Goal: Task Accomplishment & Management: Use online tool/utility

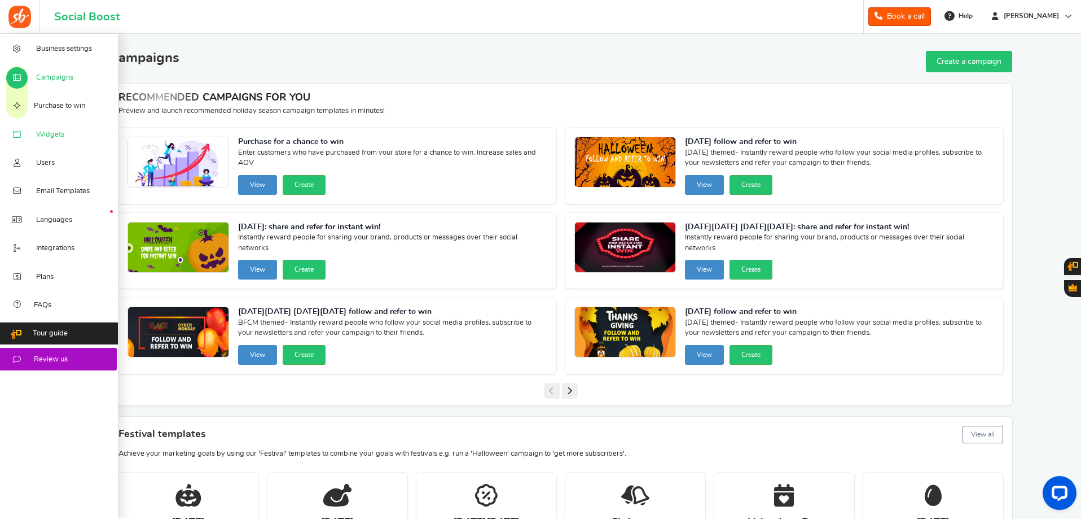
click at [41, 128] on link "Widgets" at bounding box center [59, 134] width 119 height 28
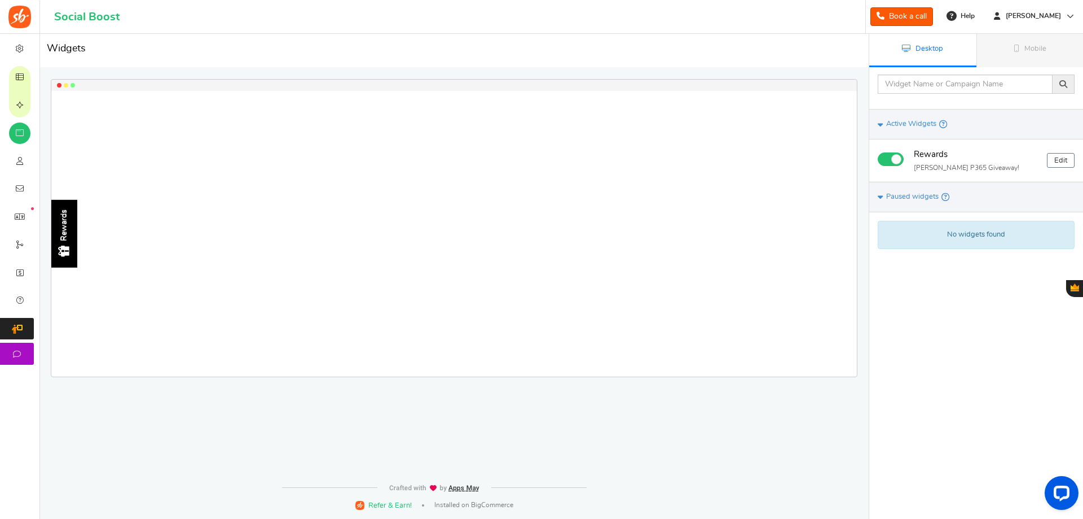
drag, startPoint x: 41, startPoint y: 129, endPoint x: 121, endPoint y: 68, distance: 100.7
click at [121, 68] on div "Rewards Loading.. × To configure LightBox layout please Click here" at bounding box center [451, 237] width 869 height 406
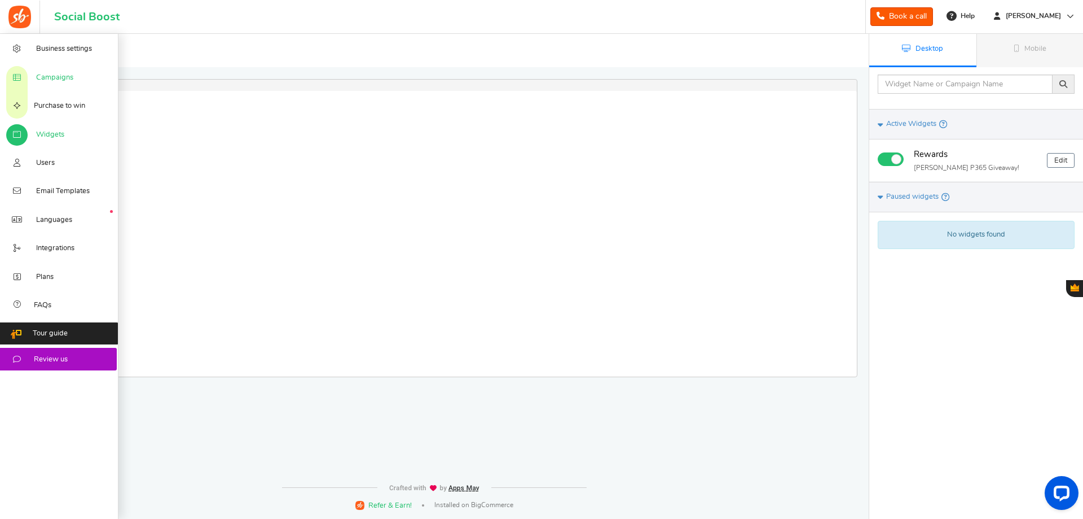
click at [60, 76] on span "Campaigns" at bounding box center [54, 78] width 37 height 10
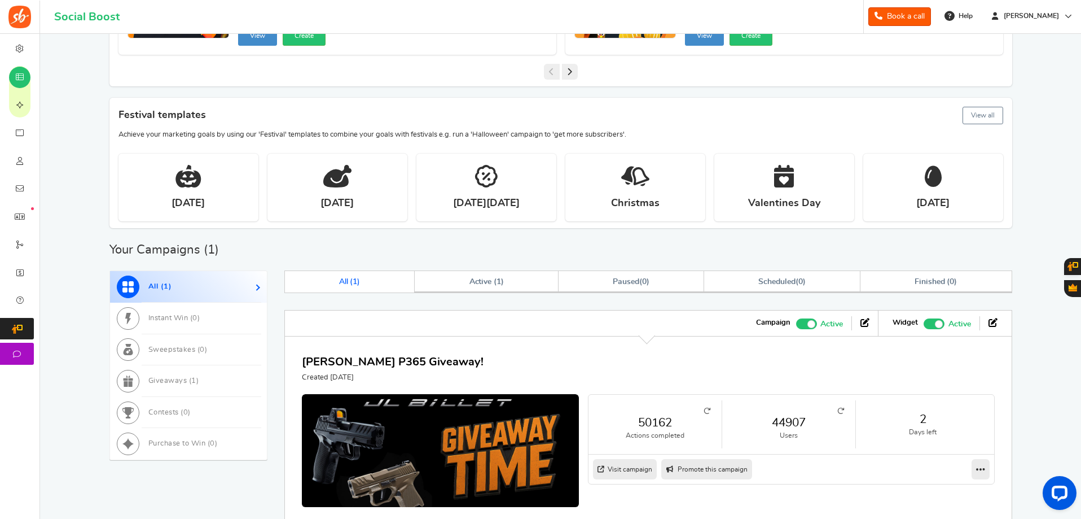
scroll to position [392, 0]
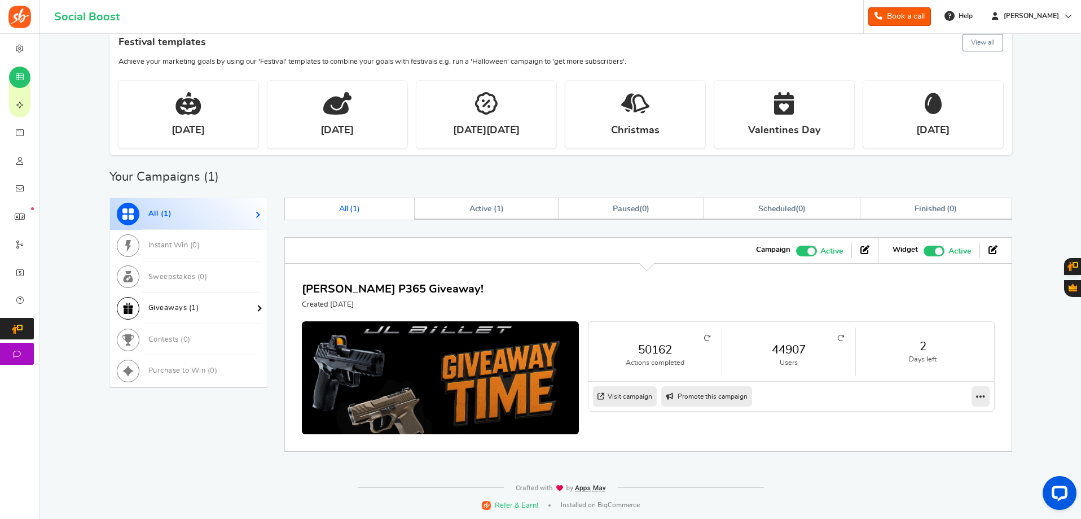
click at [194, 304] on link "Giveaways ( 1 )" at bounding box center [188, 308] width 157 height 32
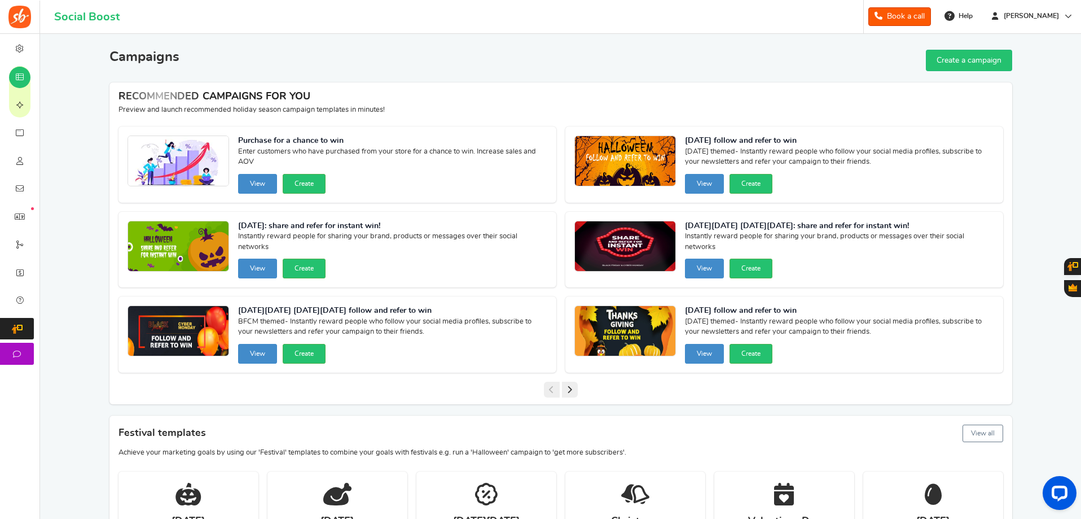
scroll to position [0, 0]
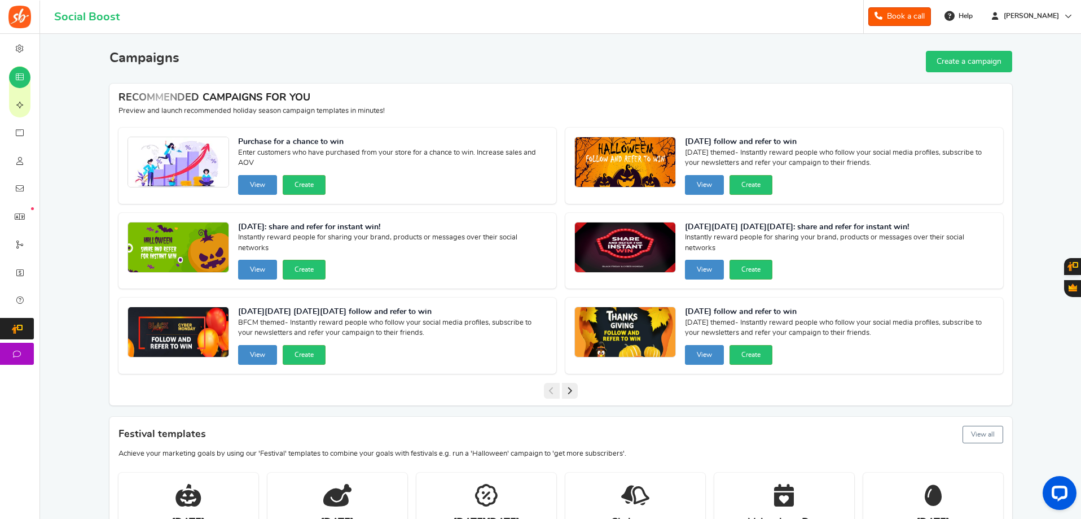
click at [953, 59] on link "Create a campaign" at bounding box center [969, 61] width 86 height 21
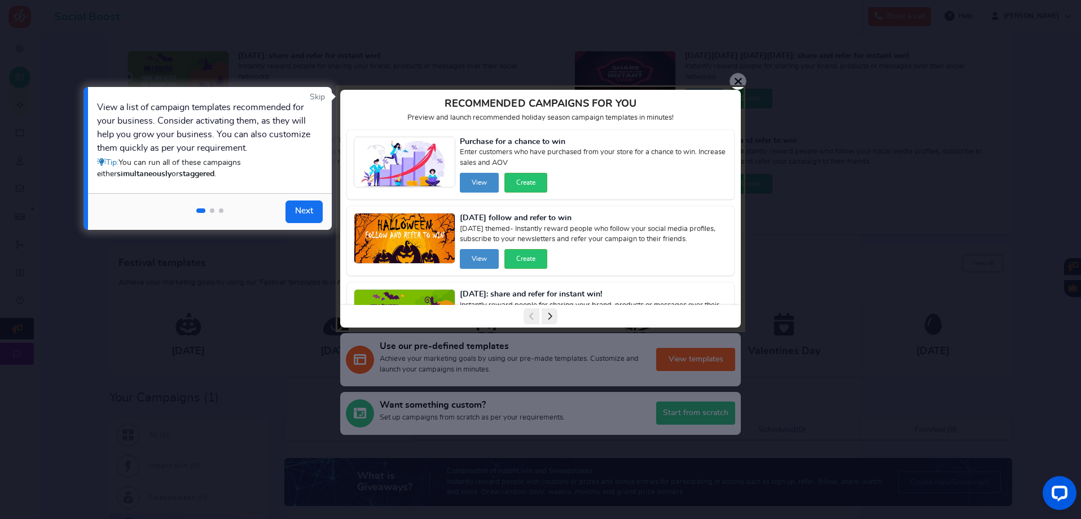
scroll to position [226, 0]
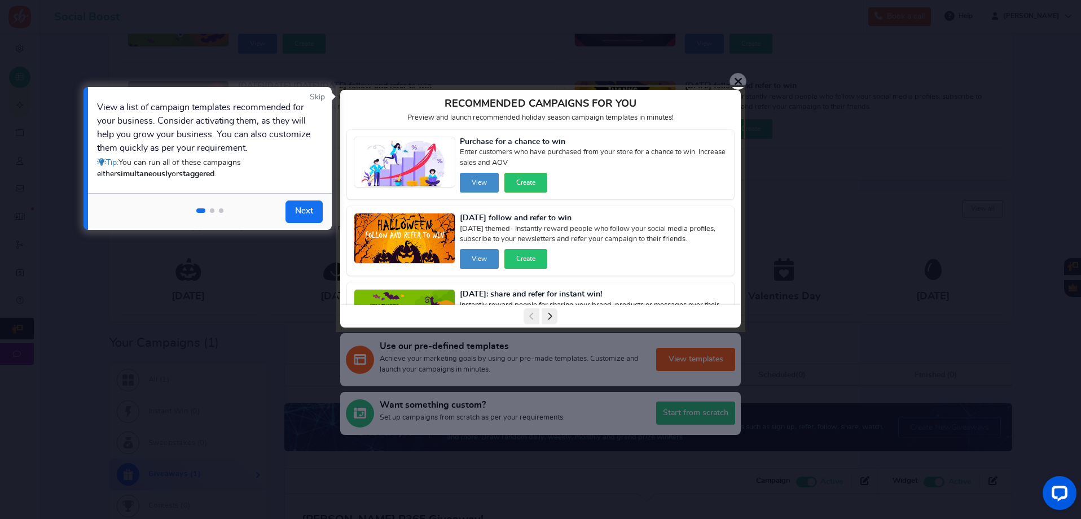
click at [322, 98] on link "Skip" at bounding box center [317, 96] width 15 height 11
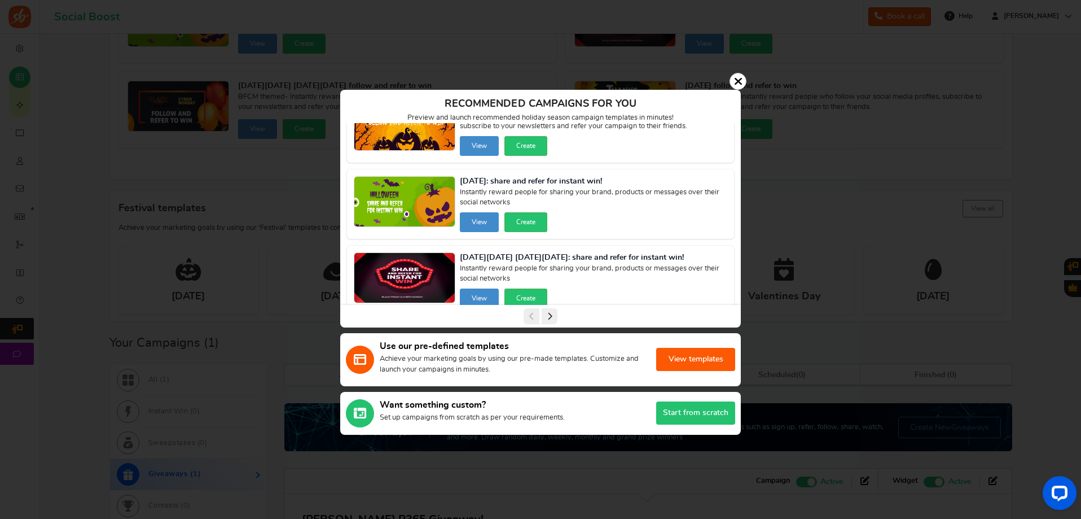
scroll to position [282, 0]
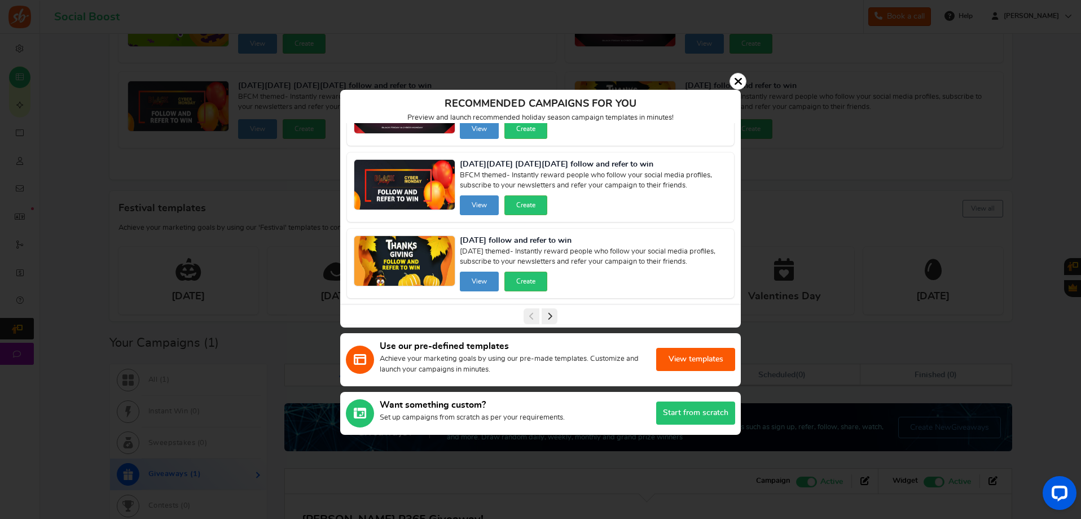
click at [528, 358] on p "Achieve your marketing goals by using our pre-made templates. Customize and lau…" at bounding box center [512, 364] width 265 height 20
click at [674, 357] on button "View templates" at bounding box center [695, 359] width 79 height 23
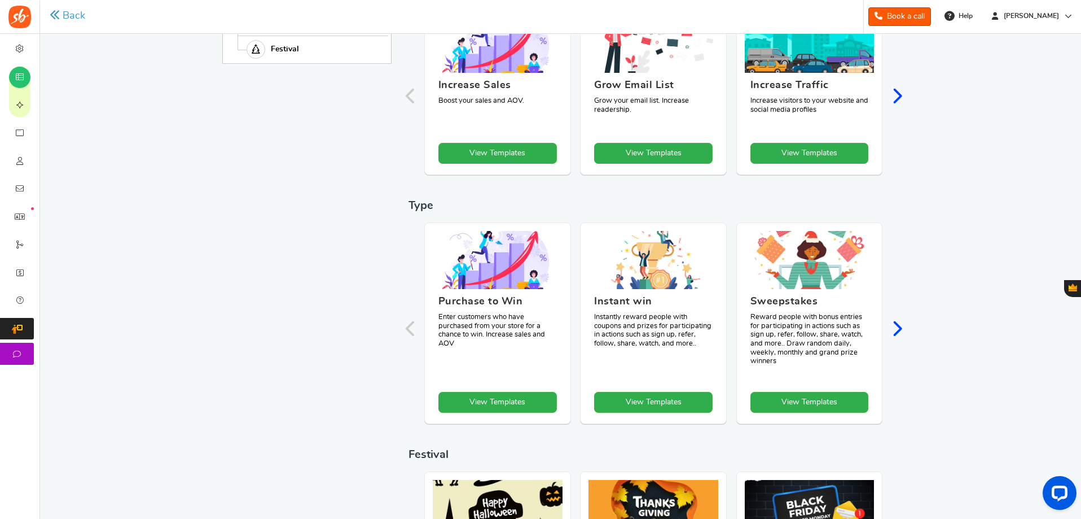
scroll to position [51, 0]
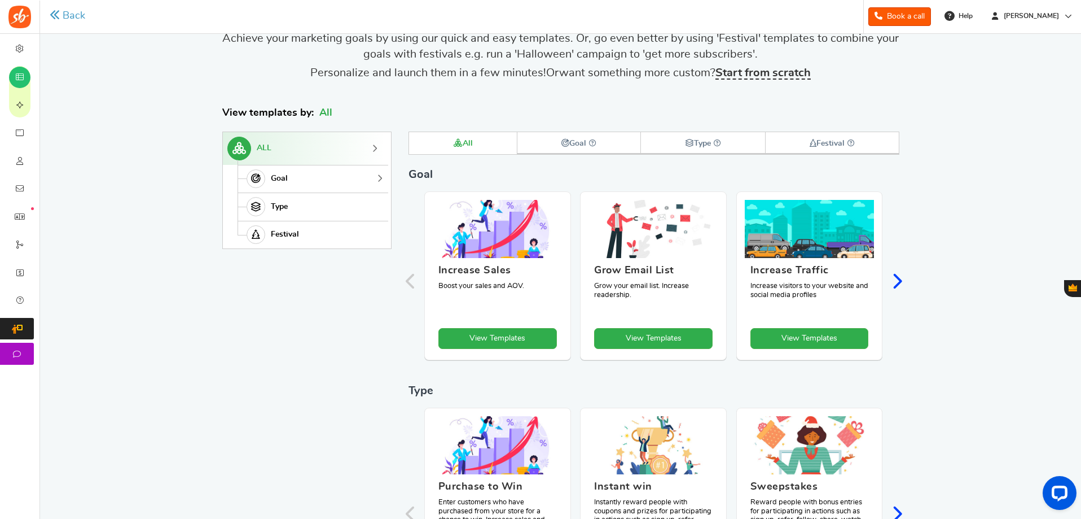
click at [311, 177] on link "Goal" at bounding box center [312, 179] width 148 height 28
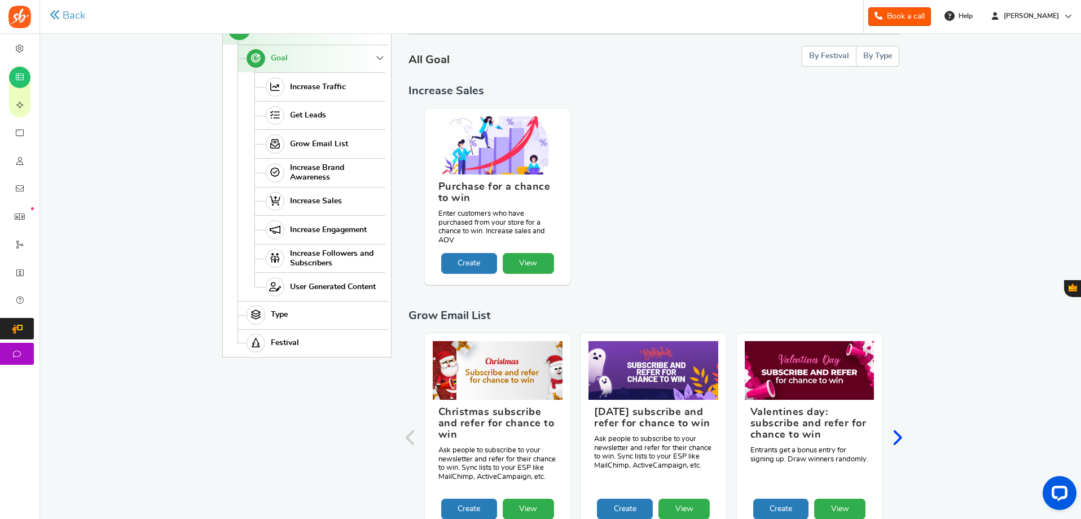
scroll to position [61, 0]
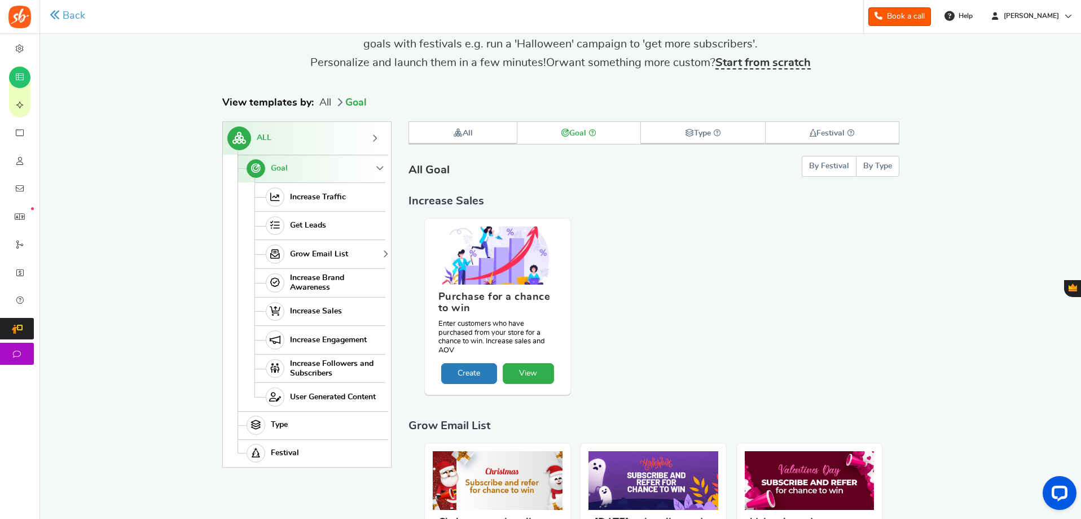
click at [310, 255] on span "Grow Email List" at bounding box center [319, 254] width 58 height 10
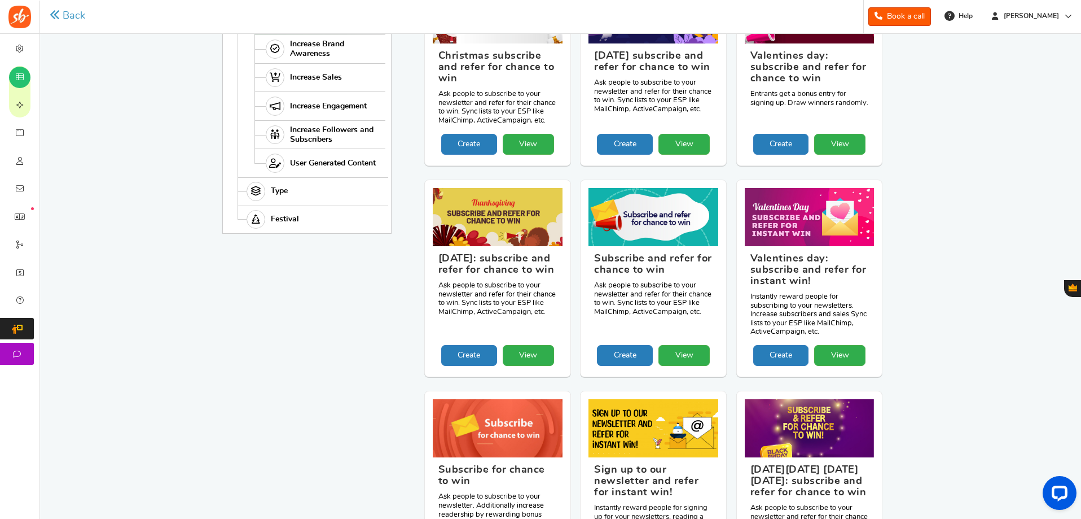
scroll to position [160, 0]
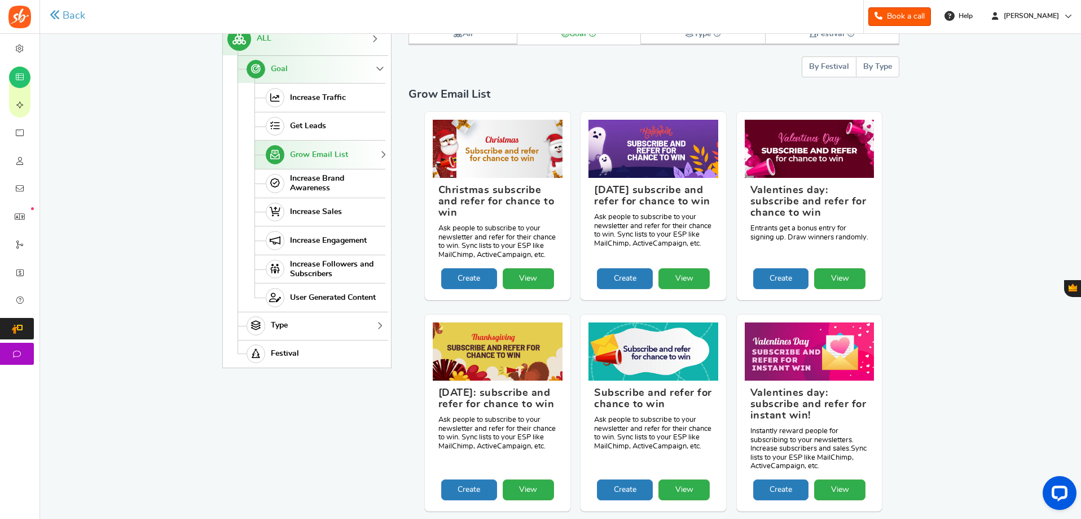
click at [279, 324] on span "Type" at bounding box center [279, 326] width 17 height 10
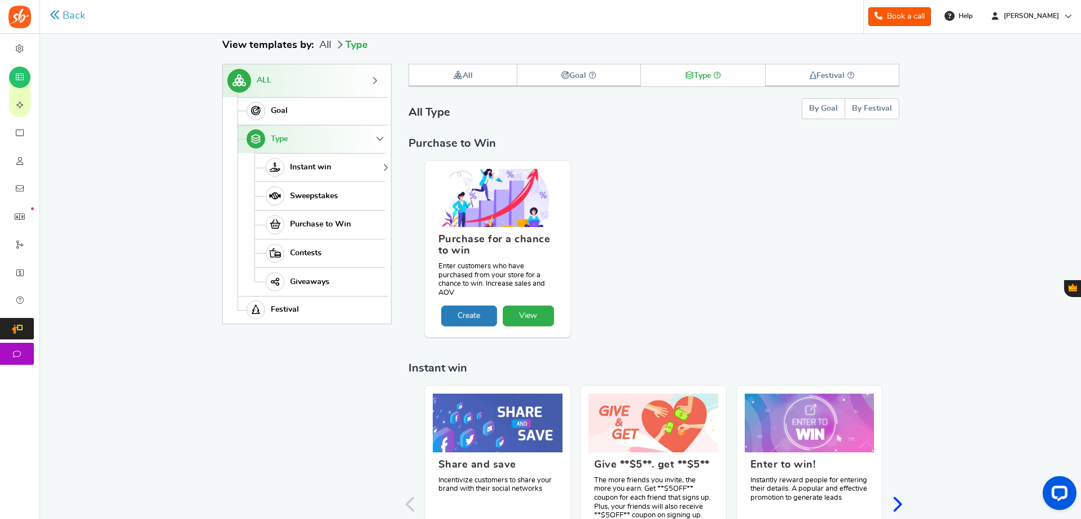
scroll to position [117, 0]
click at [331, 283] on link "Giveaways" at bounding box center [320, 282] width 131 height 29
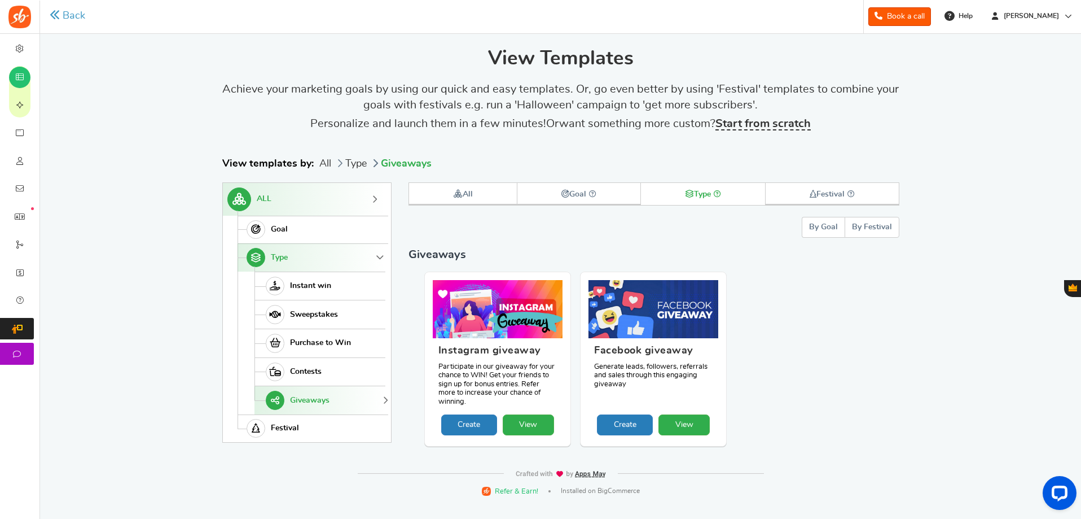
scroll to position [0, 0]
click at [335, 365] on link "Contests" at bounding box center [321, 371] width 131 height 29
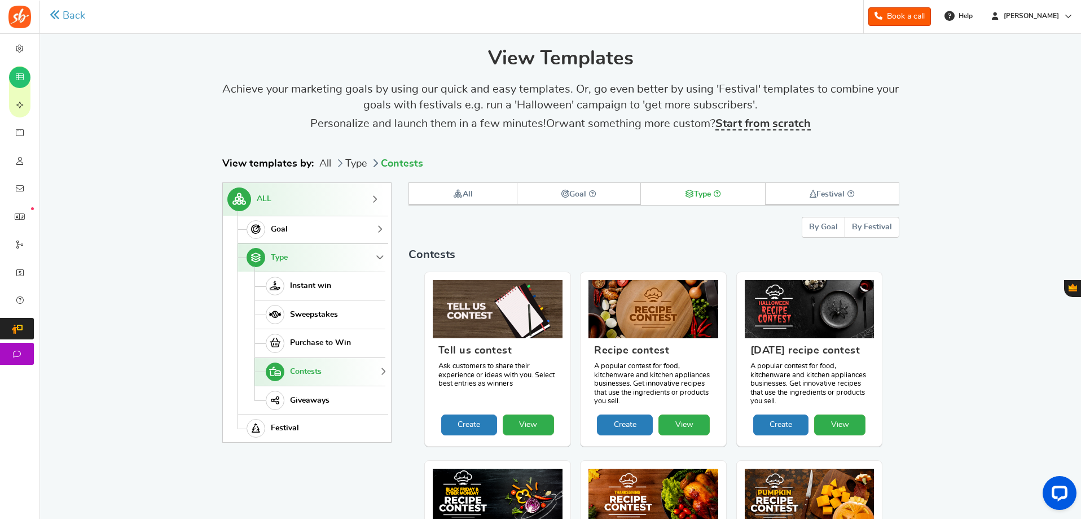
click at [315, 221] on link "Goal" at bounding box center [312, 230] width 148 height 28
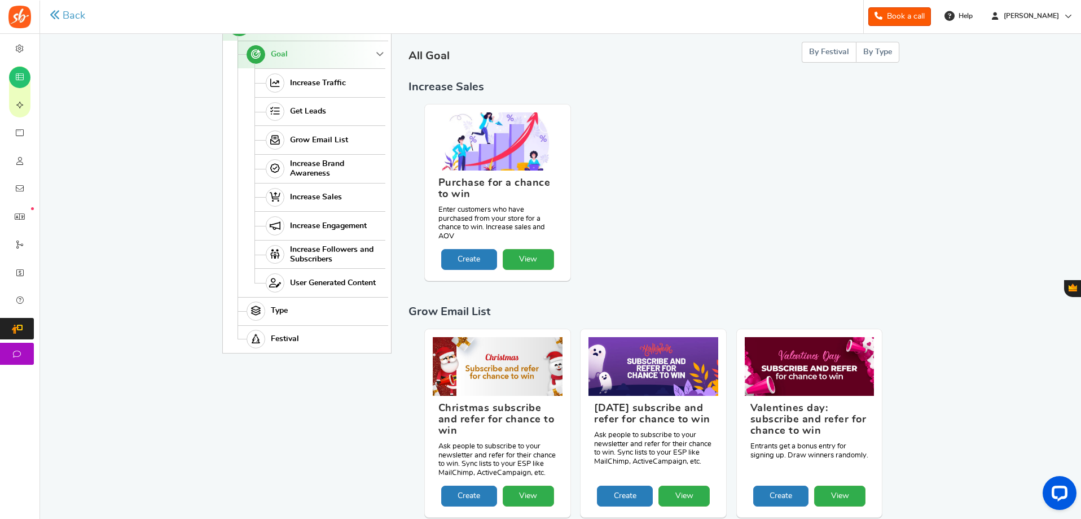
scroll to position [230, 0]
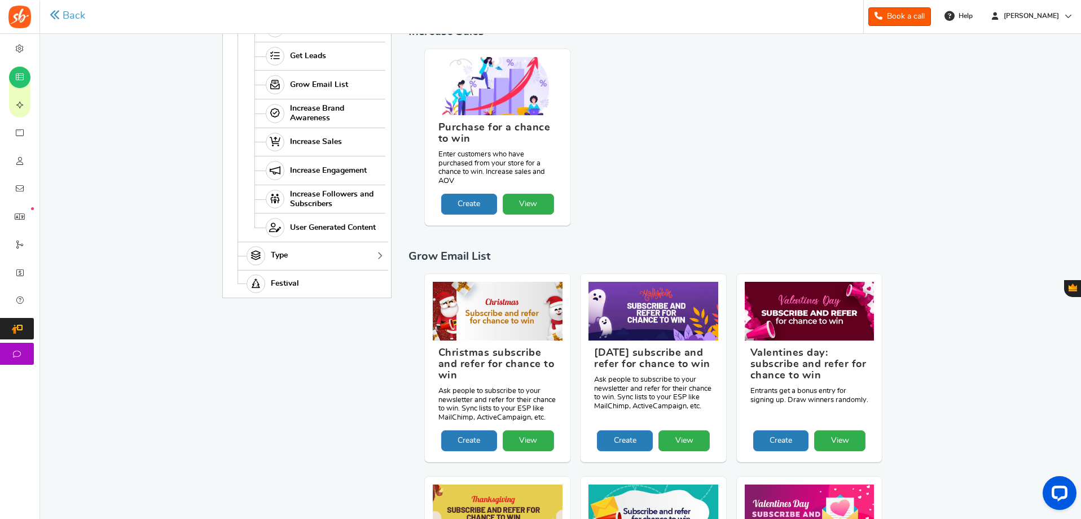
click at [280, 254] on span "Type" at bounding box center [279, 256] width 17 height 10
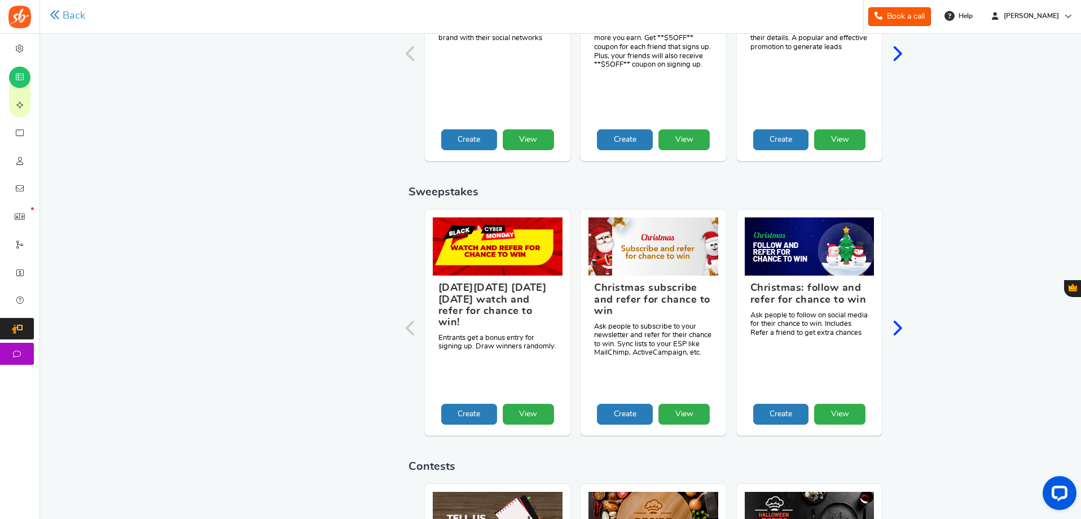
scroll to position [512, 0]
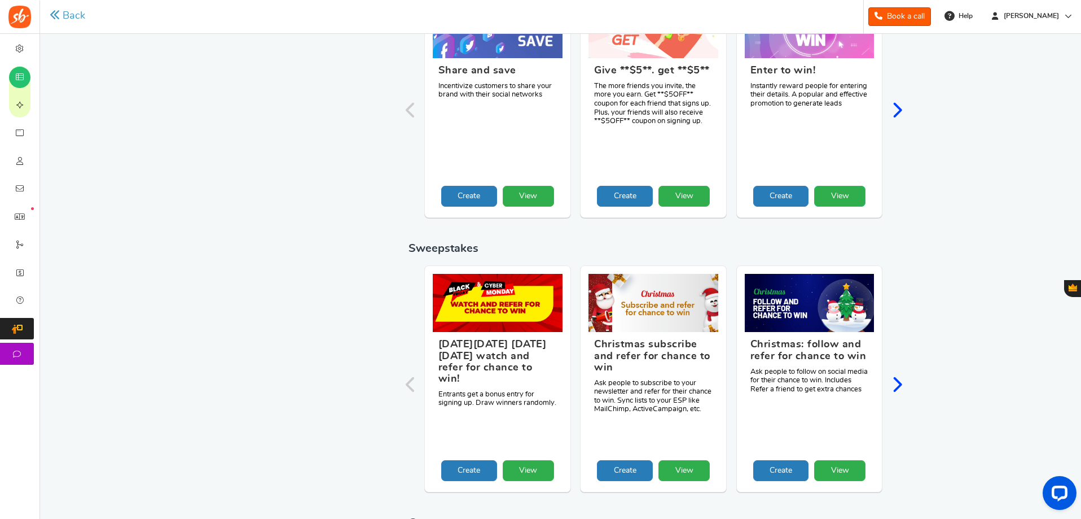
click at [844, 188] on link "View" at bounding box center [839, 196] width 51 height 21
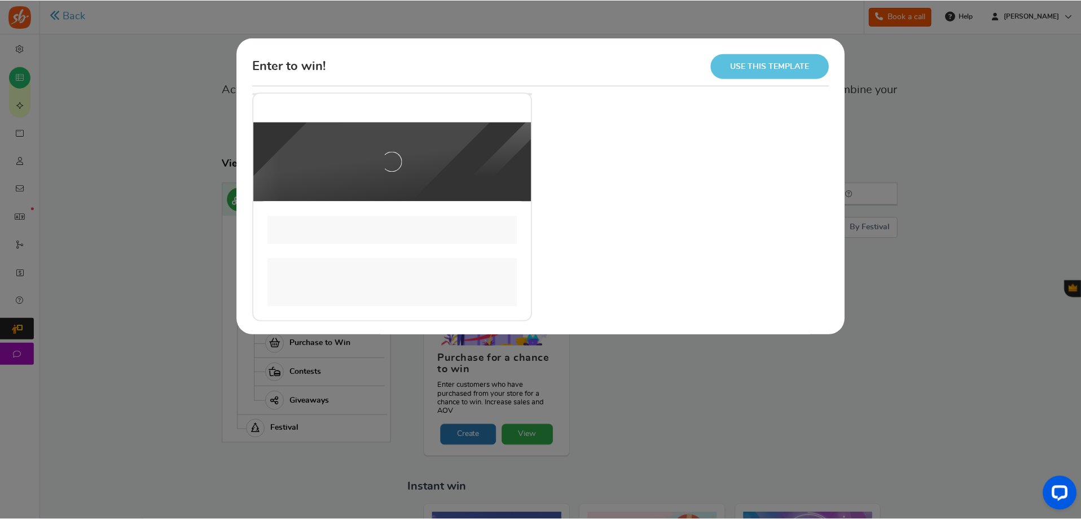
scroll to position [0, 0]
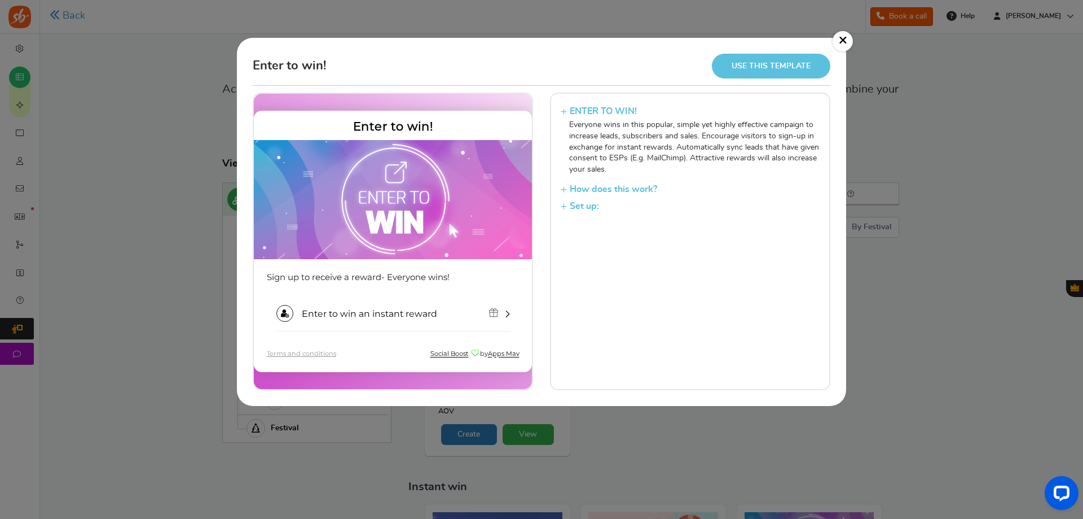
click at [754, 67] on link "Use this template" at bounding box center [771, 66] width 119 height 24
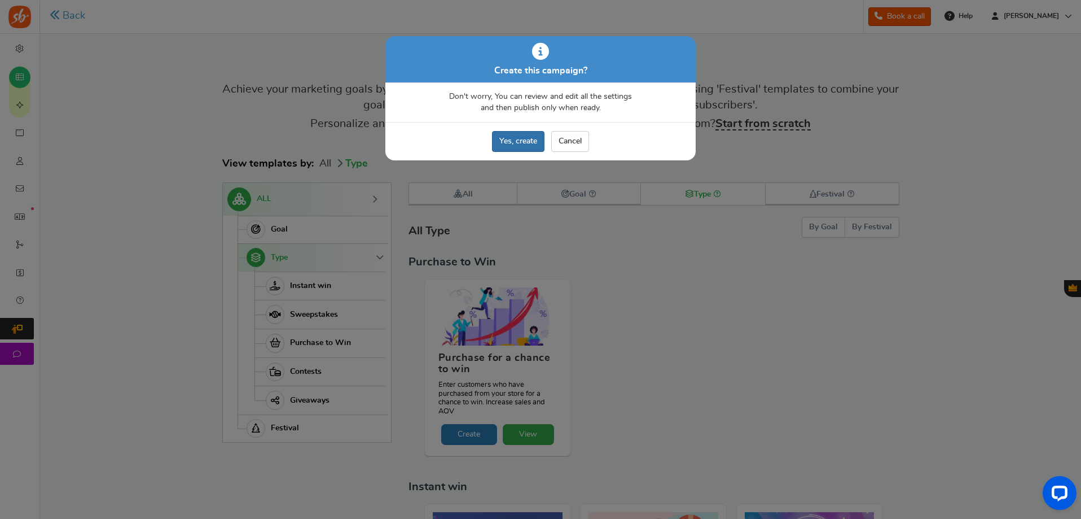
click at [523, 143] on link "Yes, create" at bounding box center [518, 141] width 52 height 21
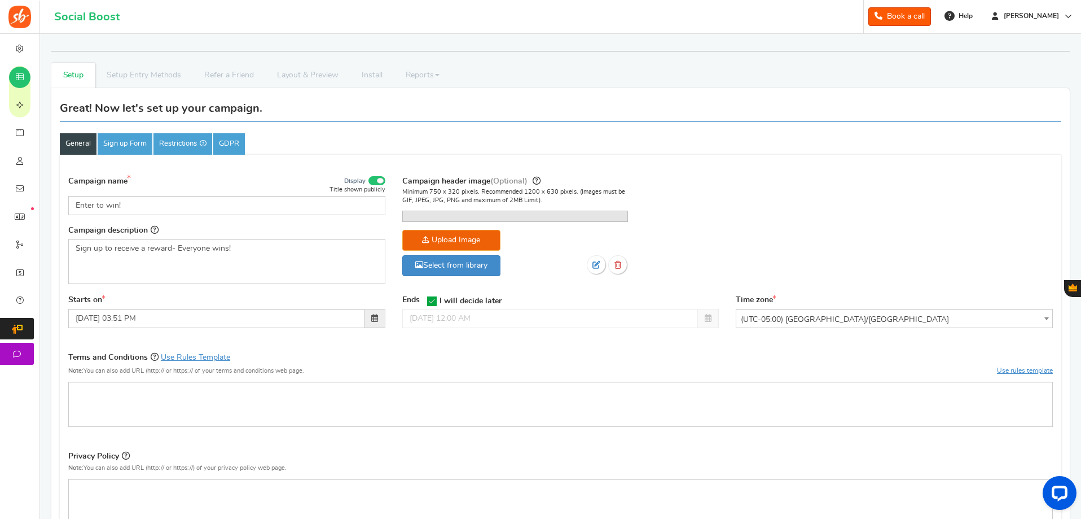
click at [403, 217] on img at bounding box center [403, 217] width 0 height 0
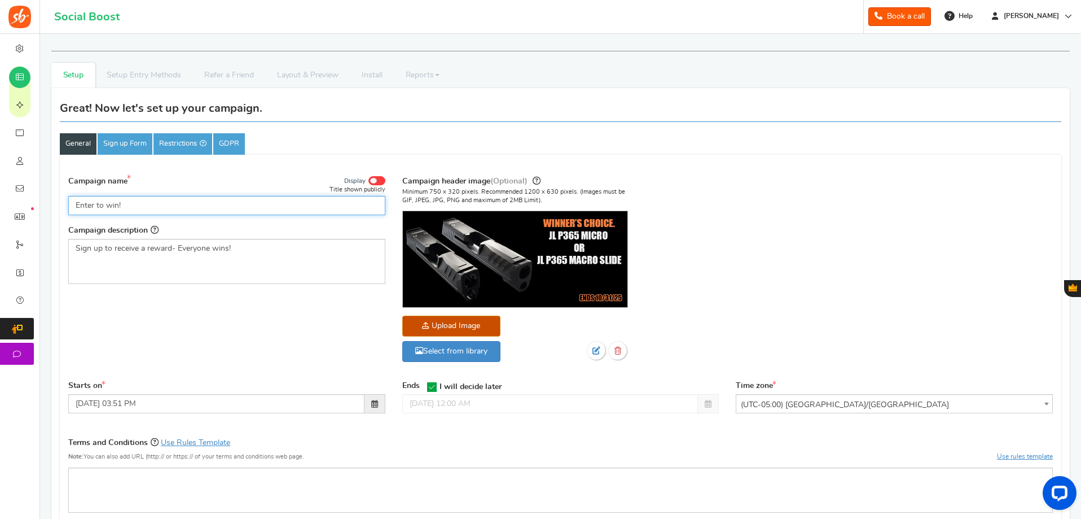
click at [217, 201] on input "Enter to win!" at bounding box center [226, 205] width 317 height 19
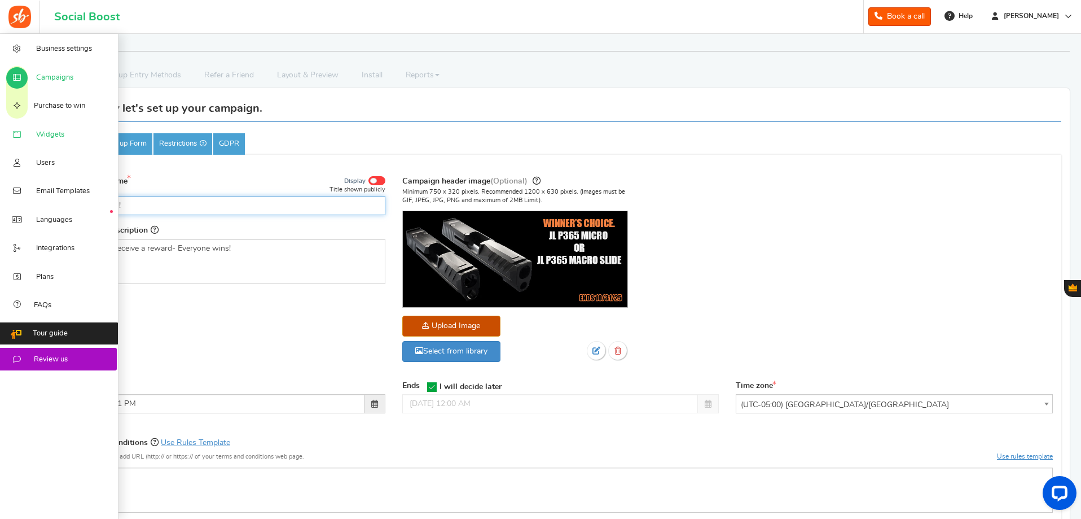
drag, startPoint x: 216, startPoint y: 200, endPoint x: 1, endPoint y: 147, distance: 221.6
click at [0, 166] on div "Business settings Campaigns Purchase to win Widgets Widget Tab Widgets Users Un…" at bounding box center [540, 432] width 1081 height 797
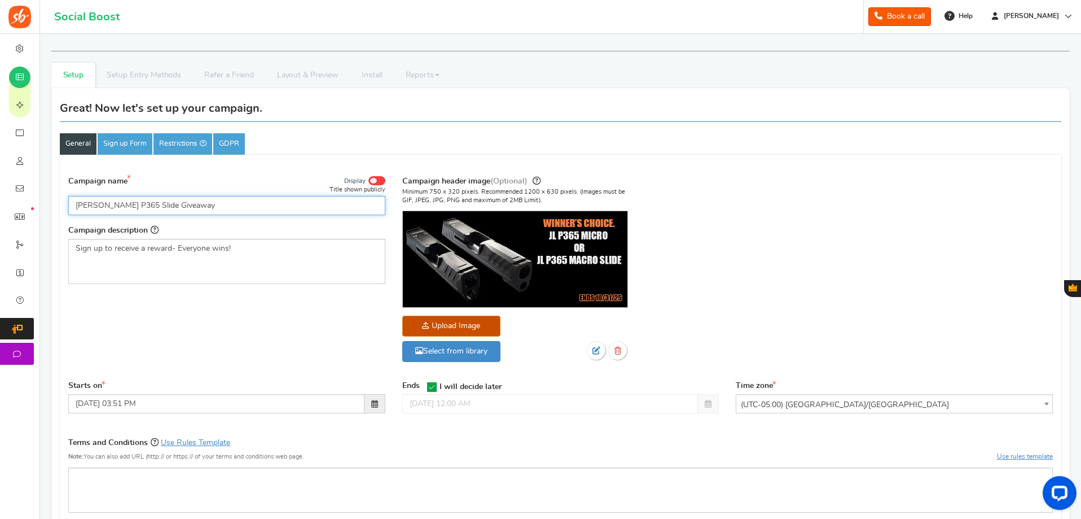
type input "[PERSON_NAME] P365 Slide Giveaway"
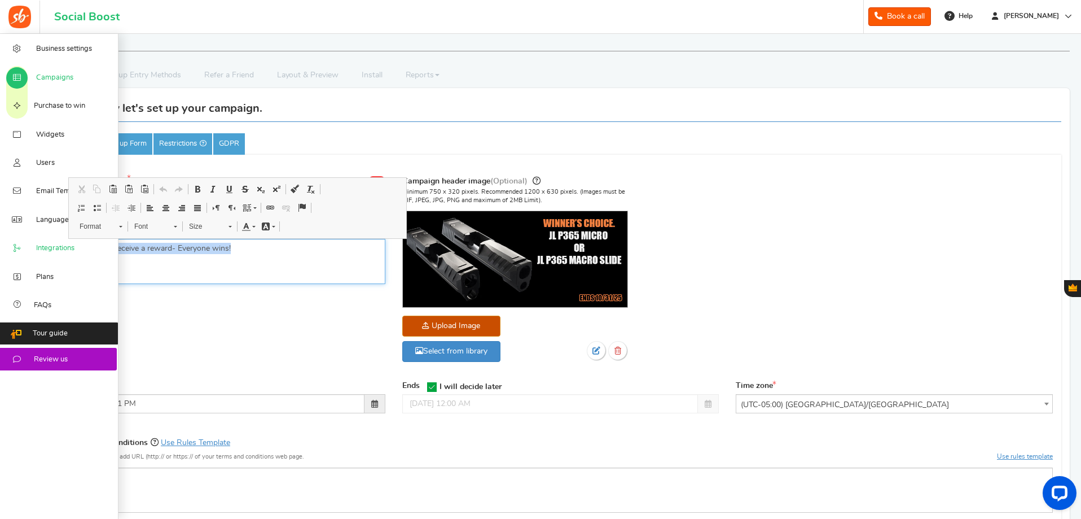
drag, startPoint x: 250, startPoint y: 251, endPoint x: 0, endPoint y: 237, distance: 250.4
click at [0, 238] on div "Business settings Campaigns Purchase to win Widgets Widget Tab Widgets Users Un…" at bounding box center [540, 432] width 1081 height 797
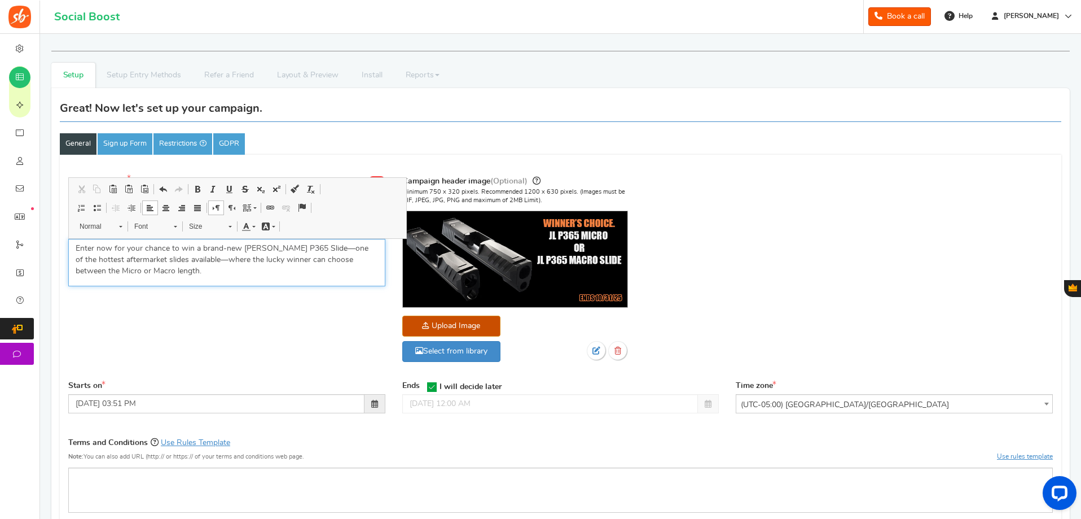
click at [179, 271] on p "Enter now for your chance to win a brand-new [PERSON_NAME] P365 Slide—one of th…" at bounding box center [227, 260] width 302 height 34
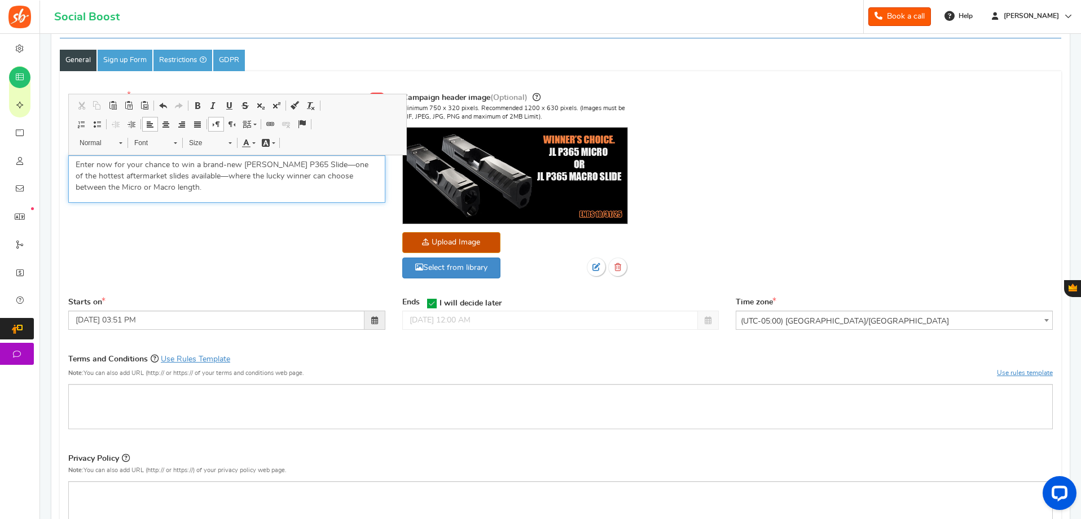
scroll to position [113, 0]
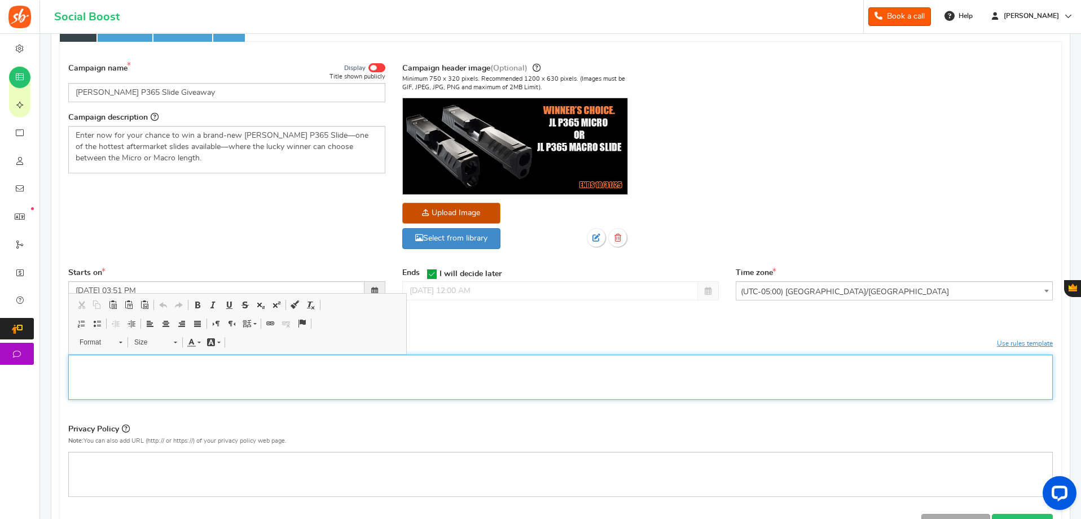
click at [442, 369] on p "Editor, competition_terms" at bounding box center [561, 363] width 970 height 11
click at [288, 372] on div "Editor, competition_terms" at bounding box center [560, 376] width 985 height 45
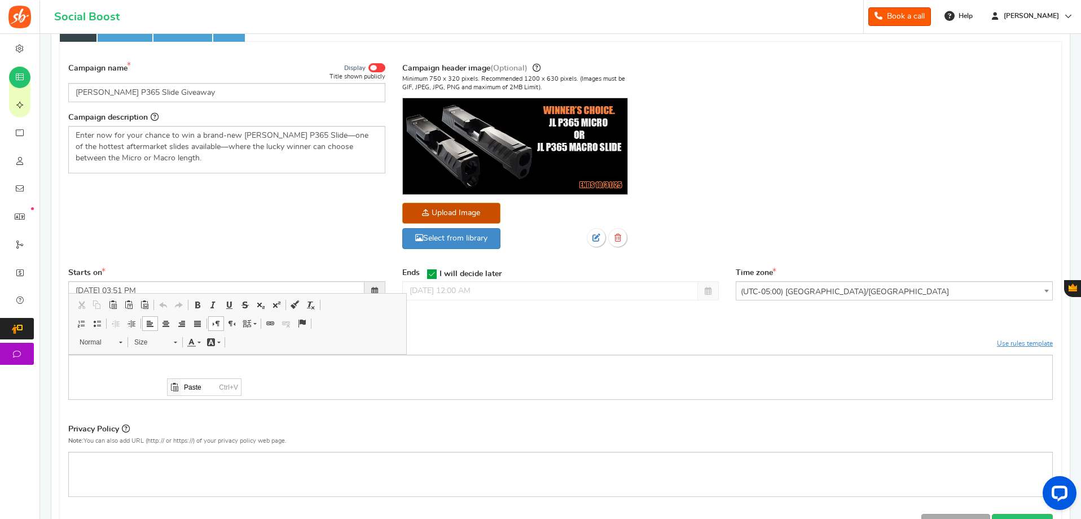
scroll to position [0, 0]
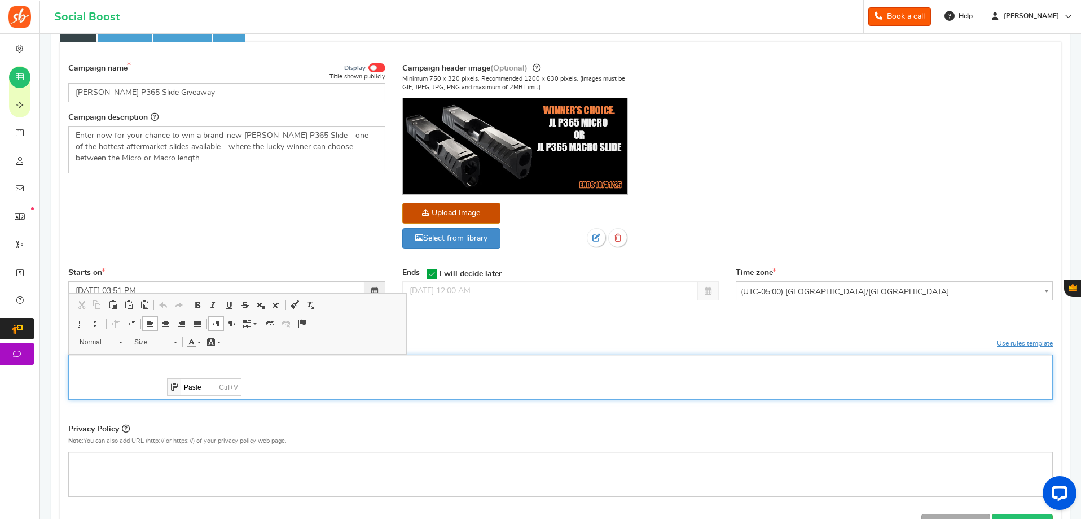
click at [169, 370] on p "Editor, competition_terms" at bounding box center [561, 363] width 970 height 11
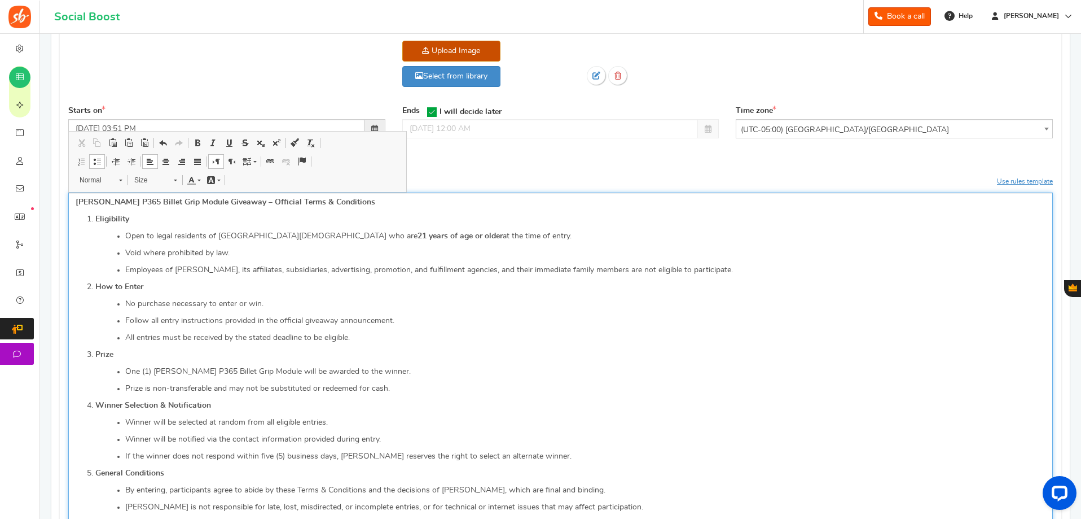
scroll to position [278, 0]
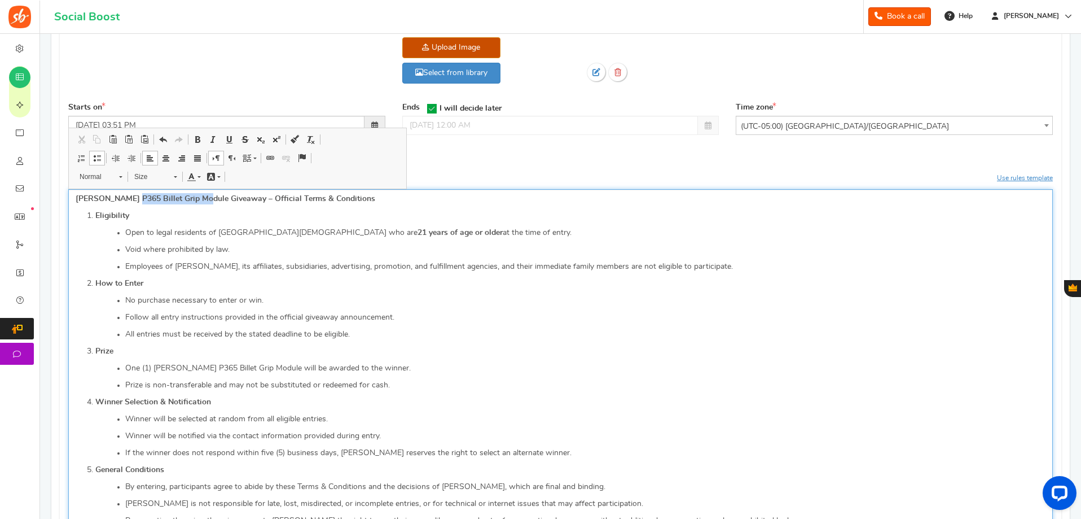
drag, startPoint x: 125, startPoint y: 198, endPoint x: 191, endPoint y: 194, distance: 65.6
click at [191, 194] on p "[PERSON_NAME] P365 Billet Grip Module Giveaway – Official Terms & Conditions" at bounding box center [561, 198] width 970 height 11
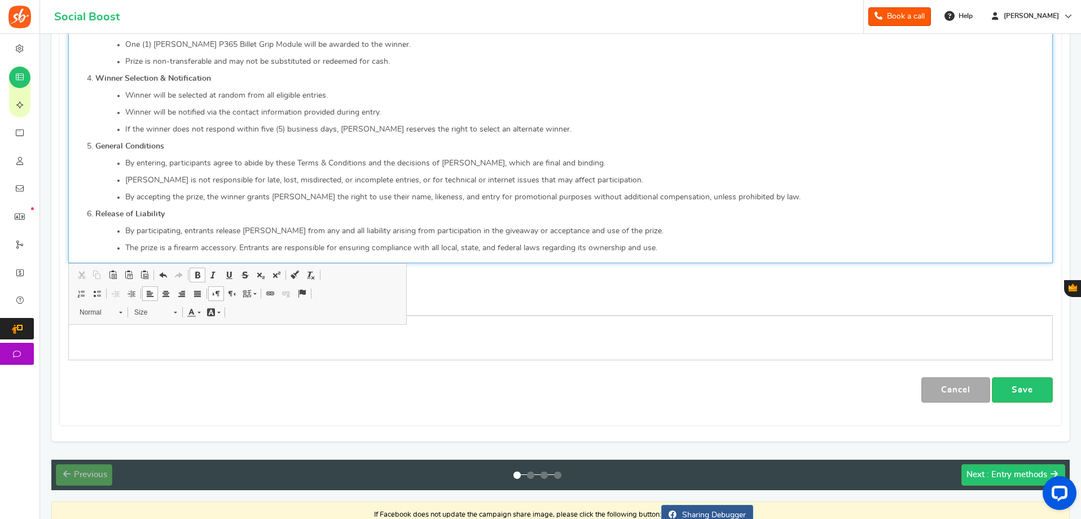
scroll to position [617, 0]
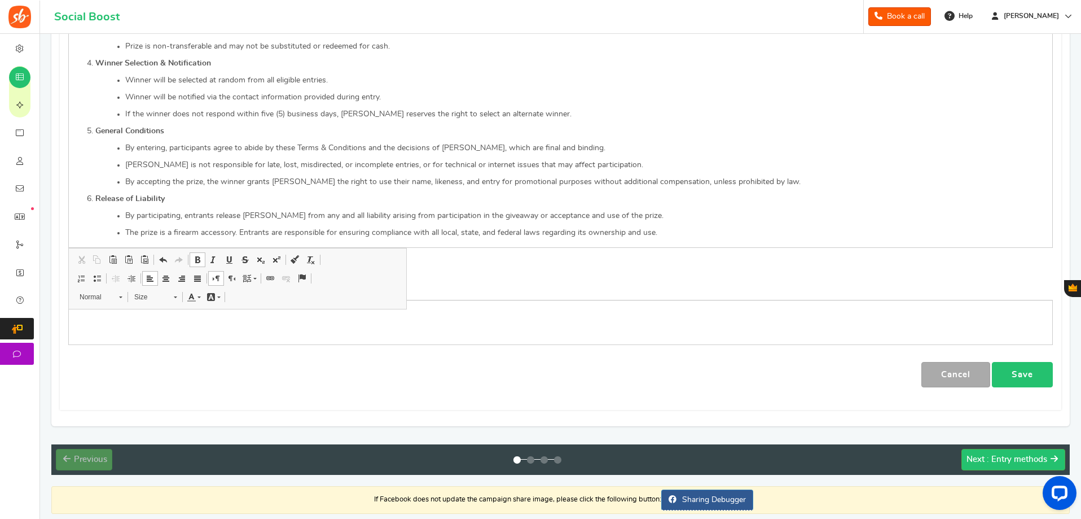
click at [1033, 373] on link "Save" at bounding box center [1022, 374] width 61 height 25
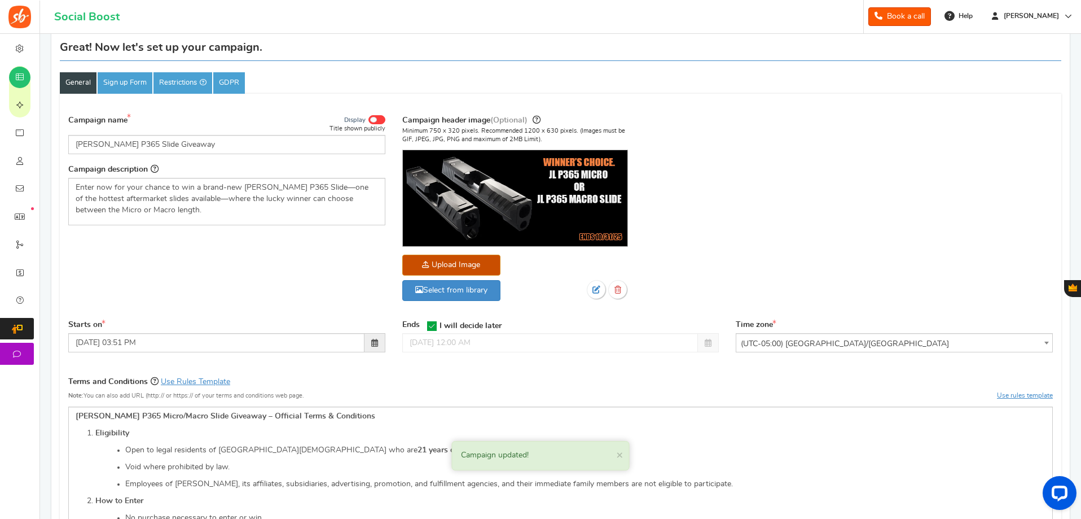
scroll to position [52, 0]
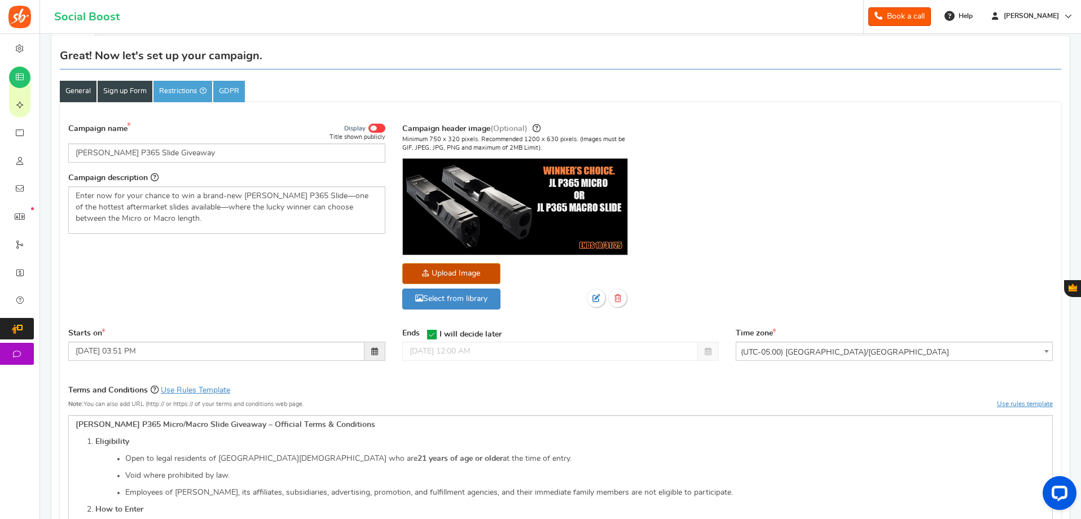
click at [119, 89] on link "Sign up Form" at bounding box center [125, 91] width 55 height 21
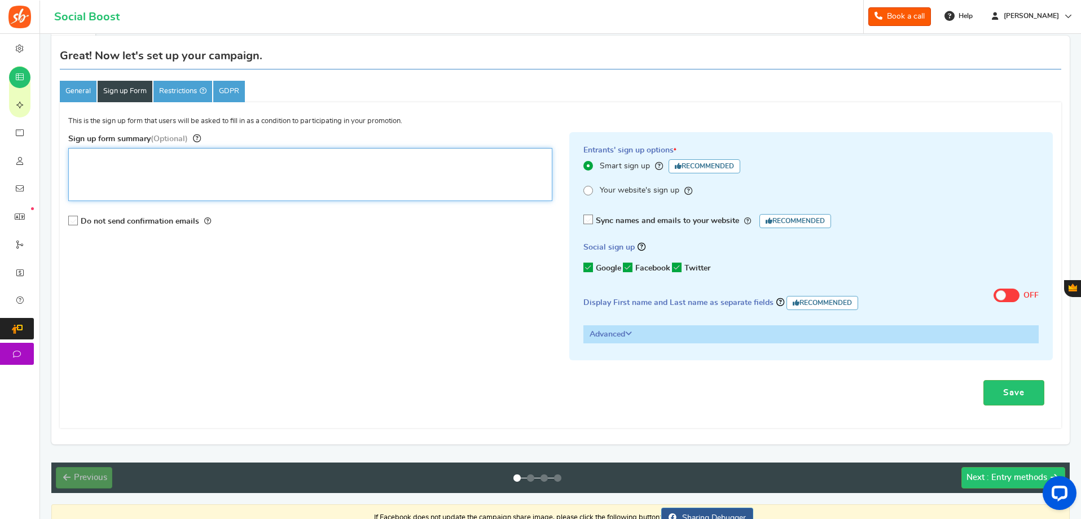
click at [160, 183] on textarea "Sign up form summary (Optional)" at bounding box center [310, 174] width 484 height 53
click at [163, 94] on link "Restrictions" at bounding box center [182, 91] width 59 height 21
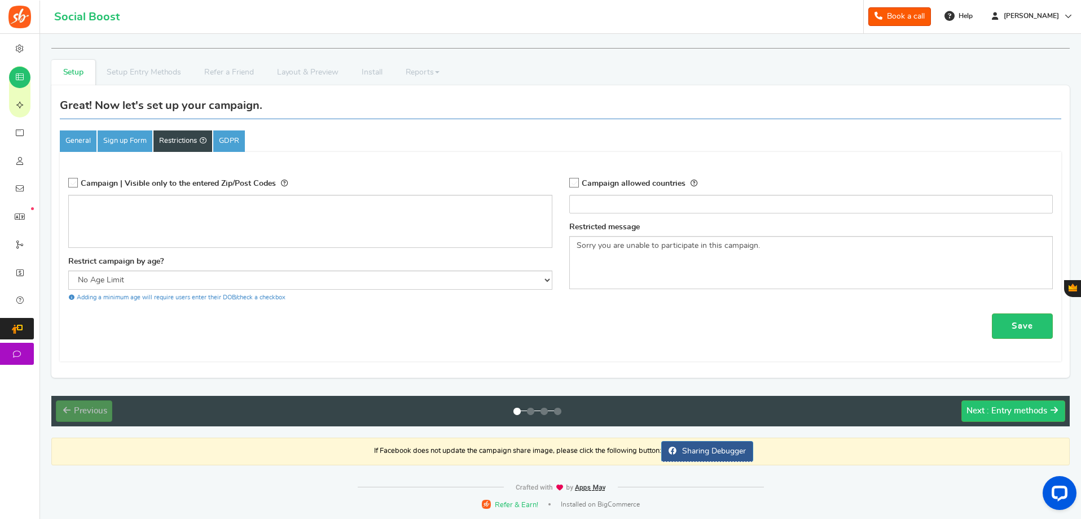
scroll to position [3, 0]
click at [130, 78] on li "Setup Entry Methods" at bounding box center [144, 72] width 98 height 25
click at [64, 143] on link "General" at bounding box center [78, 140] width 37 height 21
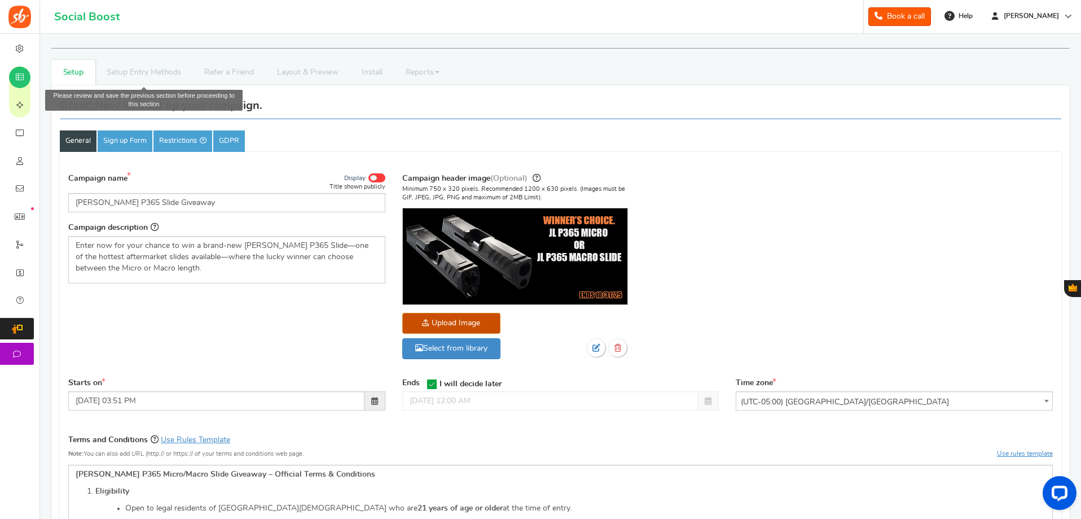
click at [128, 72] on li "Setup Entry Methods" at bounding box center [144, 72] width 98 height 25
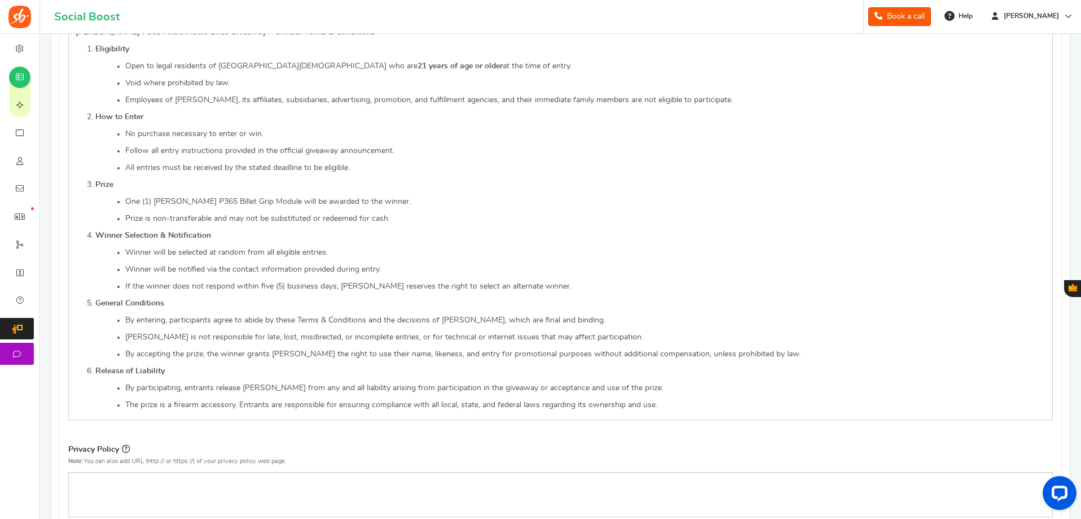
scroll to position [665, 0]
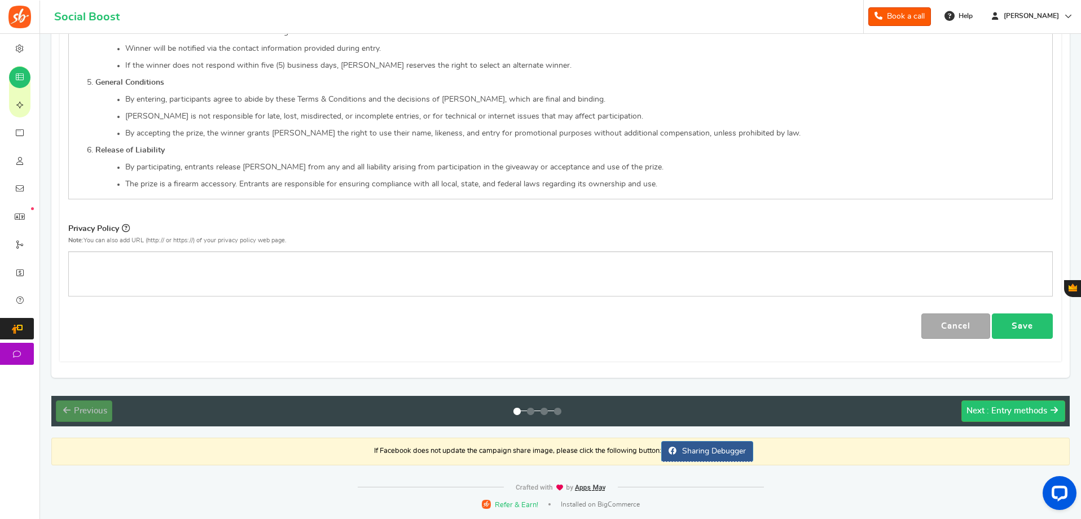
click at [1014, 323] on link "Save" at bounding box center [1022, 325] width 61 height 25
click at [1018, 322] on link "Save" at bounding box center [1022, 325] width 61 height 25
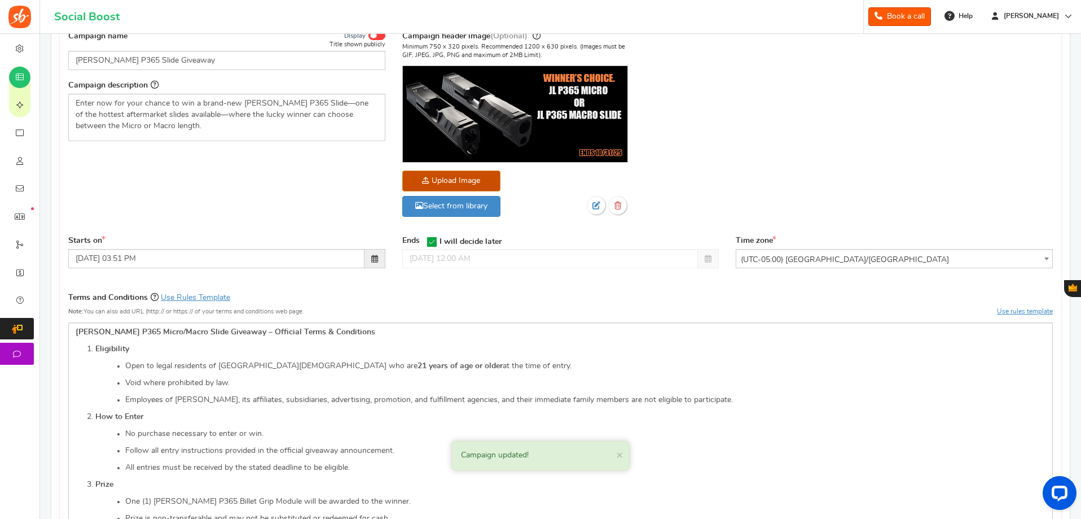
scroll to position [0, 0]
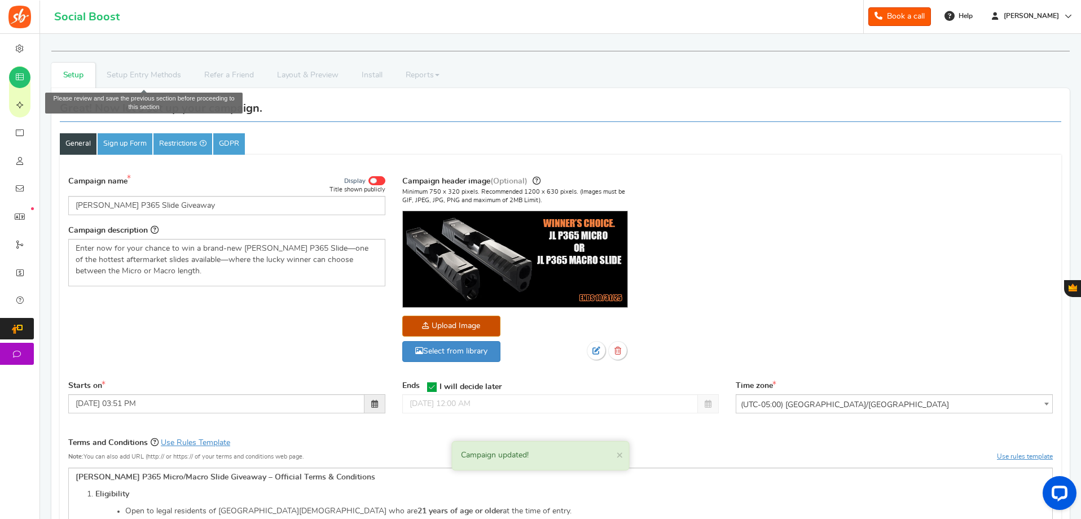
click at [139, 81] on li "Setup Entry Methods" at bounding box center [144, 75] width 98 height 25
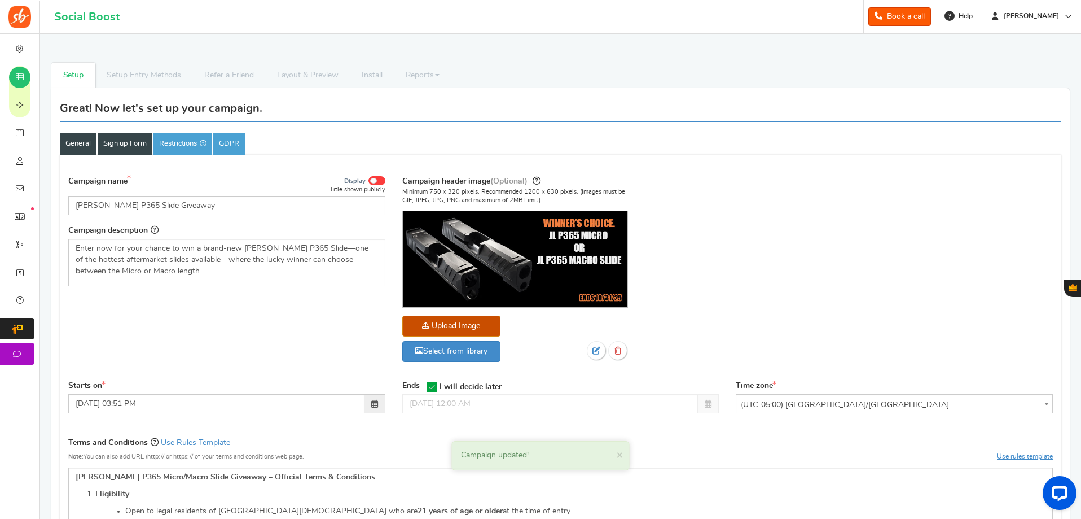
click at [119, 146] on link "Sign up Form" at bounding box center [125, 143] width 55 height 21
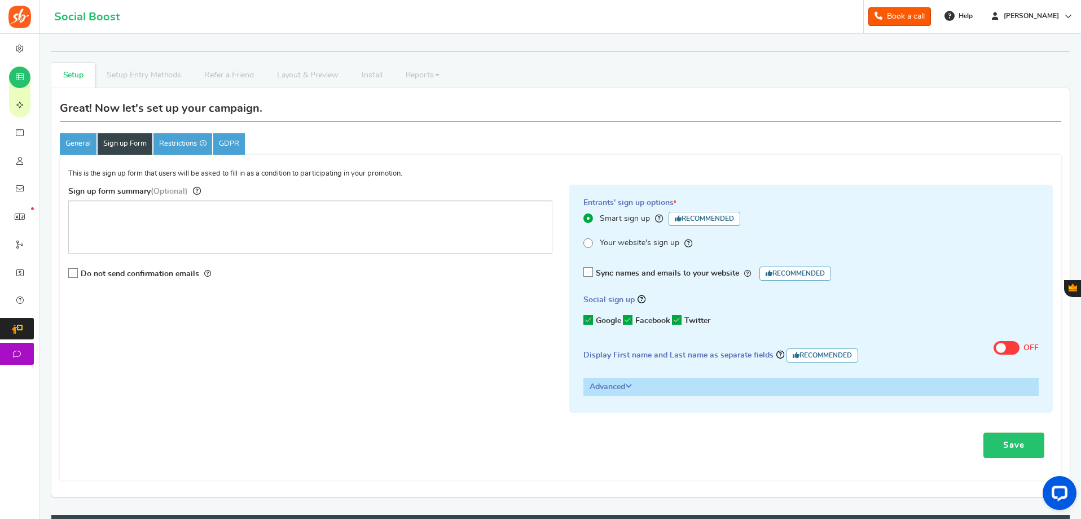
click at [676, 320] on icon at bounding box center [677, 320] width 10 height 10
click at [673, 320] on input "Twitter" at bounding box center [673, 320] width 0 height 7
drag, startPoint x: 988, startPoint y: 387, endPoint x: 1034, endPoint y: 391, distance: 45.8
drag, startPoint x: 1034, startPoint y: 391, endPoint x: 703, endPoint y: 367, distance: 331.5
click at [703, 367] on div "Sync names and emails to your website Recommended Please update the plugin to u…" at bounding box center [812, 328] width 456 height 135
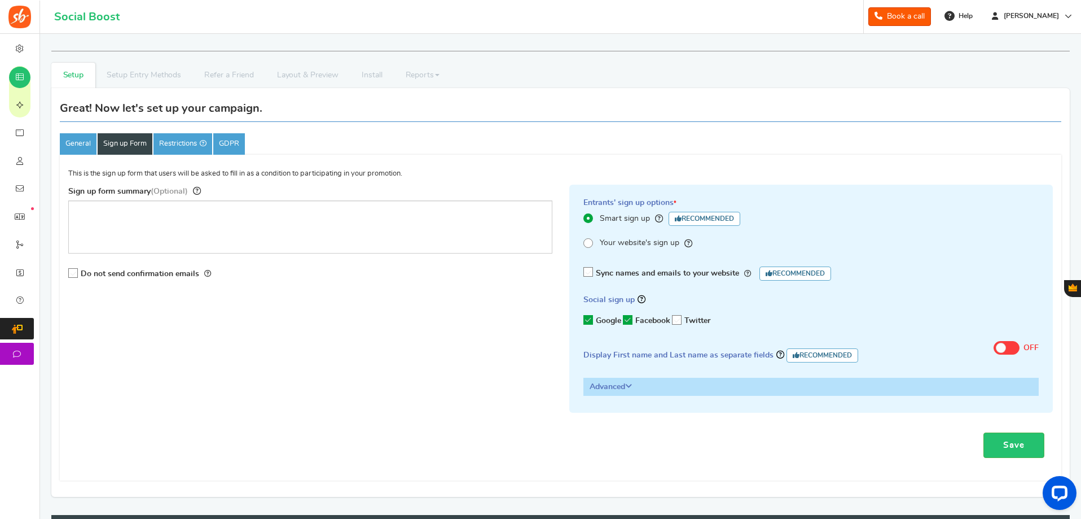
click at [605, 380] on h3 "Advanced" at bounding box center [811, 386] width 455 height 17
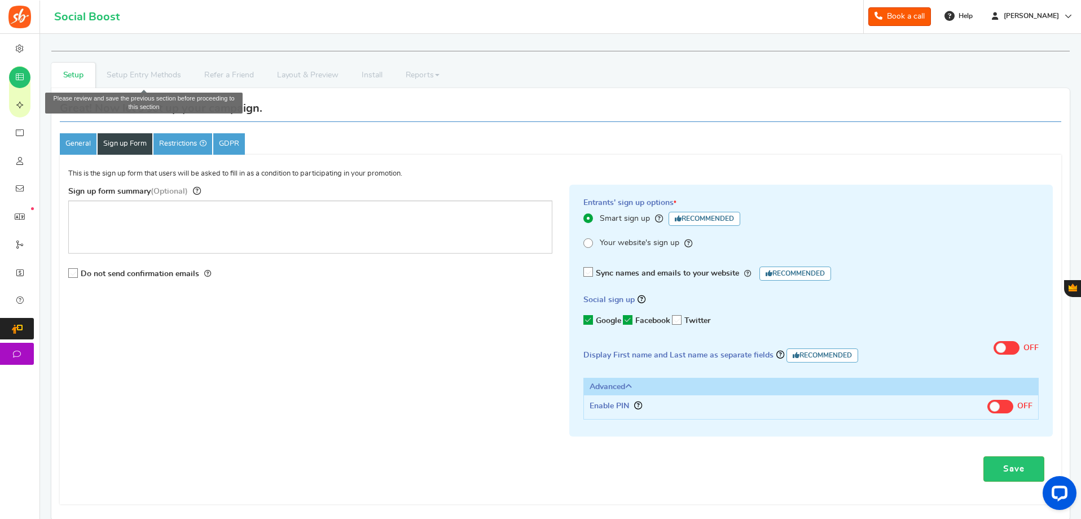
click at [165, 65] on li "Setup Entry Methods" at bounding box center [144, 75] width 98 height 25
click at [164, 75] on li "Setup Entry Methods" at bounding box center [144, 75] width 98 height 25
click at [704, 85] on ul "Setup Prizes Setup Entry Methods Reward Setup Refer a Friend Layout & Preview L…" at bounding box center [560, 75] width 1019 height 25
click at [75, 73] on link "Setup" at bounding box center [73, 75] width 44 height 25
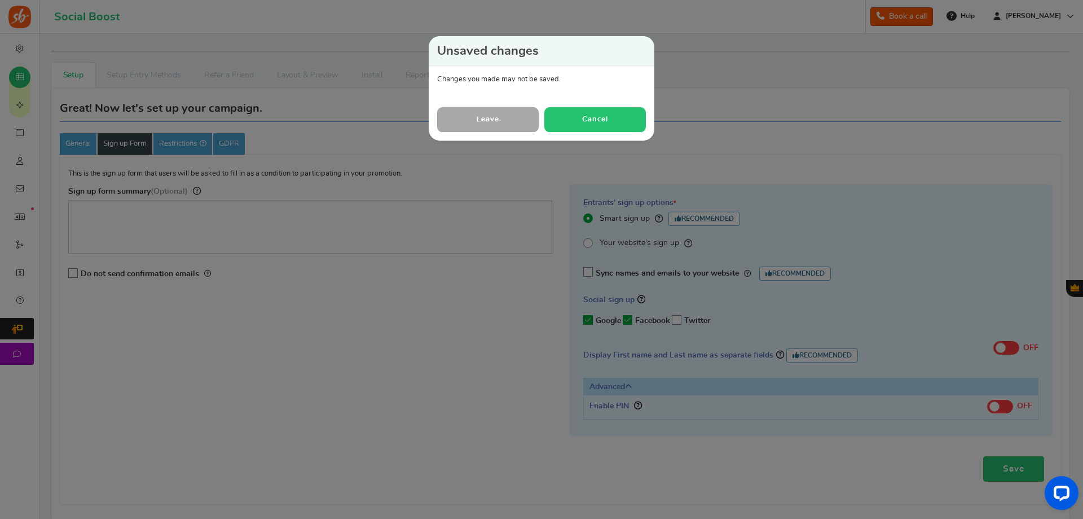
click at [581, 125] on button "Cancel" at bounding box center [596, 119] width 102 height 24
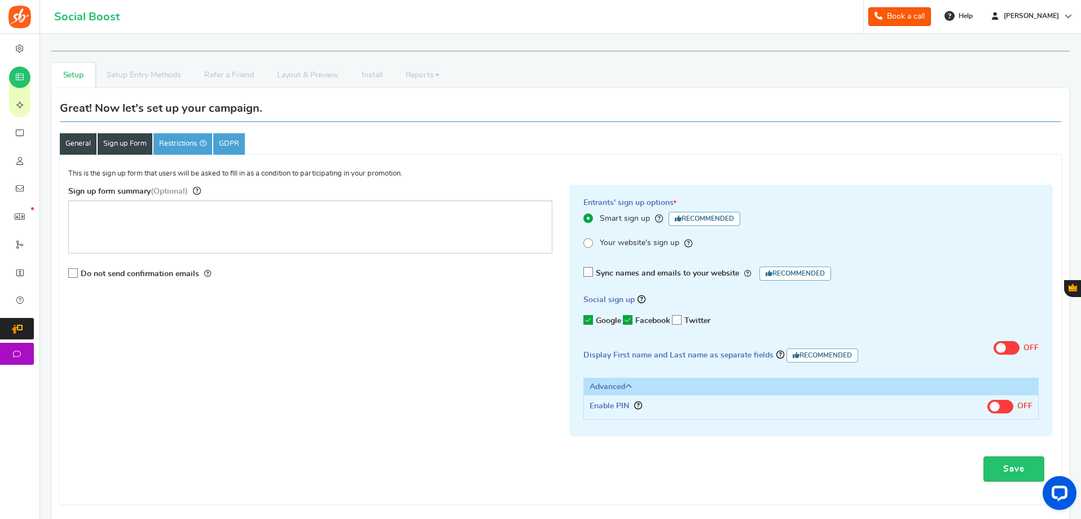
click at [76, 144] on link "General" at bounding box center [78, 143] width 37 height 21
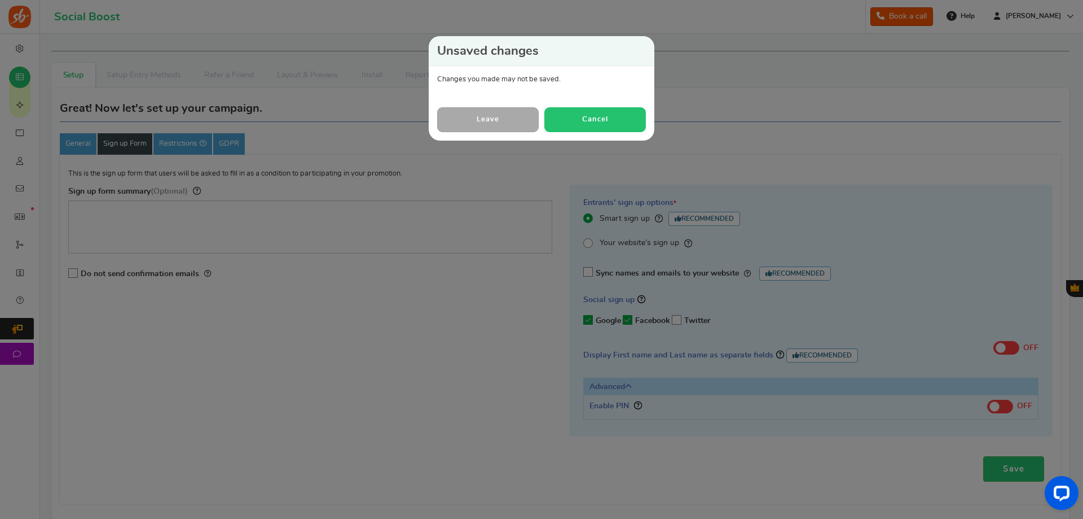
click at [613, 125] on button "Cancel" at bounding box center [596, 119] width 102 height 24
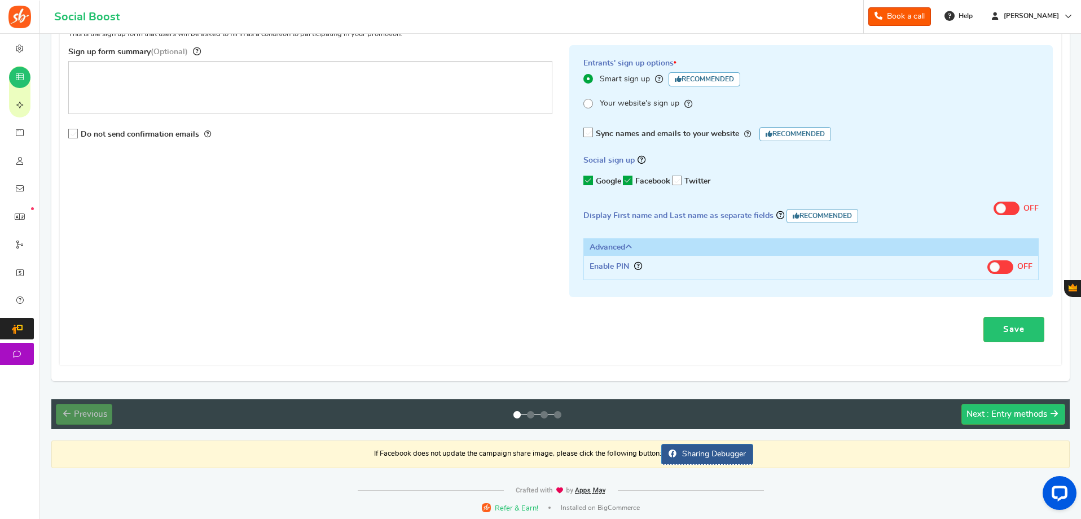
scroll to position [143, 0]
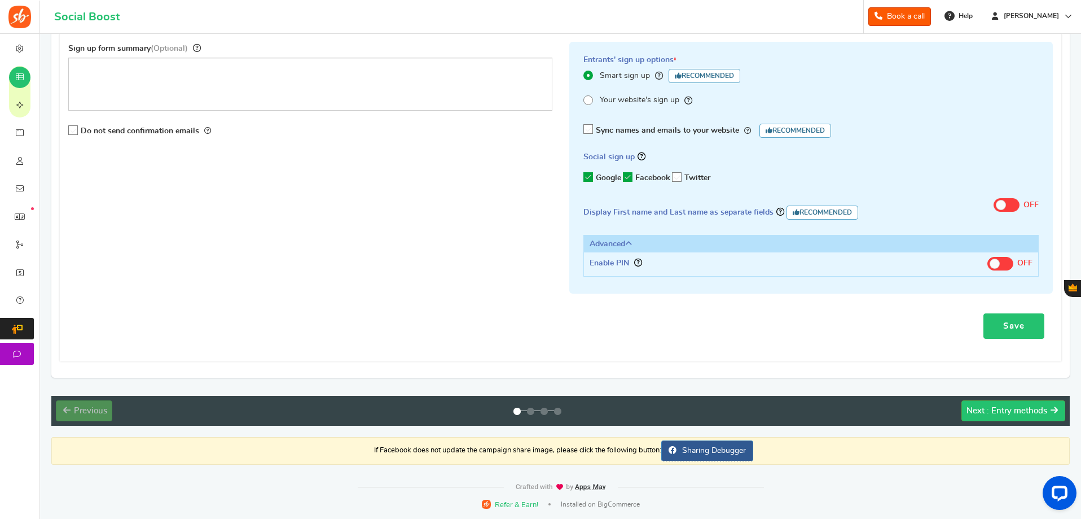
click at [1010, 327] on link "Save" at bounding box center [1014, 325] width 61 height 25
click at [1011, 411] on span ": Entry methods" at bounding box center [1017, 410] width 60 height 8
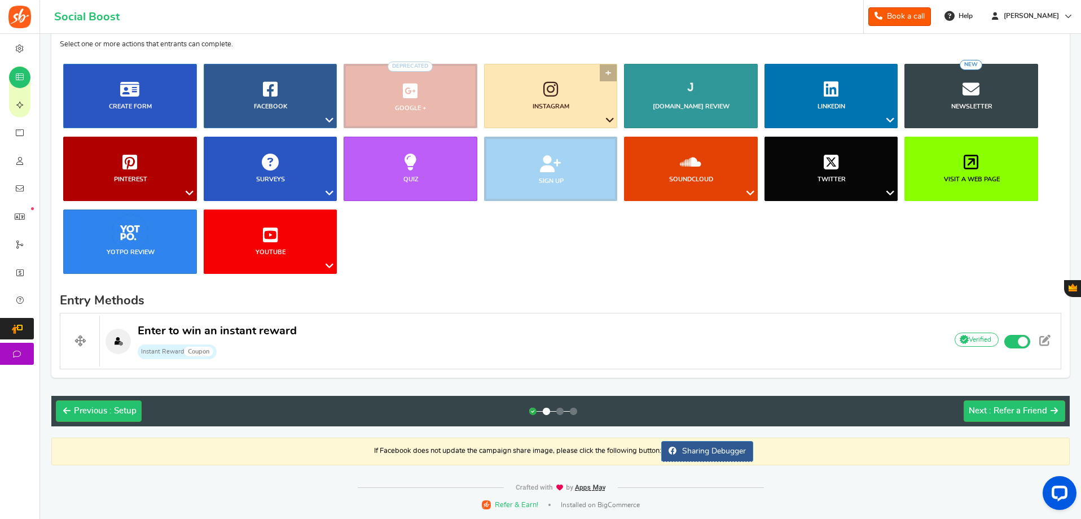
click at [534, 111] on span "Instagram" at bounding box center [551, 106] width 37 height 9
click at [610, 72] on link "Instagram" at bounding box center [551, 96] width 134 height 64
click at [322, 72] on link "Facebook" at bounding box center [271, 96] width 134 height 64
click at [324, 71] on link "Facebook" at bounding box center [271, 96] width 134 height 64
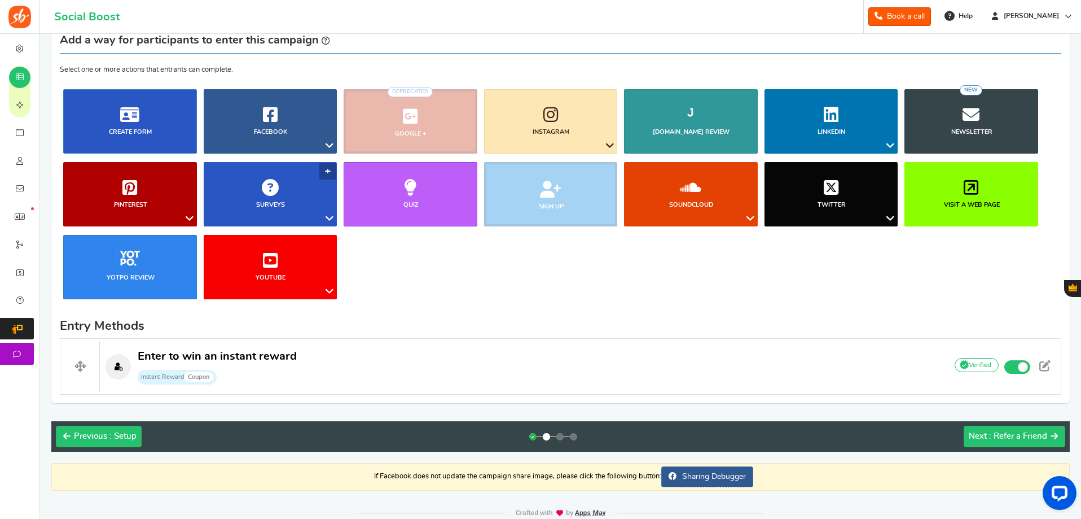
scroll to position [0, 0]
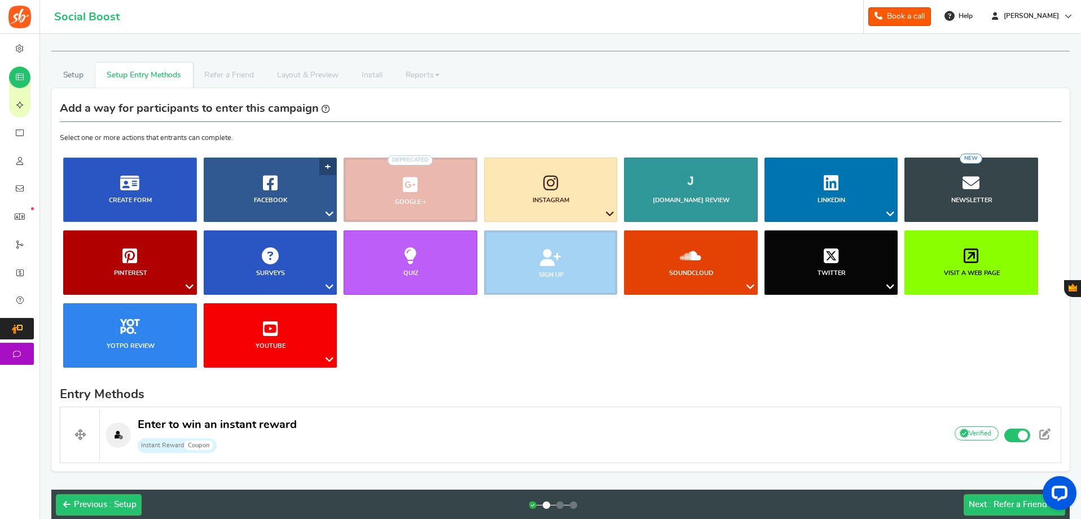
click at [327, 166] on link "Facebook" at bounding box center [271, 189] width 134 height 64
click at [279, 181] on link "Facebook" at bounding box center [271, 189] width 134 height 64
click at [330, 214] on icon at bounding box center [330, 214] width 14 height 15
click at [300, 206] on link "Facebook" at bounding box center [271, 189] width 134 height 64
click at [267, 205] on link "Facebook" at bounding box center [271, 189] width 134 height 64
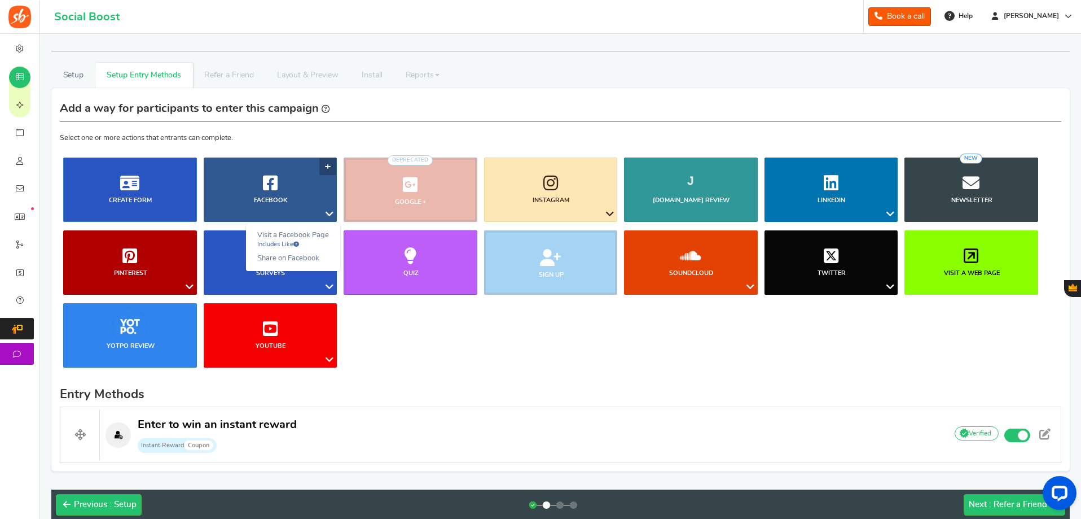
click at [257, 178] on link "Facebook" at bounding box center [271, 189] width 134 height 64
click at [255, 178] on link "Facebook" at bounding box center [271, 189] width 134 height 64
click at [252, 203] on link "Facebook" at bounding box center [271, 189] width 134 height 64
click at [402, 202] on li "Google + Deprecated" at bounding box center [410, 189] width 141 height 64
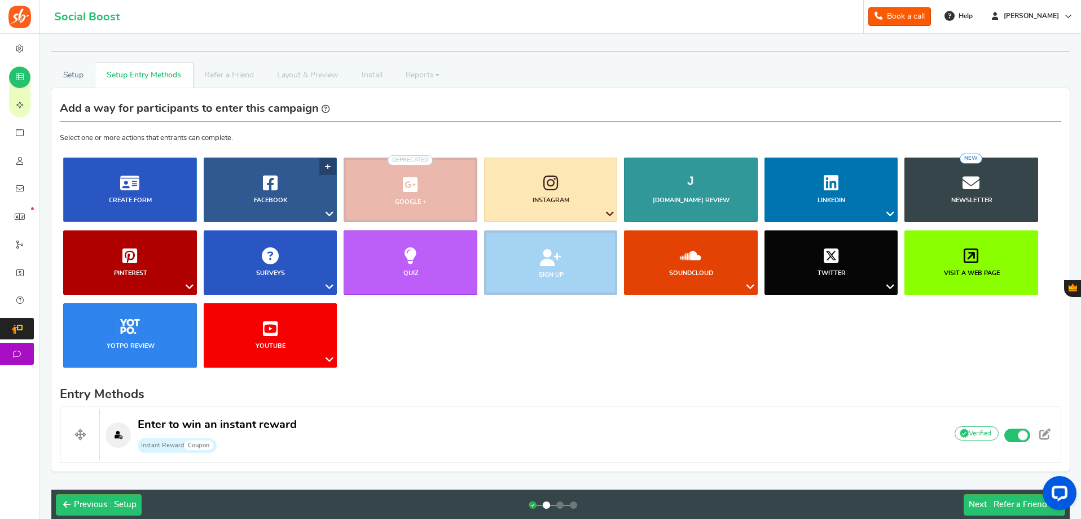
click at [271, 197] on b "Facebook" at bounding box center [270, 200] width 33 height 6
click at [885, 166] on link "LinkedIn ?" at bounding box center [832, 189] width 134 height 64
click at [330, 166] on link "Facebook" at bounding box center [271, 189] width 134 height 64
click at [317, 235] on link "Visit a Facebook Page Includes Like" at bounding box center [293, 238] width 94 height 23
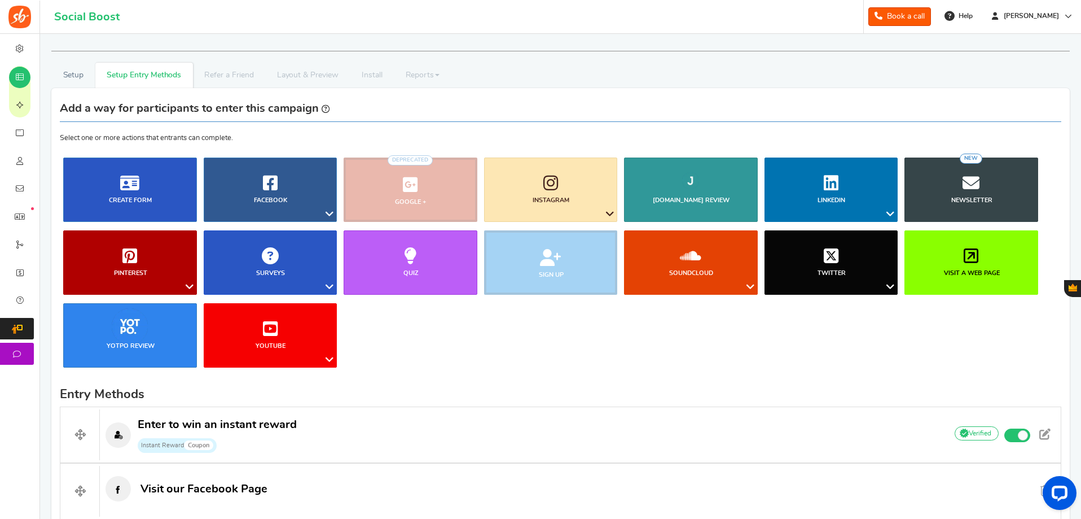
scroll to position [385, 0]
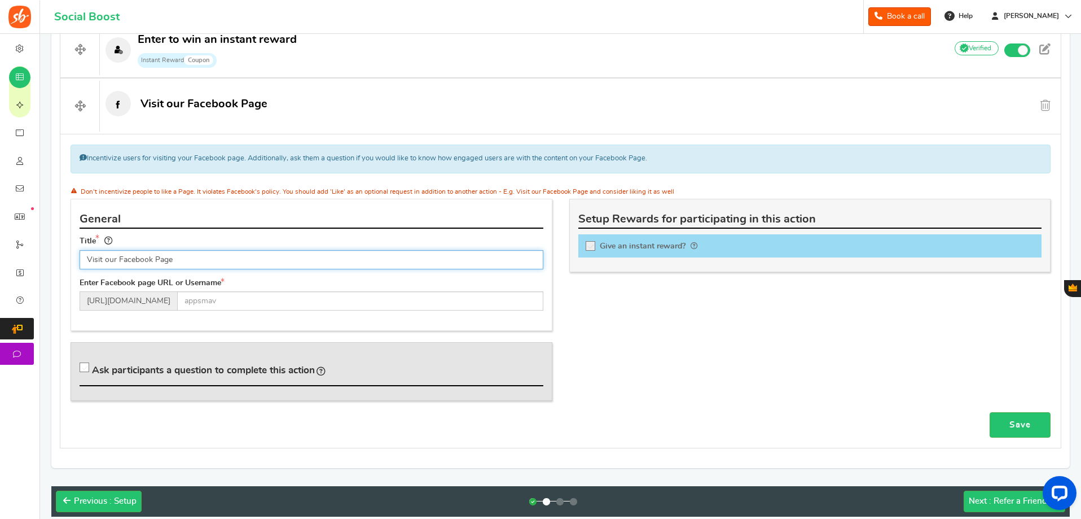
click at [284, 267] on input "Visit our Facebook Page" at bounding box center [312, 259] width 464 height 19
click at [244, 301] on input "text" at bounding box center [360, 300] width 366 height 19
click at [256, 299] on input "text" at bounding box center [360, 300] width 366 height 19
paste input "[URL][DOMAIN_NAME]"
type input "jlbillet/"
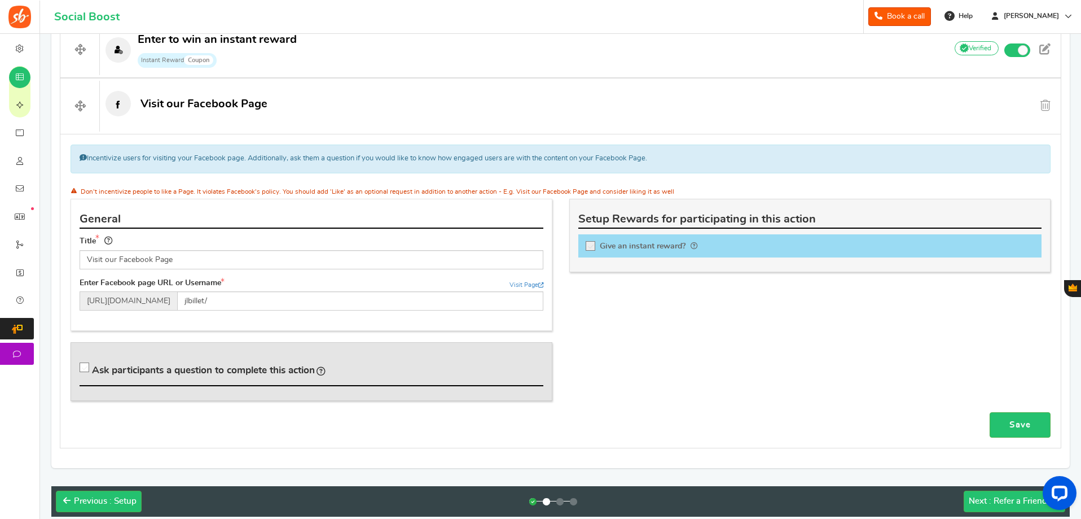
click at [251, 322] on div "General Title Visit our Facebook Page Tip! Your title should show the huge savi…" at bounding box center [312, 265] width 482 height 132
click at [1025, 426] on link "Save" at bounding box center [1020, 424] width 61 height 25
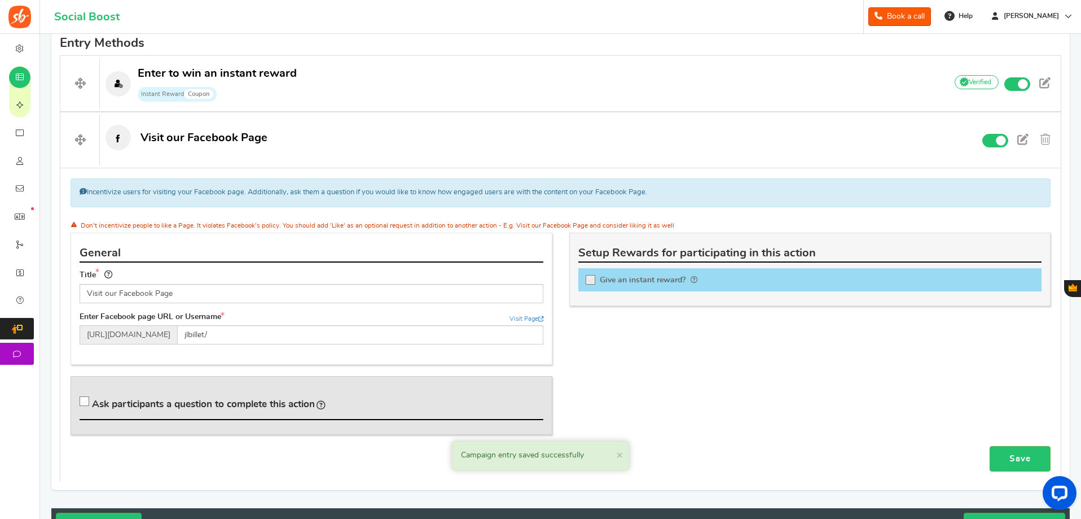
scroll to position [216, 0]
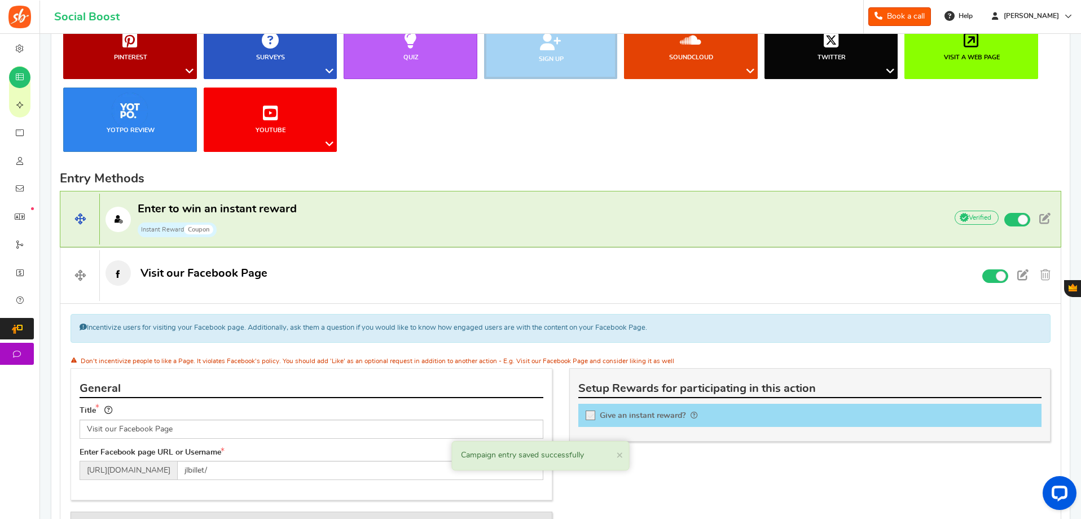
click at [287, 216] on span "Enter to win an instant reward Instant Reward Coupon" at bounding box center [217, 219] width 159 height 36
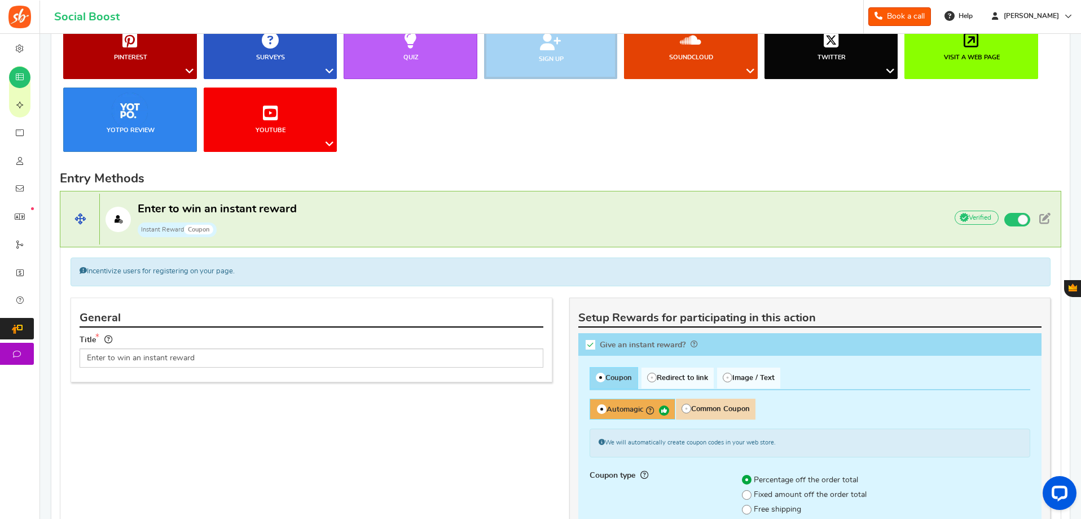
click at [175, 203] on span "Enter to win an instant reward" at bounding box center [217, 208] width 159 height 11
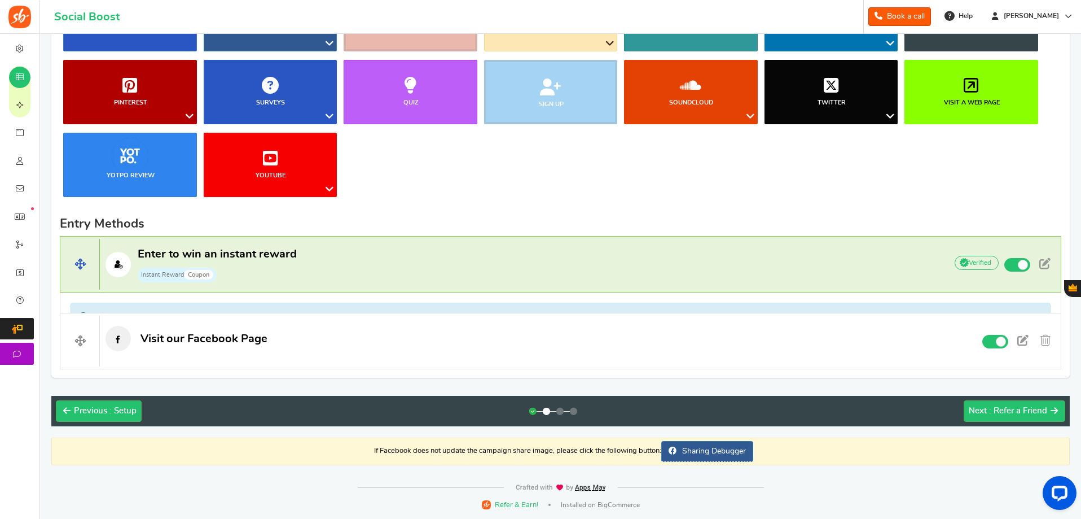
scroll to position [150, 0]
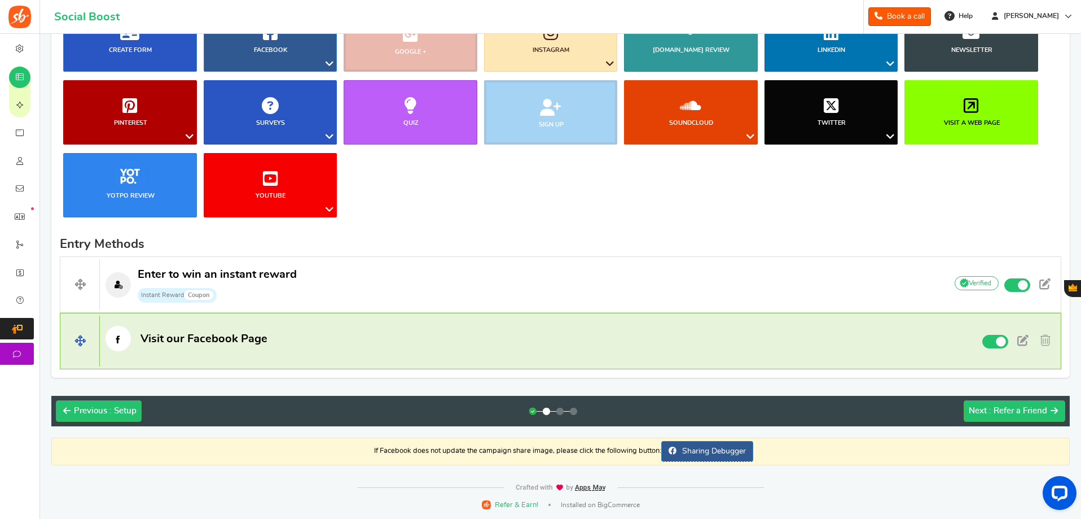
click at [219, 345] on span "Visit our Facebook Page" at bounding box center [204, 338] width 127 height 15
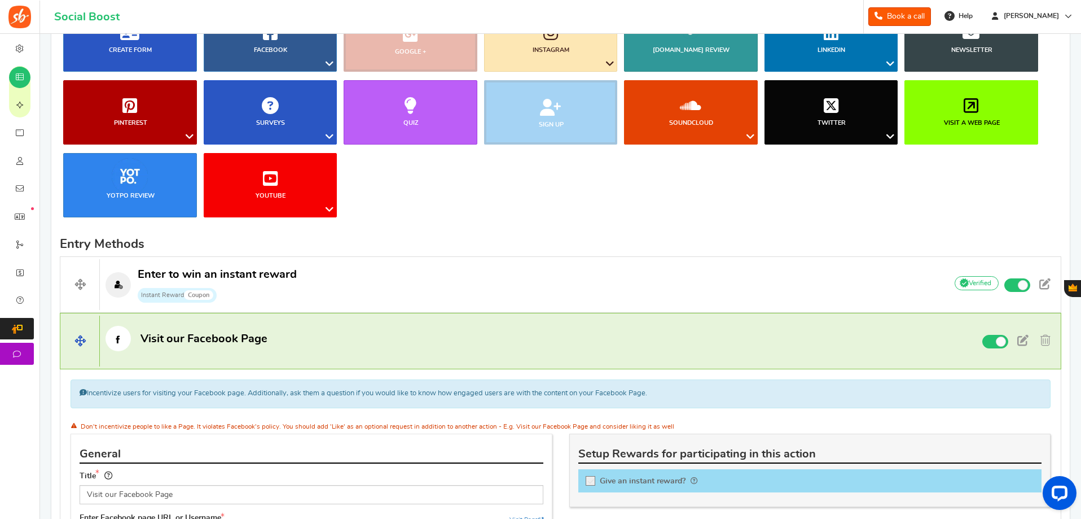
scroll to position [216, 0]
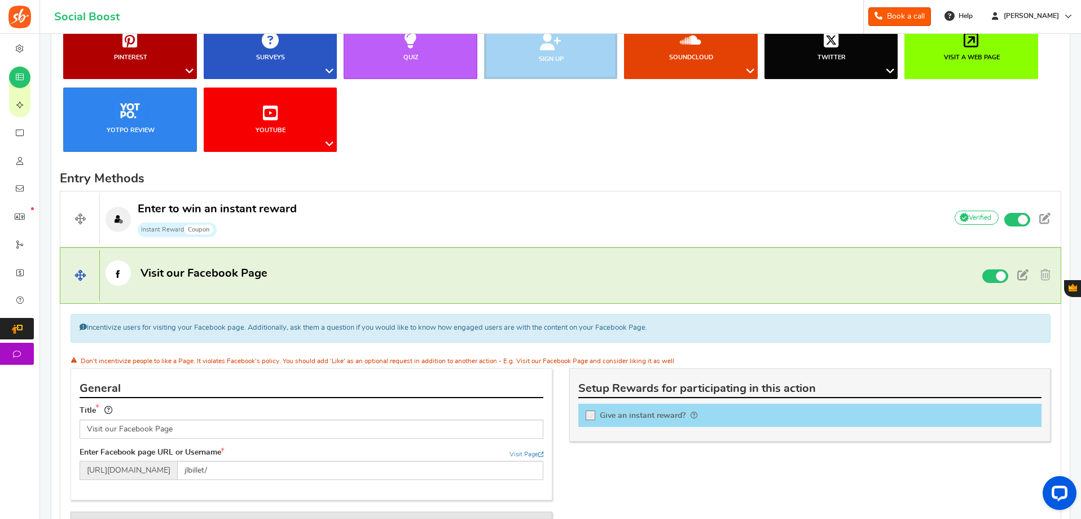
click at [199, 280] on span "Visit our Facebook Page" at bounding box center [204, 273] width 127 height 15
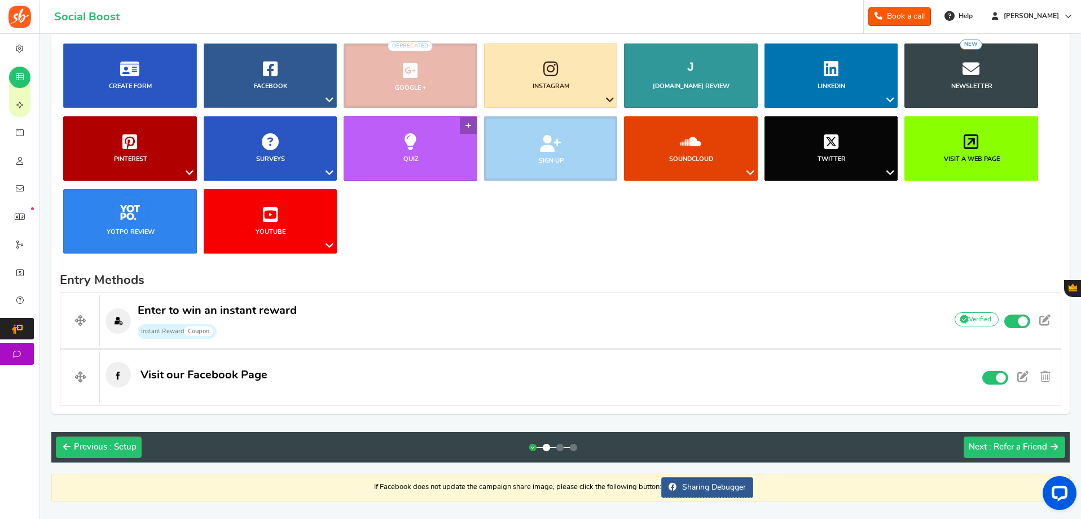
scroll to position [94, 0]
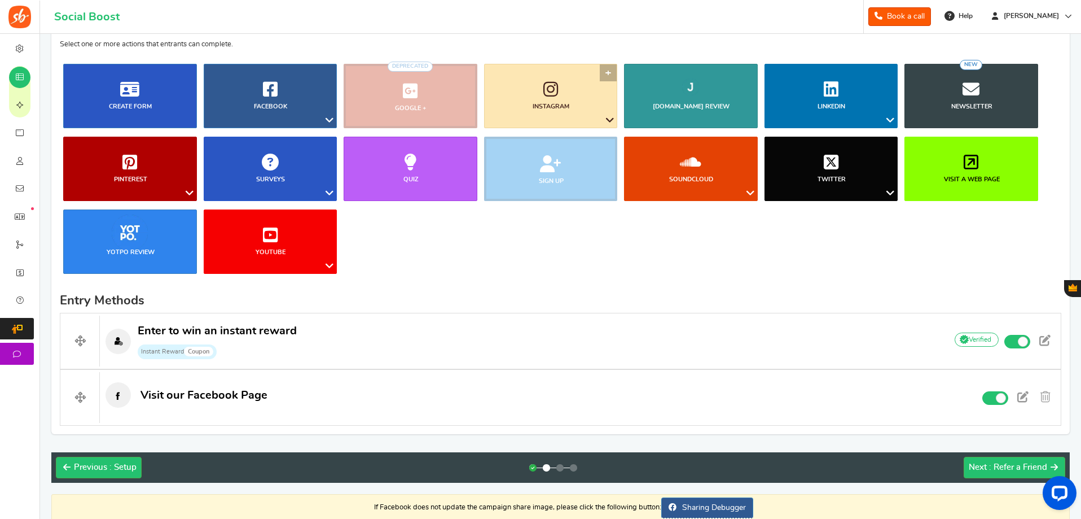
click at [613, 72] on link "Instagram" at bounding box center [551, 96] width 134 height 64
click at [589, 144] on link "Follow on Instagram" at bounding box center [574, 142] width 91 height 16
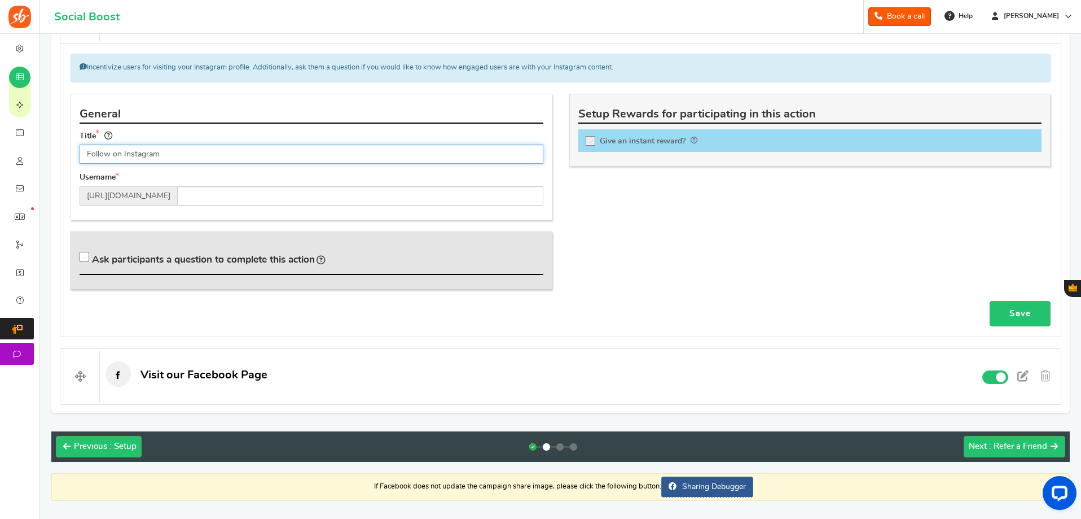
scroll to position [484, 0]
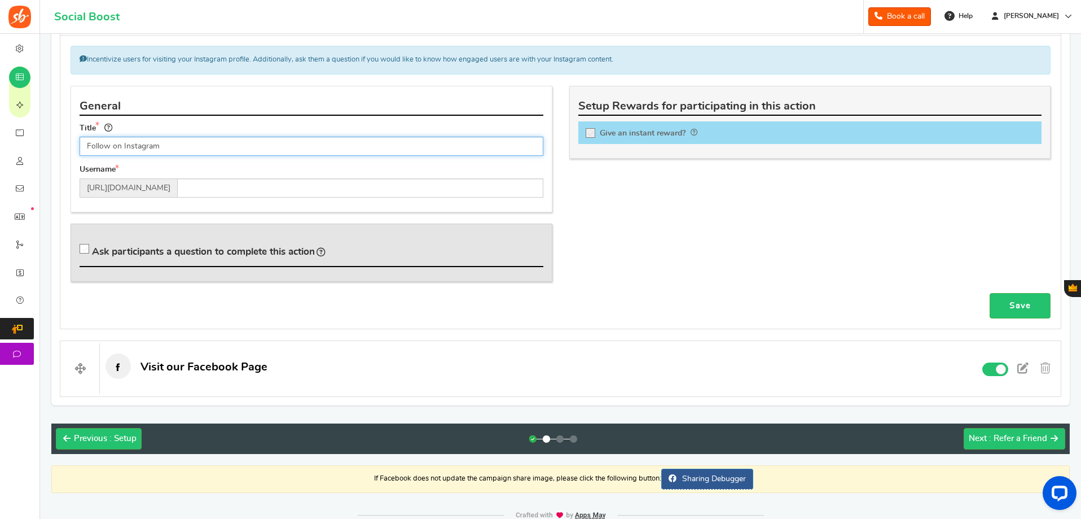
drag, startPoint x: 120, startPoint y: 144, endPoint x: 111, endPoint y: 149, distance: 9.6
click at [112, 147] on input "Follow on Instagram" at bounding box center [312, 146] width 464 height 19
type input "Follow [PERSON_NAME] on Instagram"
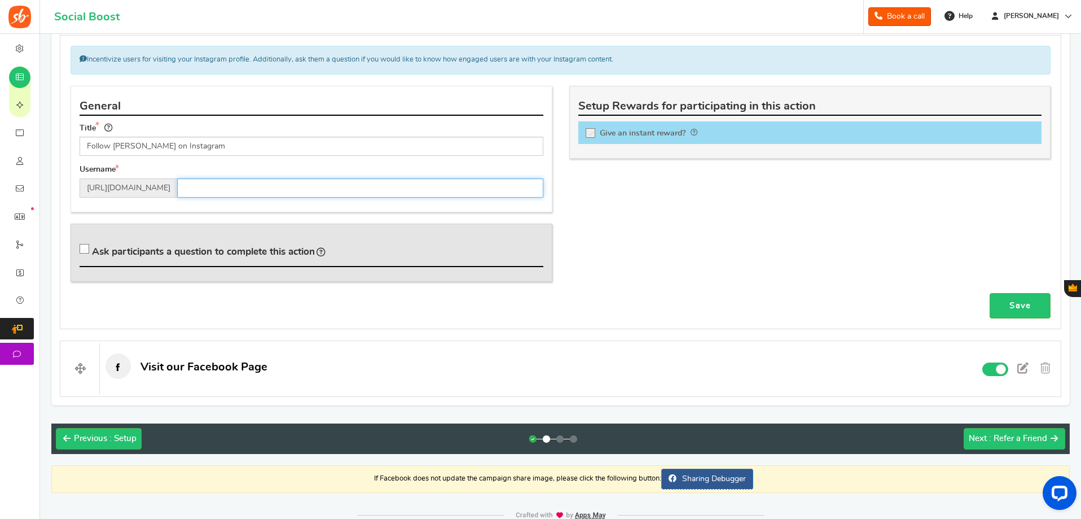
click at [223, 194] on input "text" at bounding box center [360, 187] width 366 height 19
paste input "[URL][DOMAIN_NAME]"
type input "jl_billet/"
click at [283, 215] on div "General Title Follow [PERSON_NAME] on Instagram Tip! Your title should show the…" at bounding box center [311, 190] width 499 height 208
click at [1020, 304] on link "Save" at bounding box center [1020, 305] width 61 height 25
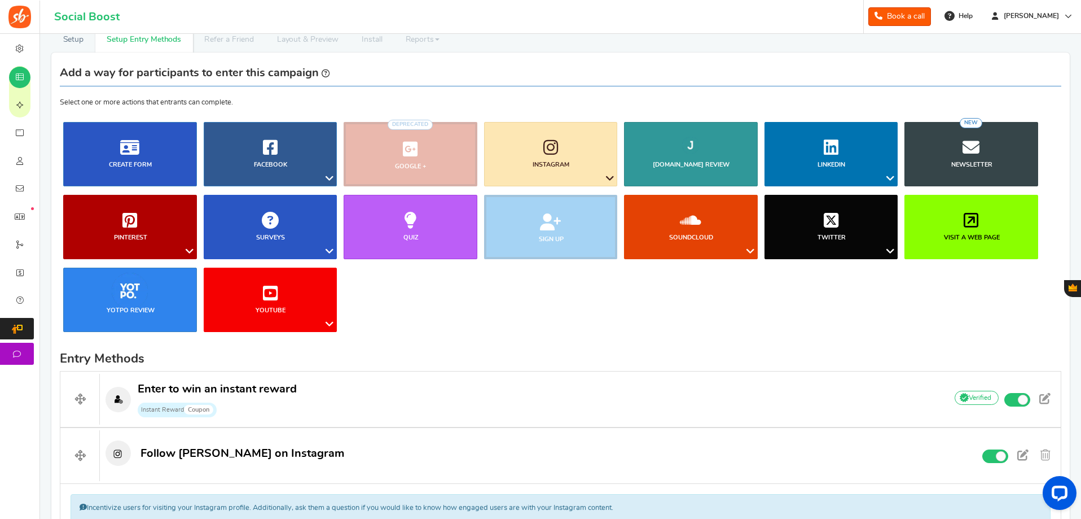
scroll to position [32, 0]
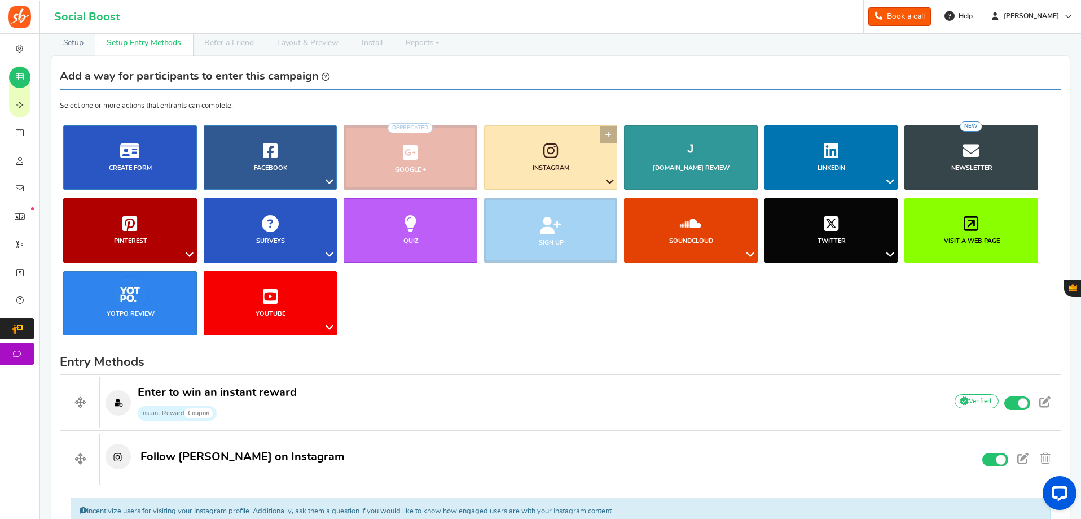
click at [606, 135] on link "Instagram" at bounding box center [551, 157] width 134 height 64
click at [585, 205] on link "Follow on Instagram" at bounding box center [574, 203] width 91 height 16
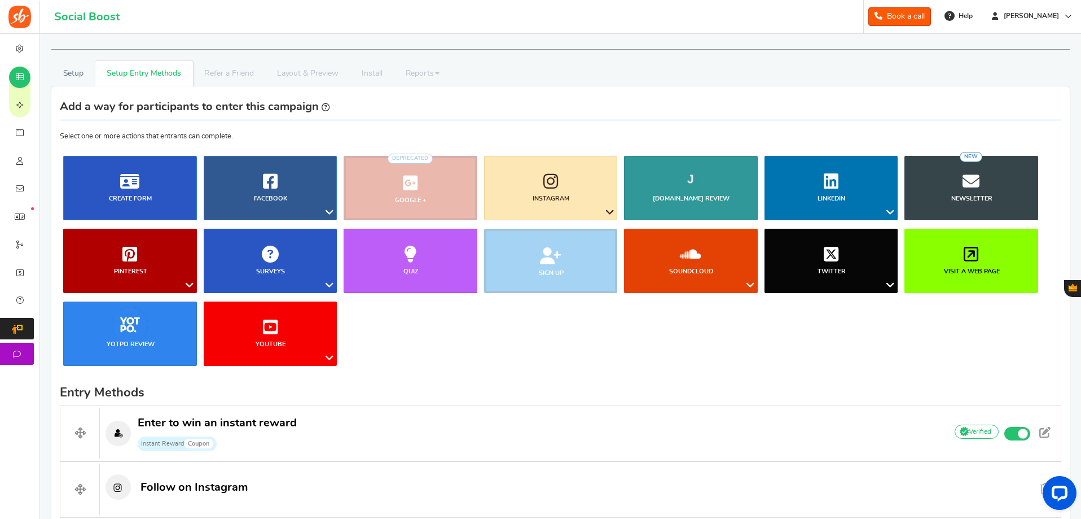
scroll to position [0, 0]
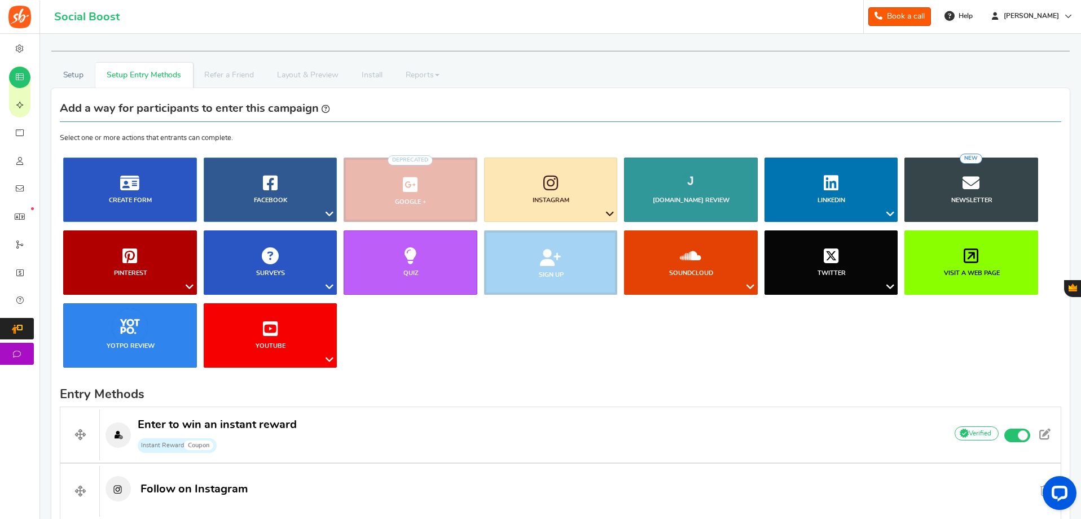
click at [454, 135] on p "Select one or more actions that entrants can complete." at bounding box center [561, 119] width 1002 height 47
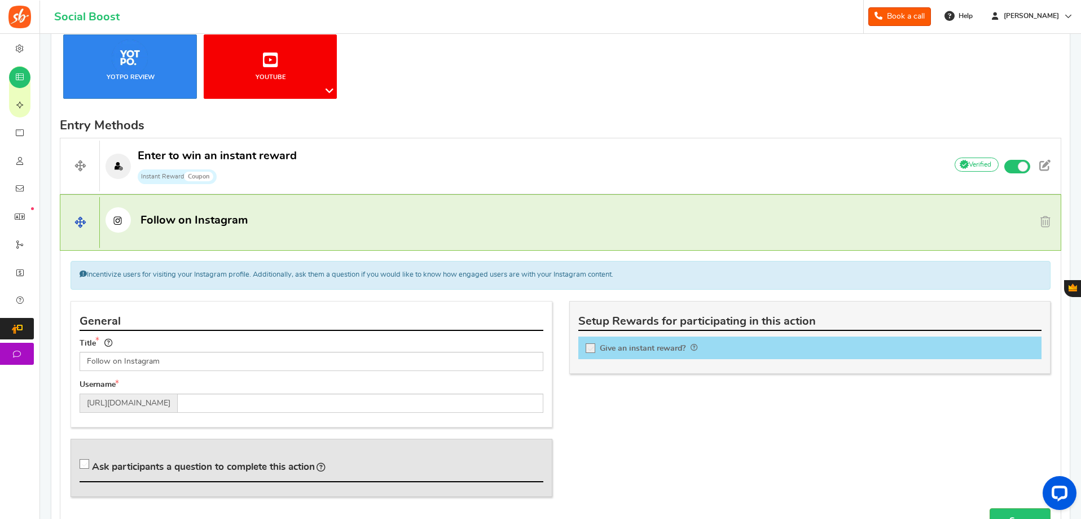
scroll to position [395, 0]
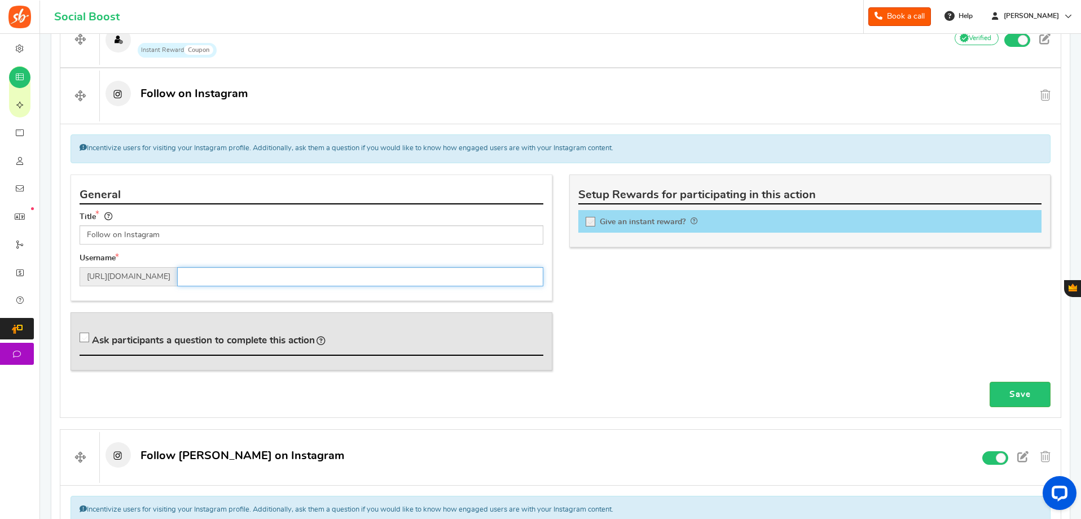
click at [334, 286] on input "text" at bounding box center [360, 276] width 366 height 19
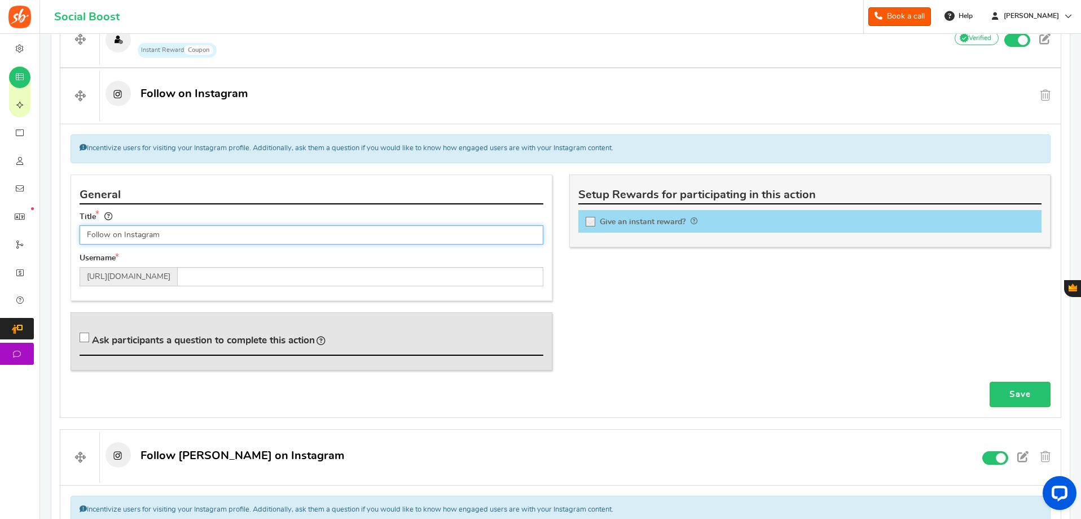
click at [216, 239] on input "Follow on Instagram" at bounding box center [312, 234] width 464 height 19
drag, startPoint x: 120, startPoint y: 234, endPoint x: 113, endPoint y: 236, distance: 7.0
click at [113, 236] on input "Follow on Instagram" at bounding box center [312, 234] width 464 height 19
type input "Follow [PERSON_NAME] on Instagram"
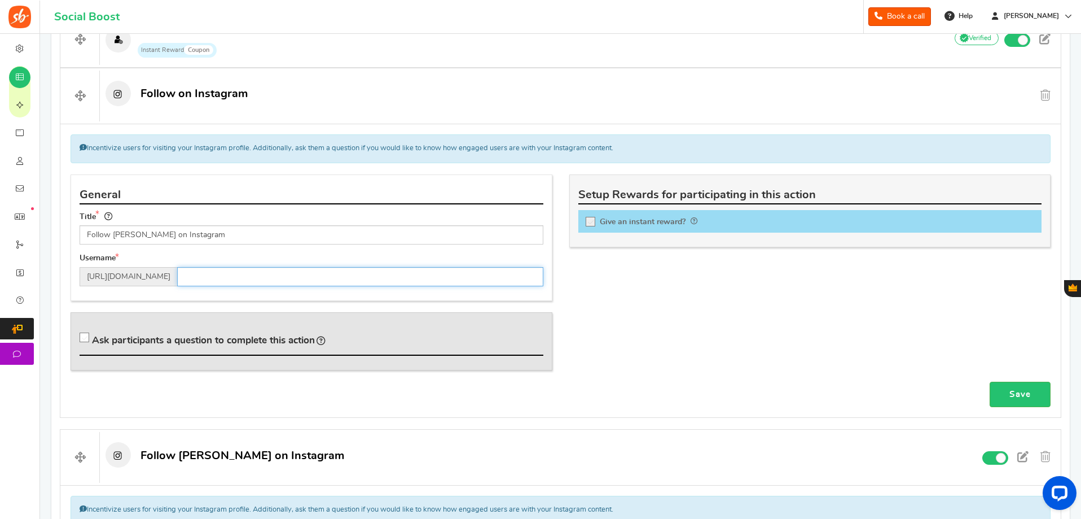
click at [348, 276] on input "text" at bounding box center [360, 276] width 366 height 19
type input "ricktak_16x"
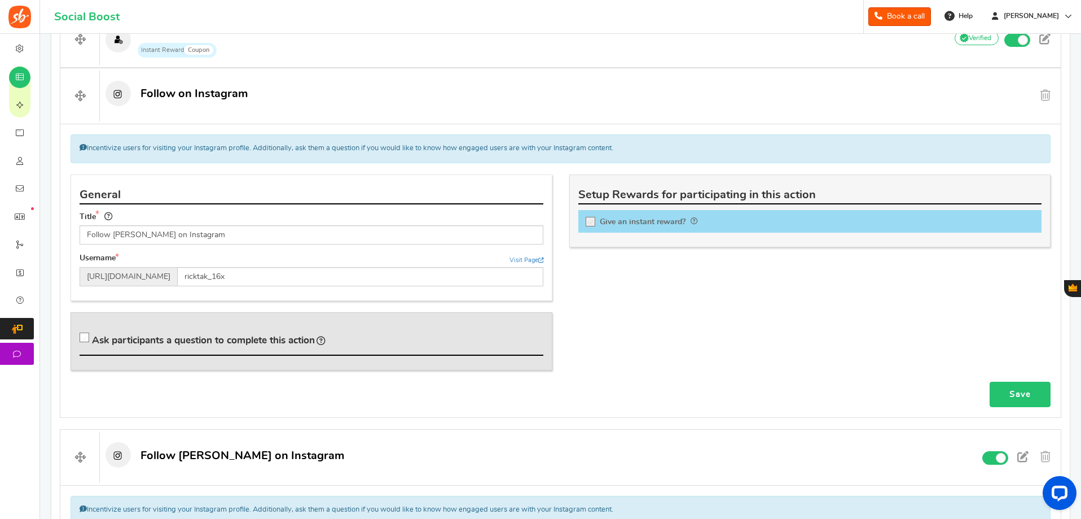
click at [1020, 393] on link "Save" at bounding box center [1020, 393] width 61 height 25
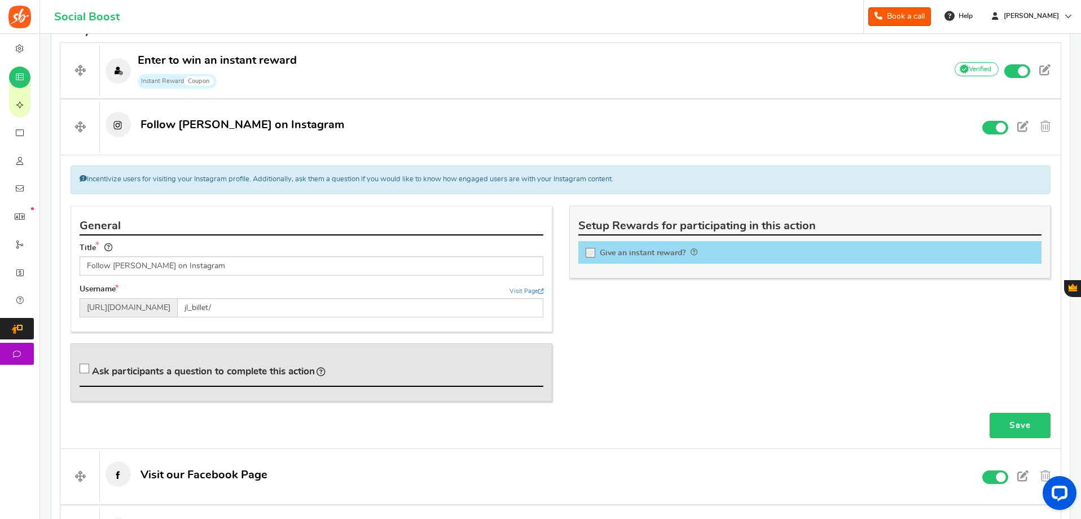
scroll to position [296, 0]
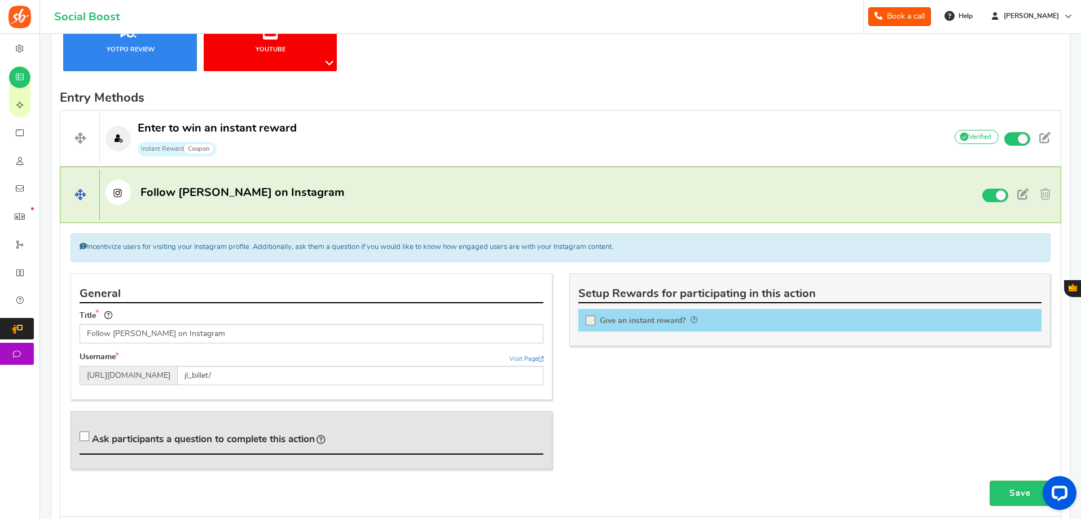
click at [76, 193] on span at bounding box center [79, 194] width 39 height 51
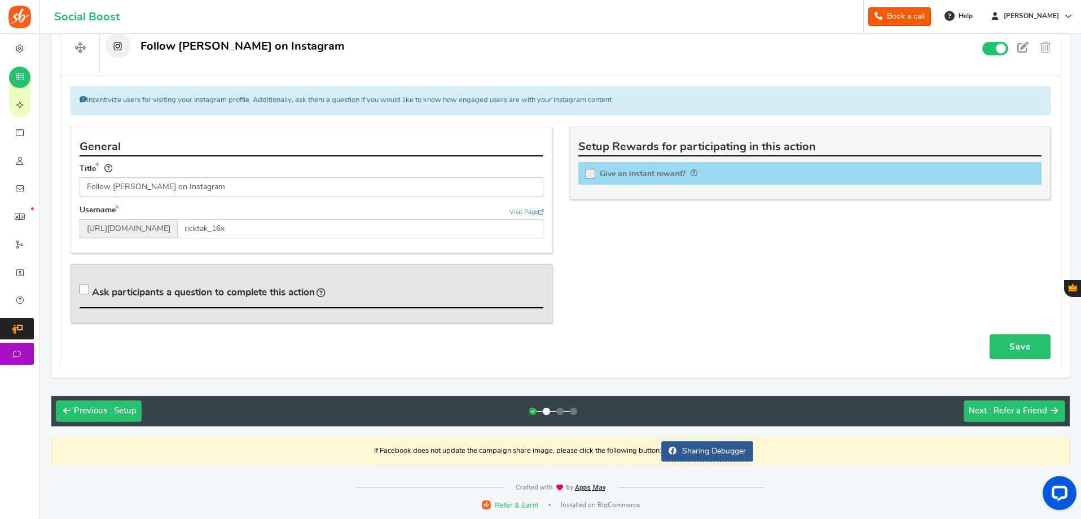
scroll to position [849, 0]
click at [1015, 347] on link "Save" at bounding box center [1020, 346] width 61 height 25
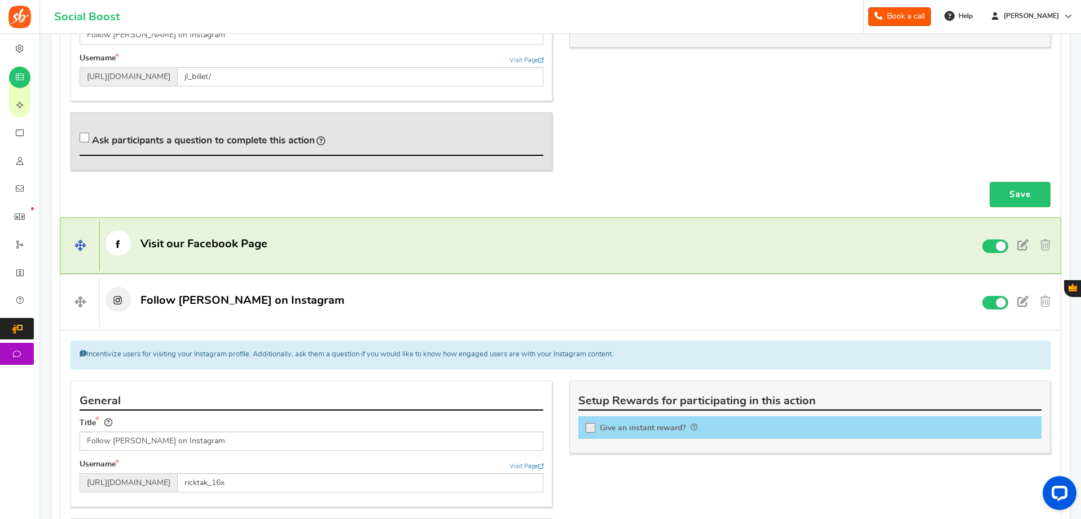
scroll to position [624, 0]
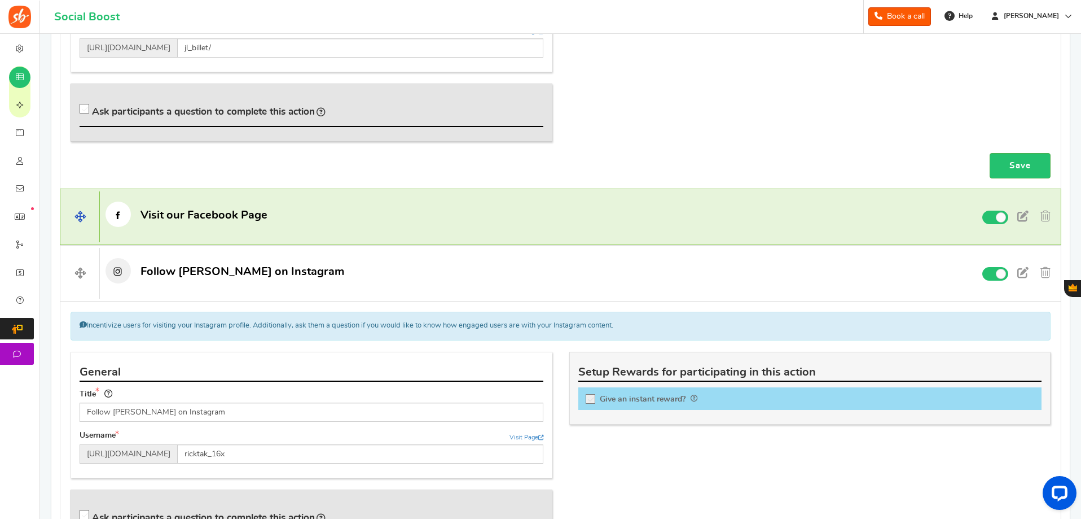
click at [361, 211] on p "Visit our Facebook Page" at bounding box center [518, 213] width 837 height 25
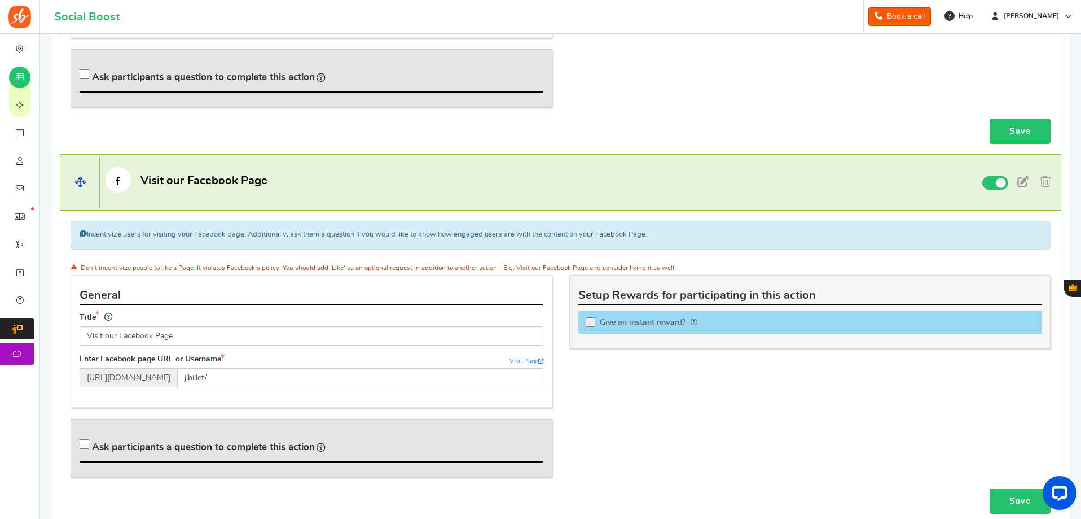
scroll to position [736, 0]
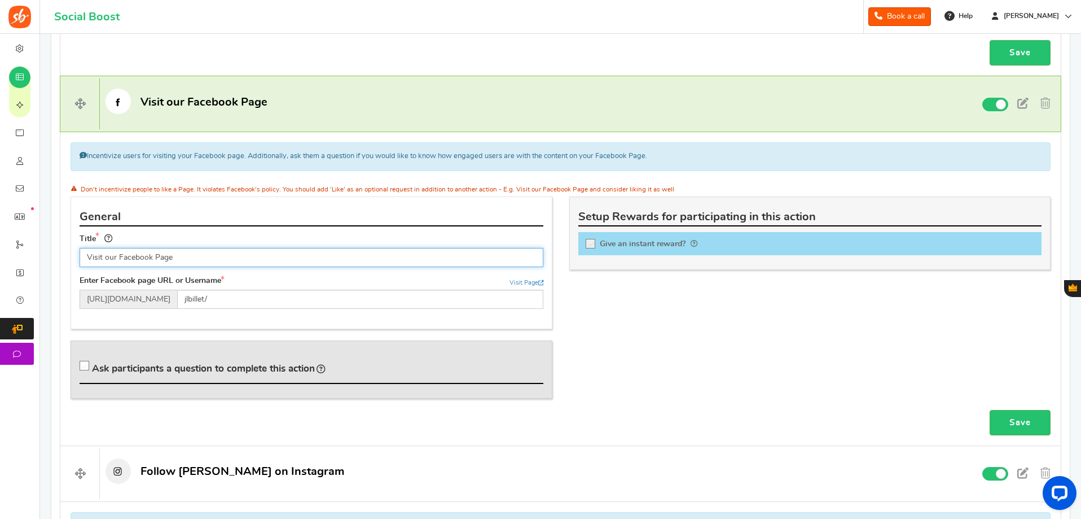
drag, startPoint x: 151, startPoint y: 254, endPoint x: 104, endPoint y: 253, distance: 47.4
click at [104, 253] on input "Visit our Facebook Page" at bounding box center [312, 257] width 464 height 19
drag, startPoint x: 208, startPoint y: 256, endPoint x: 179, endPoint y: 255, distance: 28.2
click at [179, 255] on input "Visit [PERSON_NAME] on Facebook Page" at bounding box center [312, 257] width 464 height 19
drag, startPoint x: 103, startPoint y: 257, endPoint x: 80, endPoint y: 257, distance: 23.7
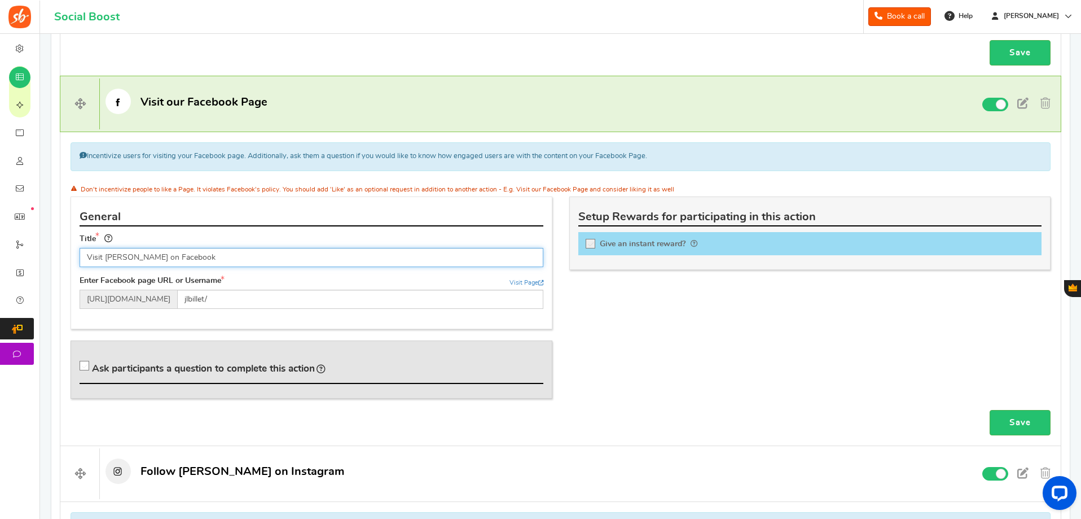
click at [79, 258] on div "Title Visit [PERSON_NAME] on Facebook Tip! Your title should show the huge savi…" at bounding box center [311, 253] width 481 height 43
type input "Follow [PERSON_NAME] on Facebook"
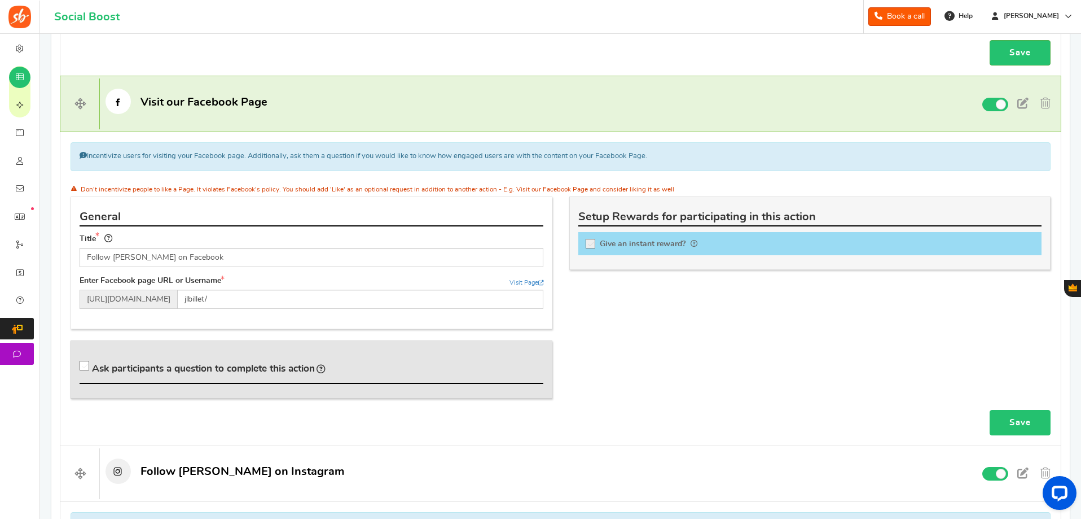
click at [1007, 418] on link "Save" at bounding box center [1020, 422] width 61 height 25
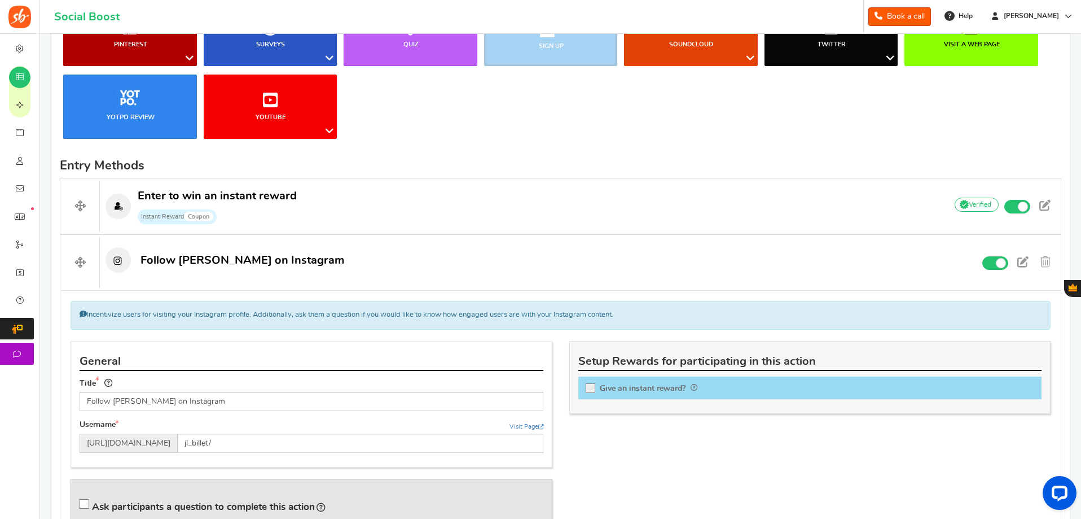
scroll to position [315, 0]
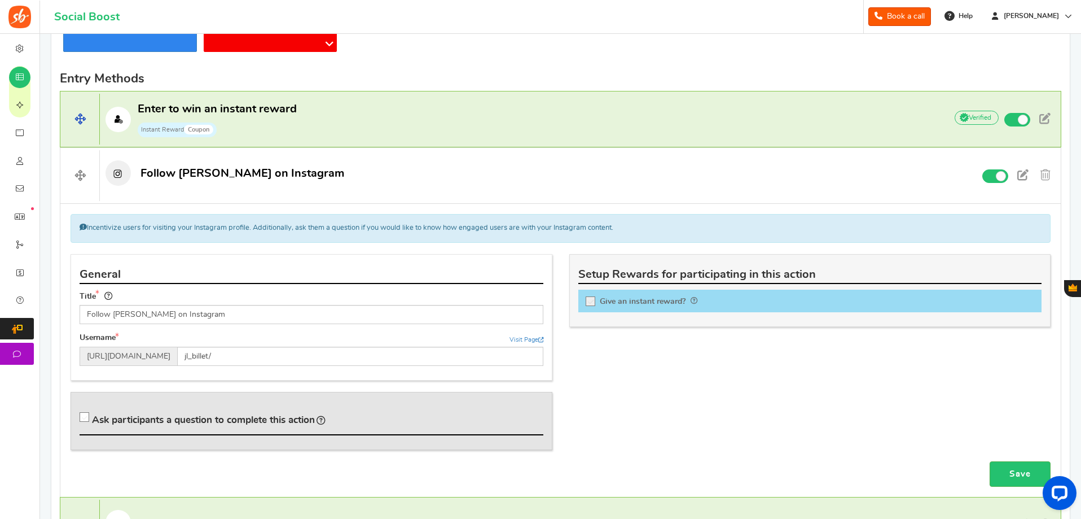
click at [285, 119] on span "Enter to win an instant reward Instant Reward Coupon" at bounding box center [217, 120] width 159 height 36
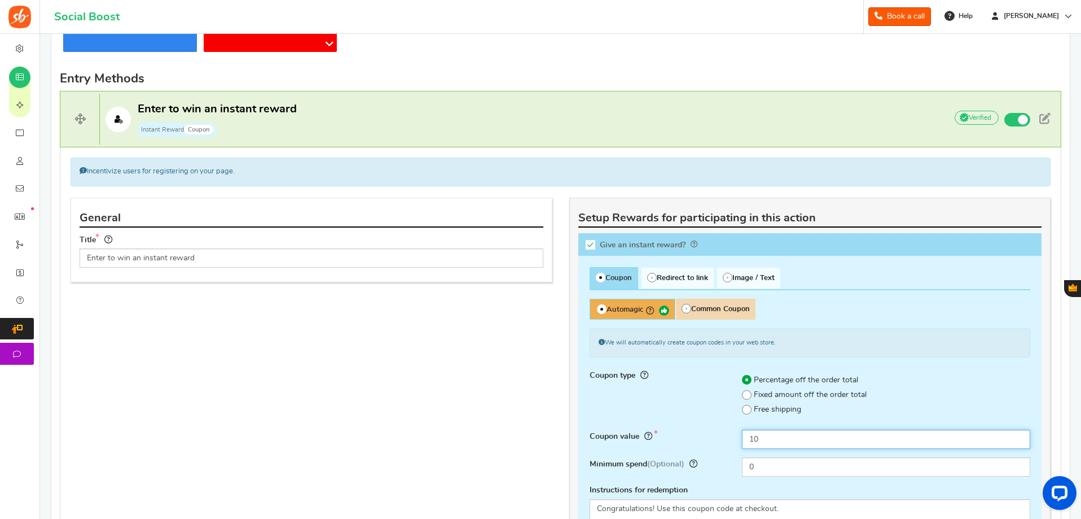
drag, startPoint x: 793, startPoint y: 434, endPoint x: 629, endPoint y: 439, distance: 164.9
click at [629, 439] on div "Coupon value 10" at bounding box center [810, 443] width 458 height 28
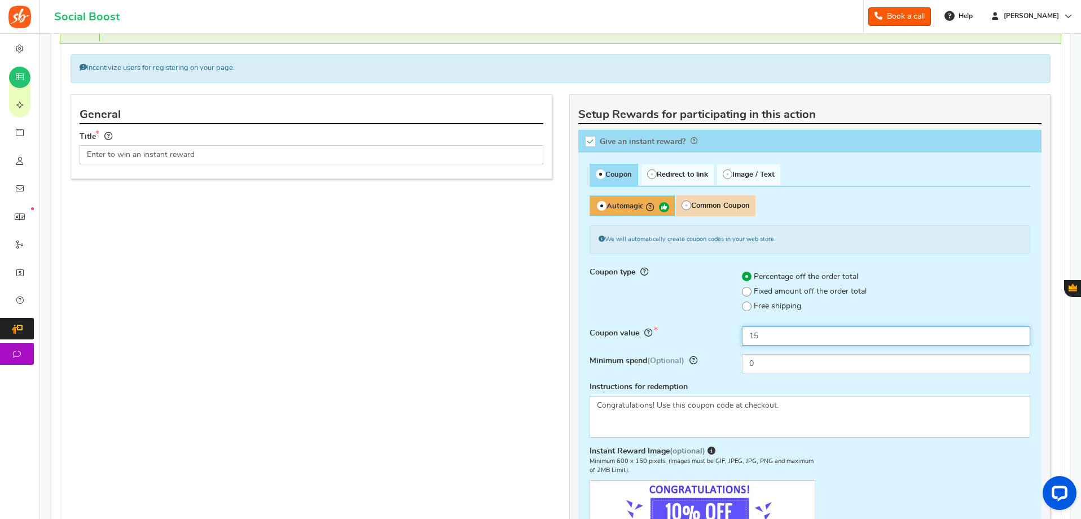
scroll to position [428, 0]
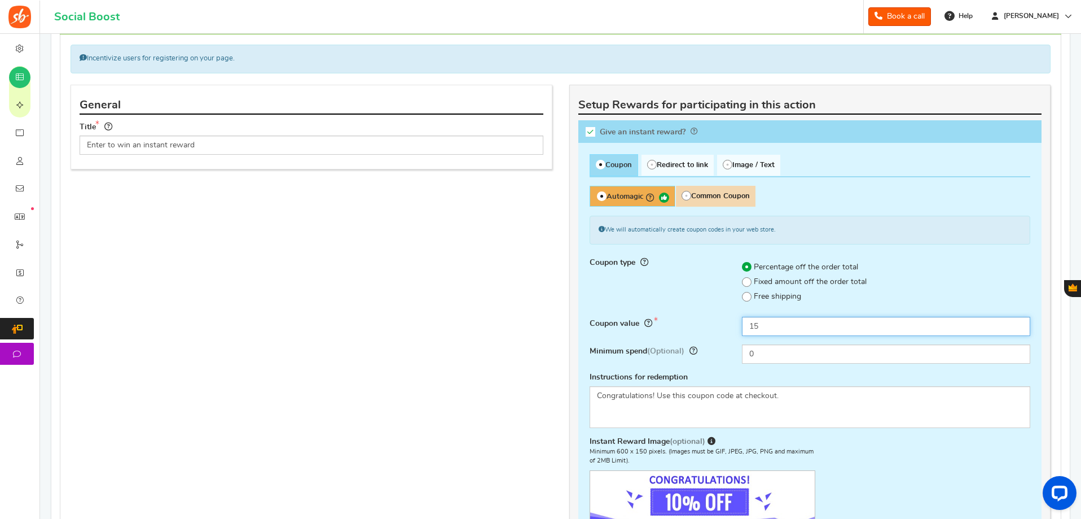
type input "15"
click at [745, 408] on textarea "Congratulations! Use this coupon code at checkout." at bounding box center [810, 407] width 441 height 42
click at [818, 395] on textarea "Congratulations! Use this coupon code at checkout." at bounding box center [810, 407] width 441 height 42
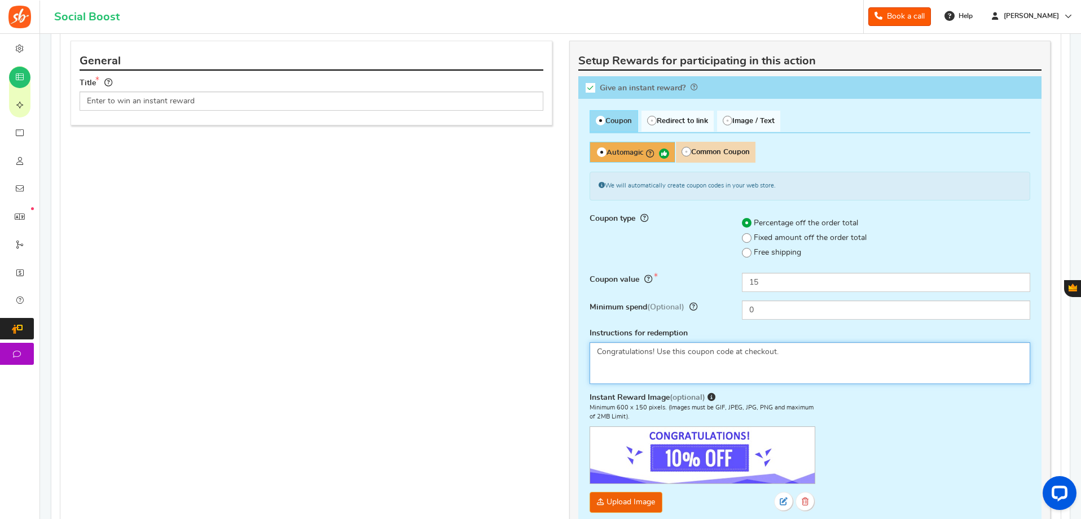
scroll to position [541, 0]
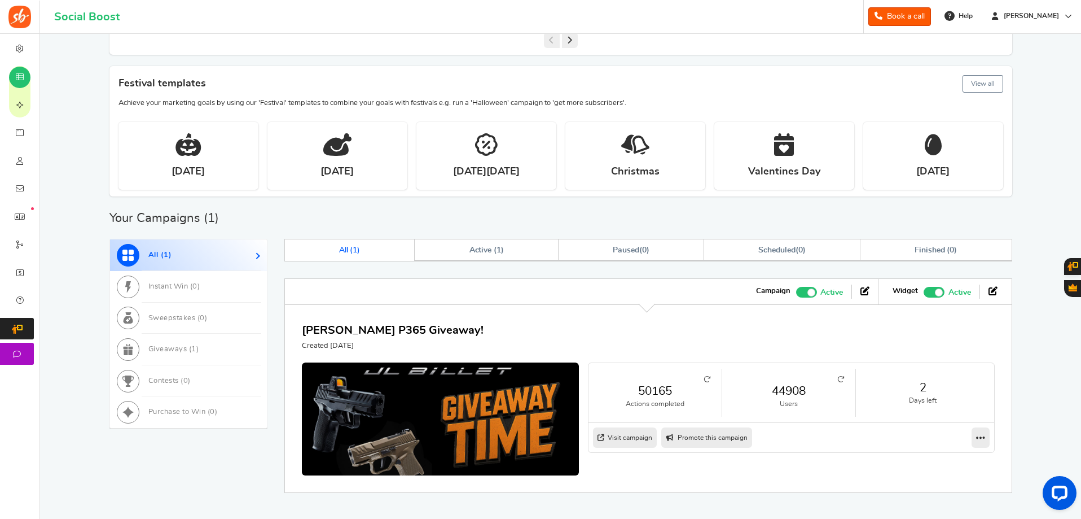
scroll to position [392, 0]
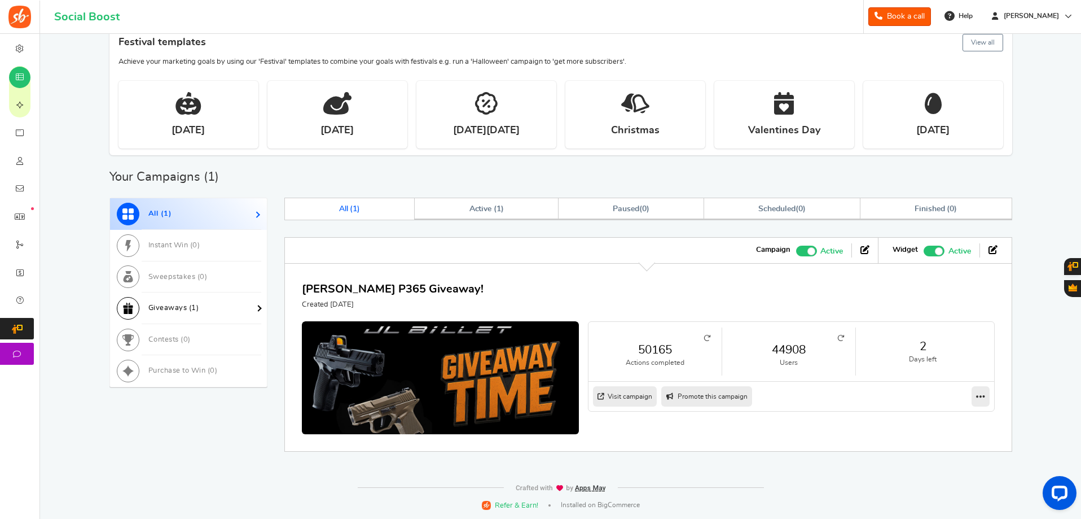
click at [198, 305] on span "Giveaways ( 1 )" at bounding box center [173, 307] width 51 height 7
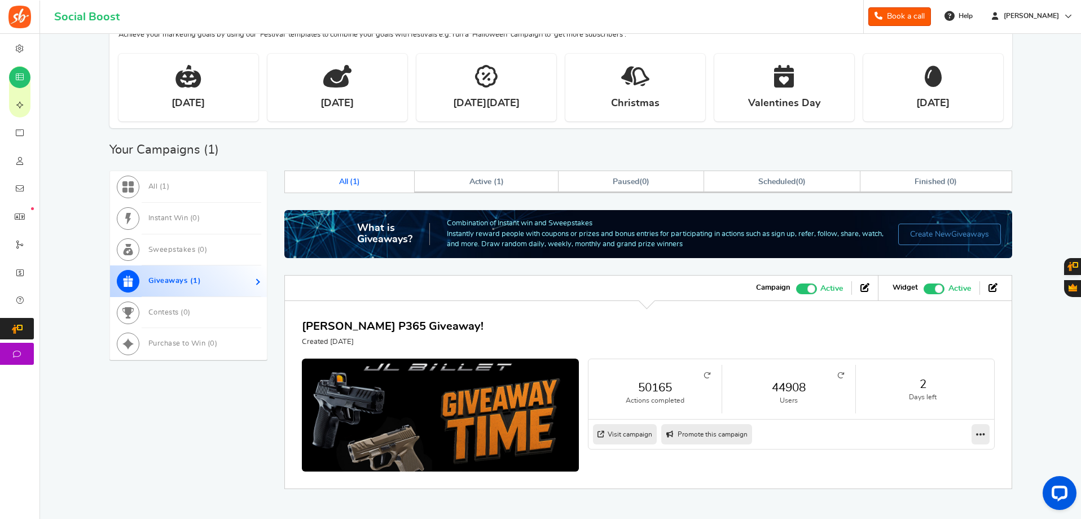
scroll to position [457, 0]
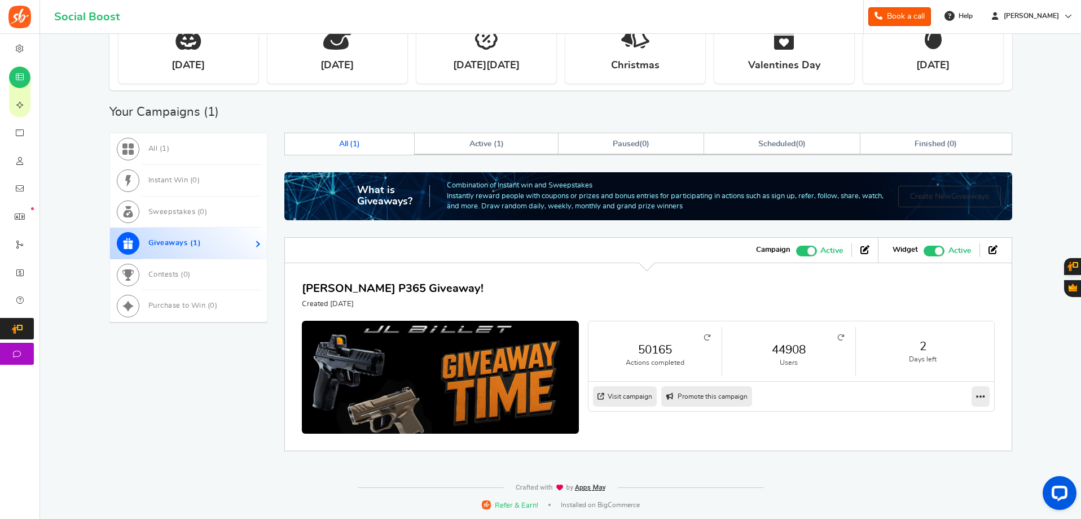
click at [930, 196] on link "Create New Giveaways" at bounding box center [949, 196] width 103 height 21
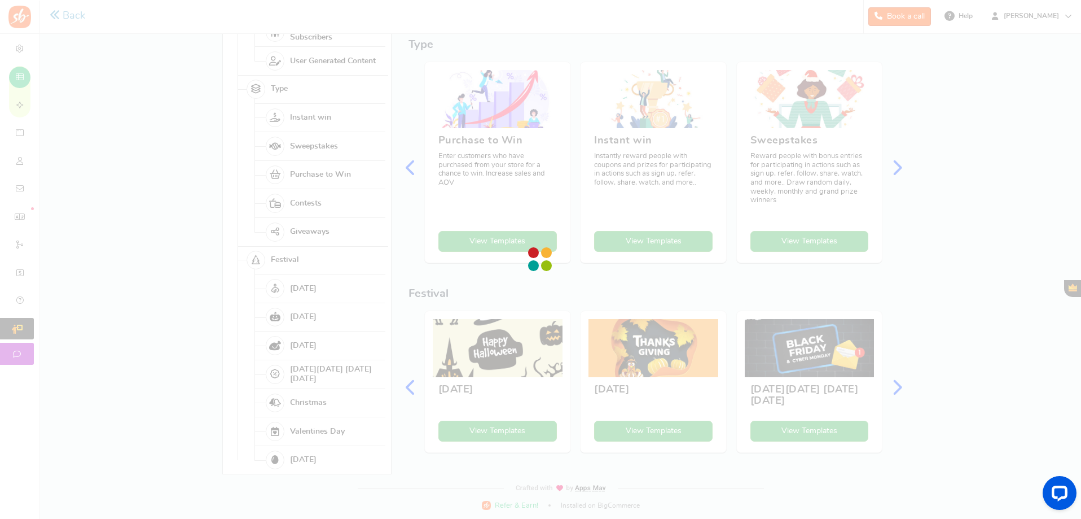
scroll to position [0, 0]
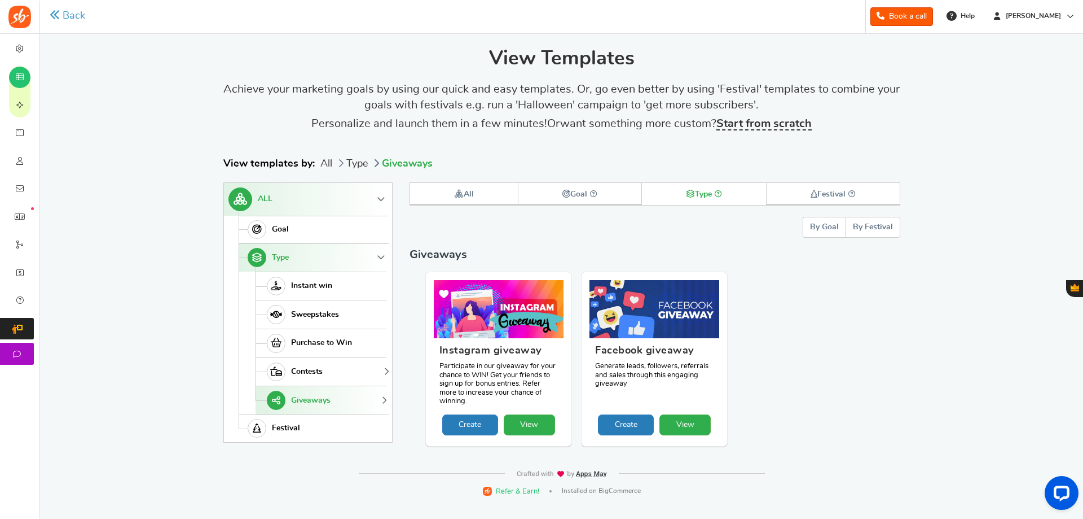
click at [325, 370] on link "Contests" at bounding box center [321, 371] width 131 height 29
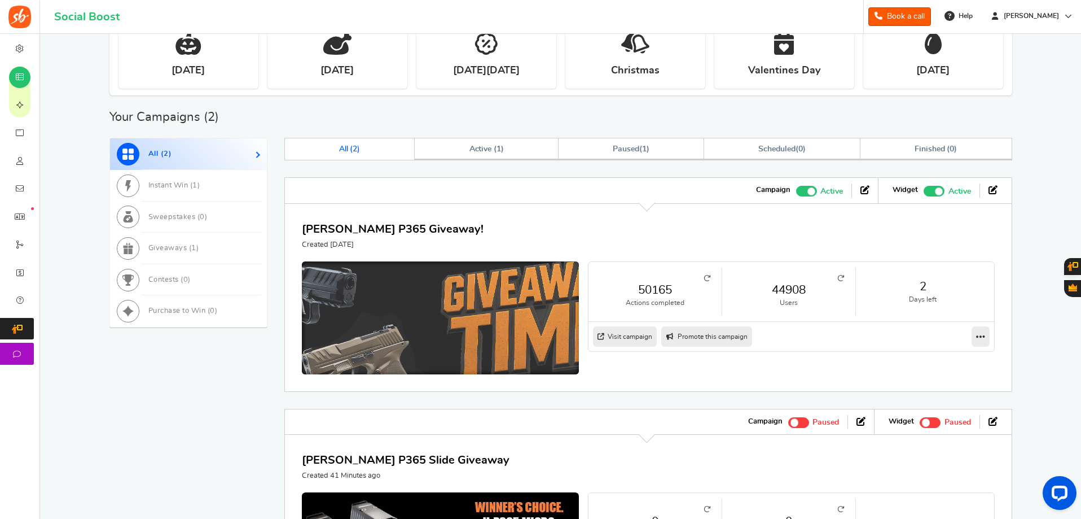
scroll to position [621, 0]
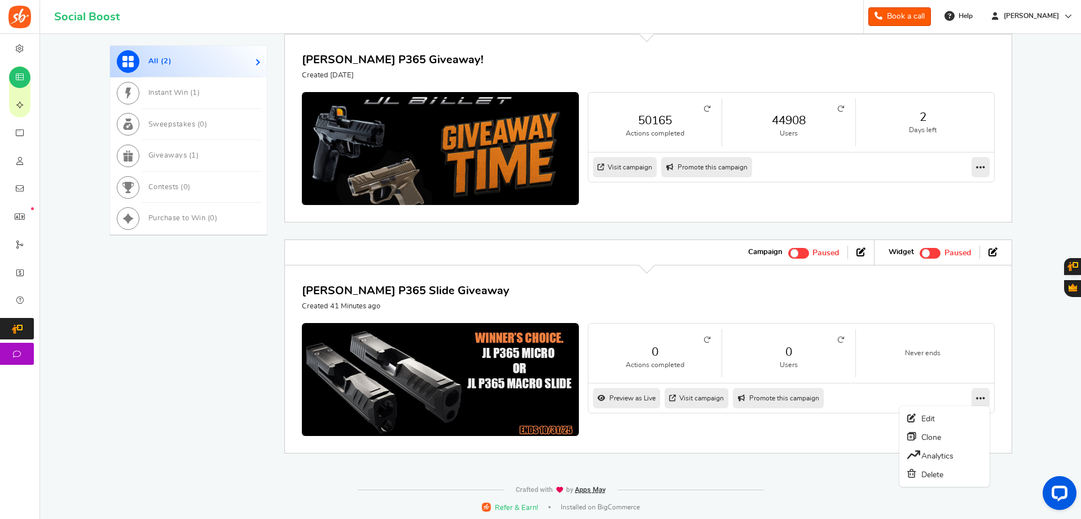
click at [979, 401] on icon at bounding box center [980, 398] width 9 height 10
click at [931, 420] on link "Edit" at bounding box center [945, 418] width 84 height 18
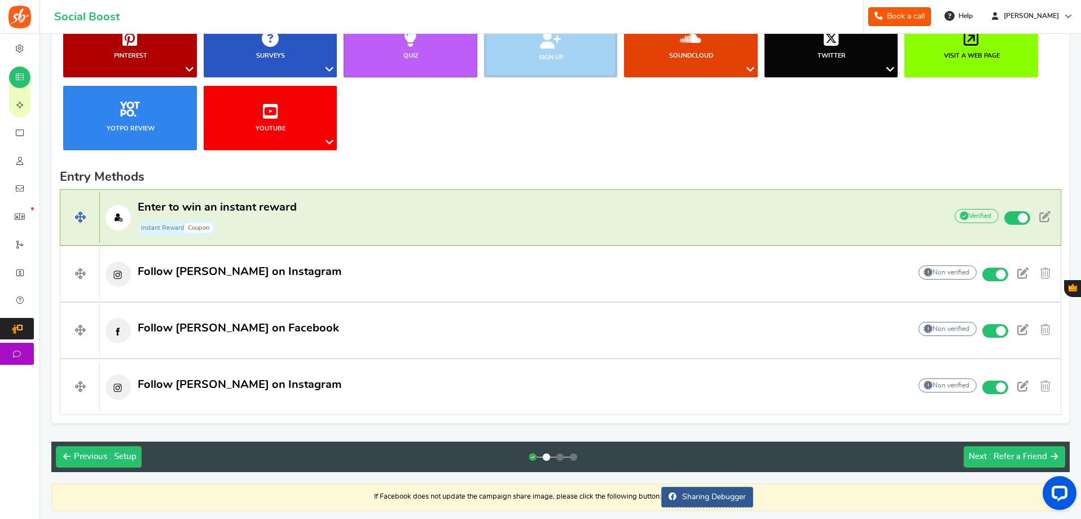
scroll to position [263, 0]
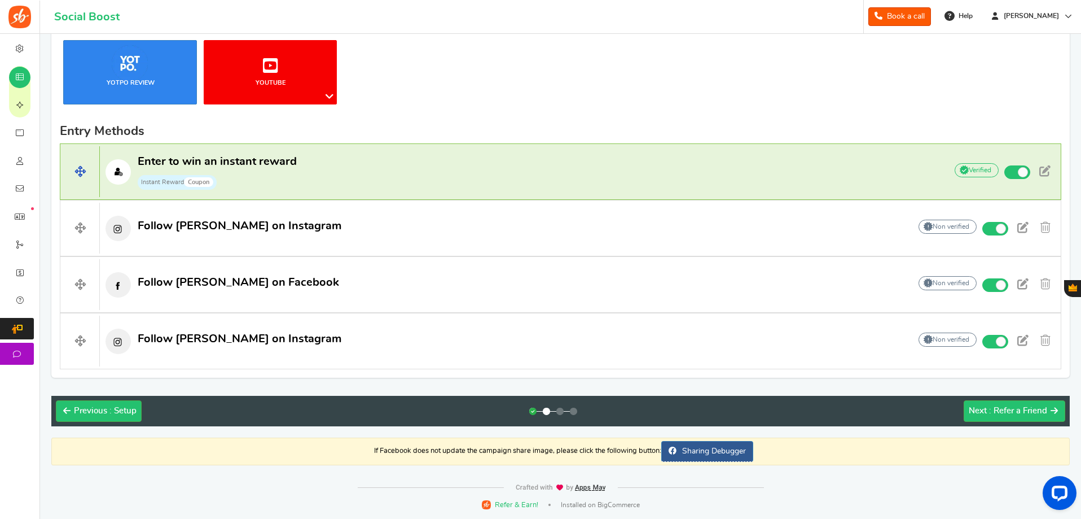
click at [278, 161] on span "Enter to win an instant reward" at bounding box center [217, 161] width 159 height 11
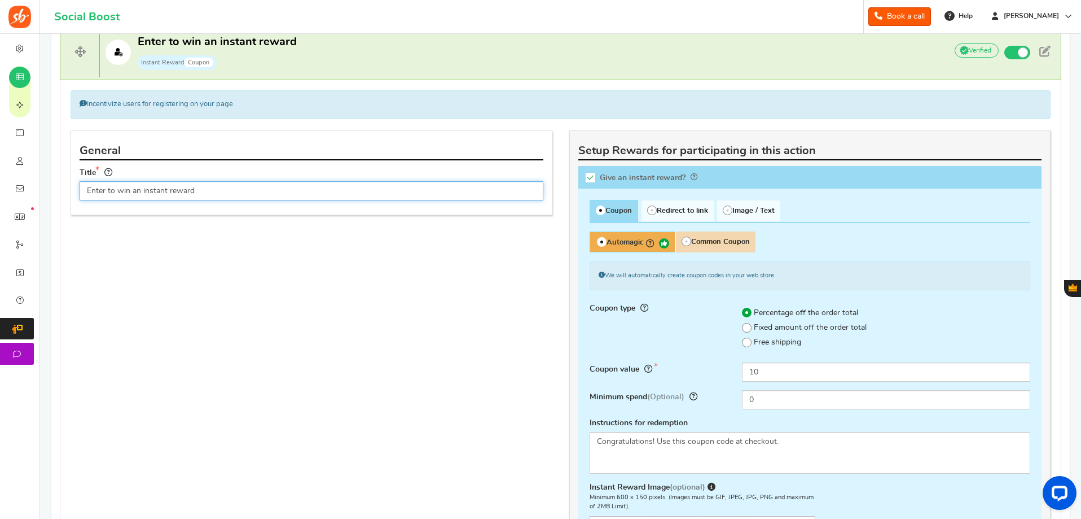
scroll to position [489, 0]
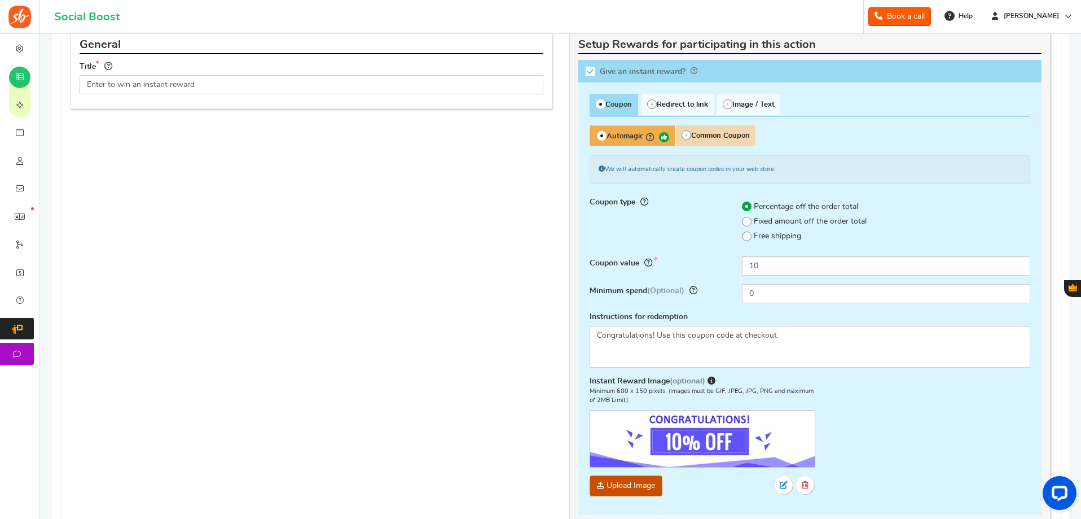
click at [858, 461] on div "Instant Reward Image (optional) Minimum 600 x 150 pixels. (Images must be GIF, …" at bounding box center [810, 438] width 441 height 125
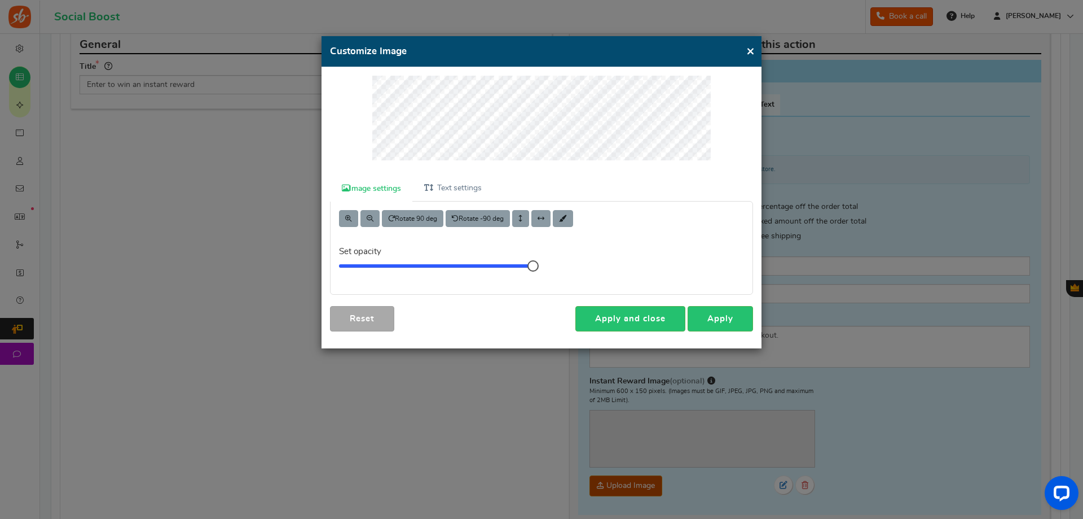
drag, startPoint x: 791, startPoint y: 267, endPoint x: 765, endPoint y: 268, distance: 25.4
click at [765, 268] on div "× Customize Image For the best editing, view this on a desktop! Image settings …" at bounding box center [541, 259] width 1083 height 519
click at [731, 319] on link "Apply" at bounding box center [720, 318] width 65 height 25
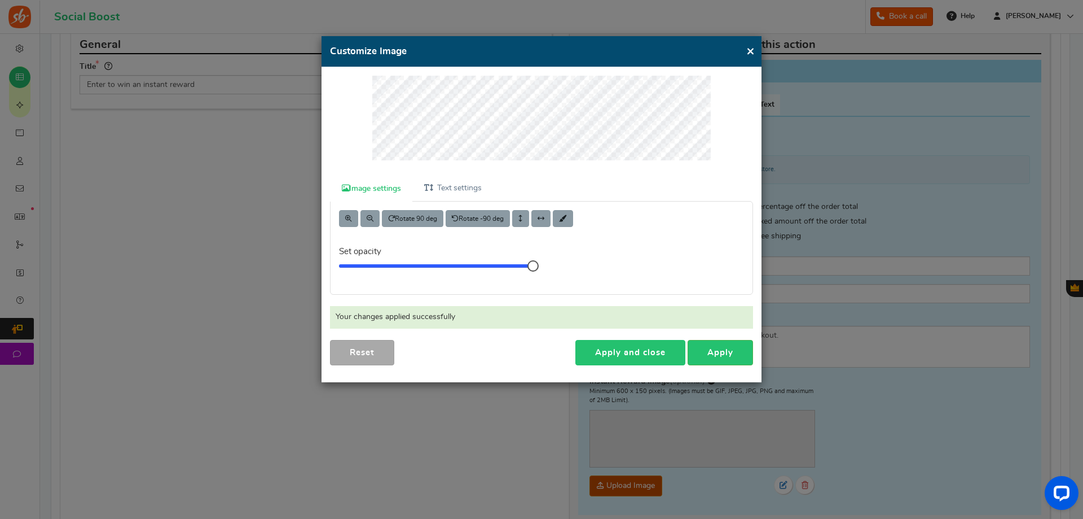
click at [662, 355] on link "Apply and close" at bounding box center [631, 352] width 110 height 25
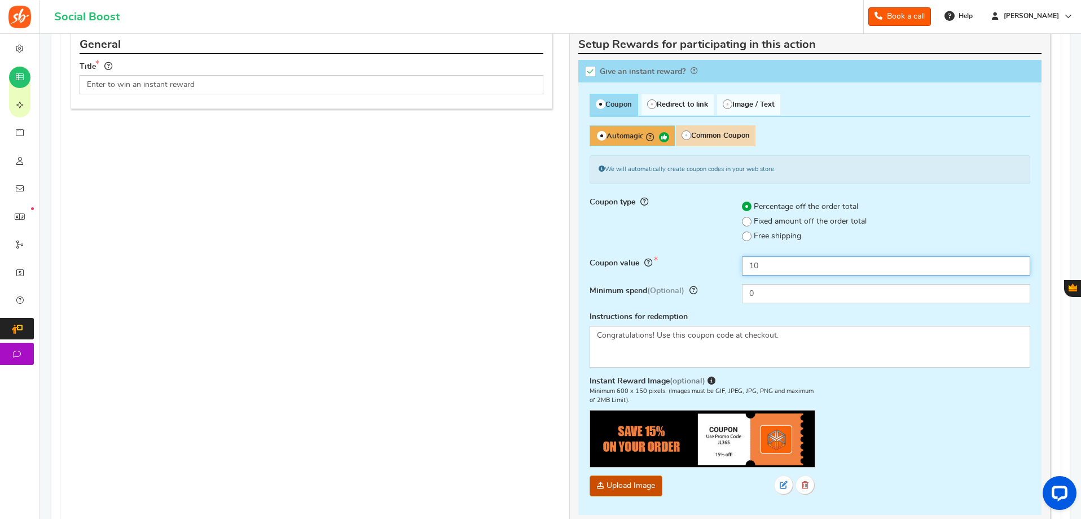
drag, startPoint x: 811, startPoint y: 264, endPoint x: 606, endPoint y: 273, distance: 206.2
click at [606, 273] on div "Coupon value 10" at bounding box center [810, 270] width 458 height 28
type input "15"
click at [700, 135] on span "Common Coupon" at bounding box center [715, 135] width 80 height 21
click at [683, 135] on input "Common Coupon" at bounding box center [678, 131] width 7 height 7
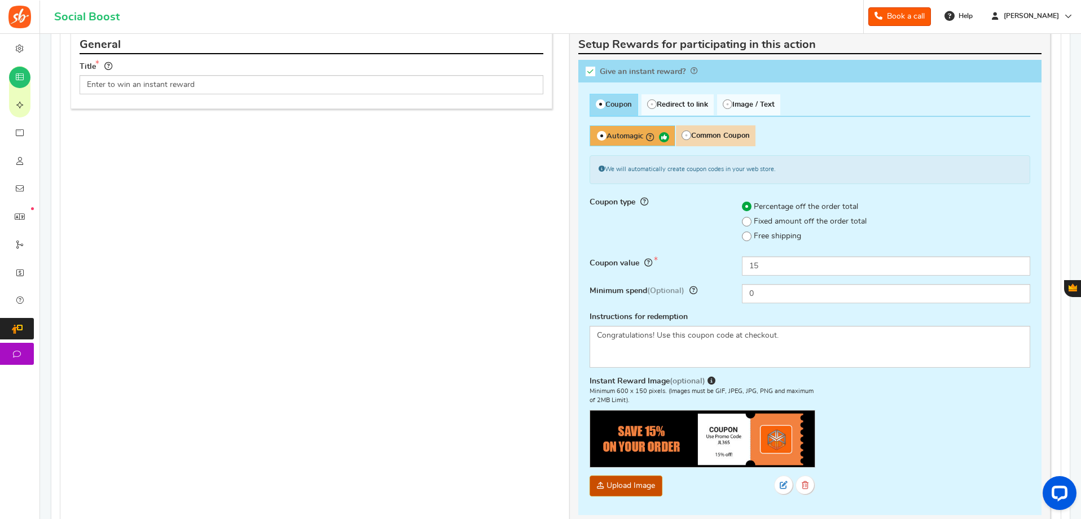
radio input "true"
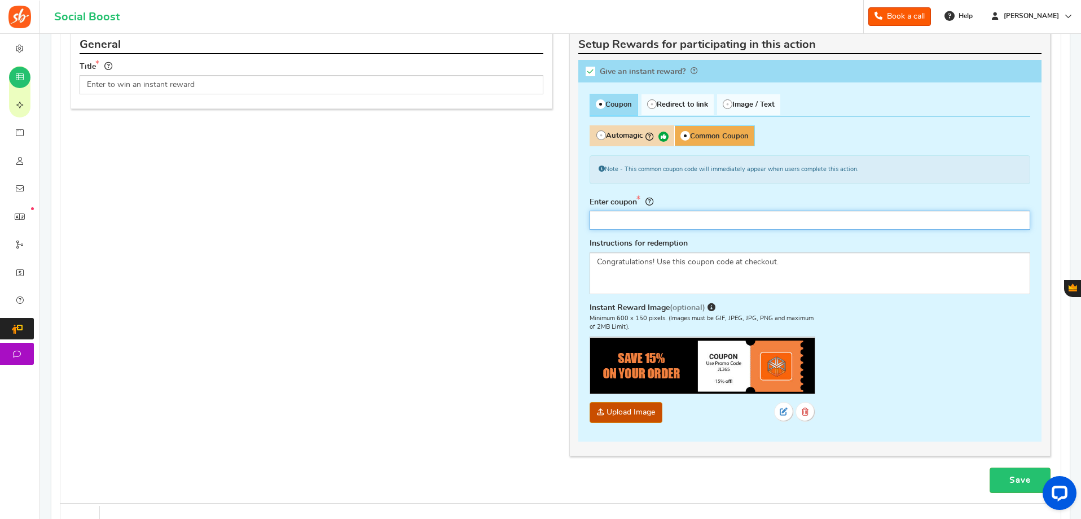
click at [663, 221] on input "text" at bounding box center [810, 219] width 441 height 19
type input "J"
type input "T"
type input "P"
type input "JL365"
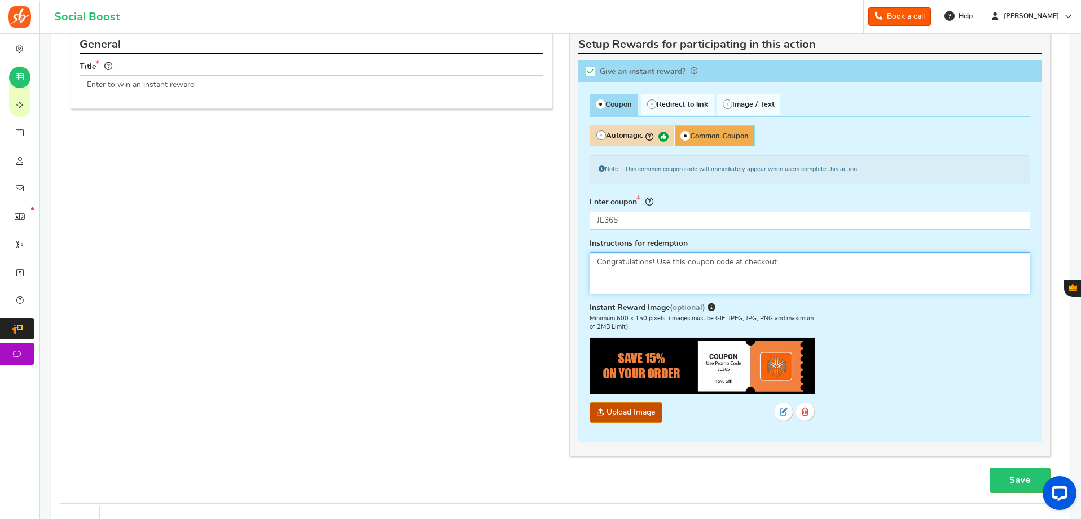
drag, startPoint x: 796, startPoint y: 266, endPoint x: 594, endPoint y: 253, distance: 202.4
click at [594, 253] on textarea "Congratulations! Use this coupon code at checkout." at bounding box center [810, 273] width 441 height 42
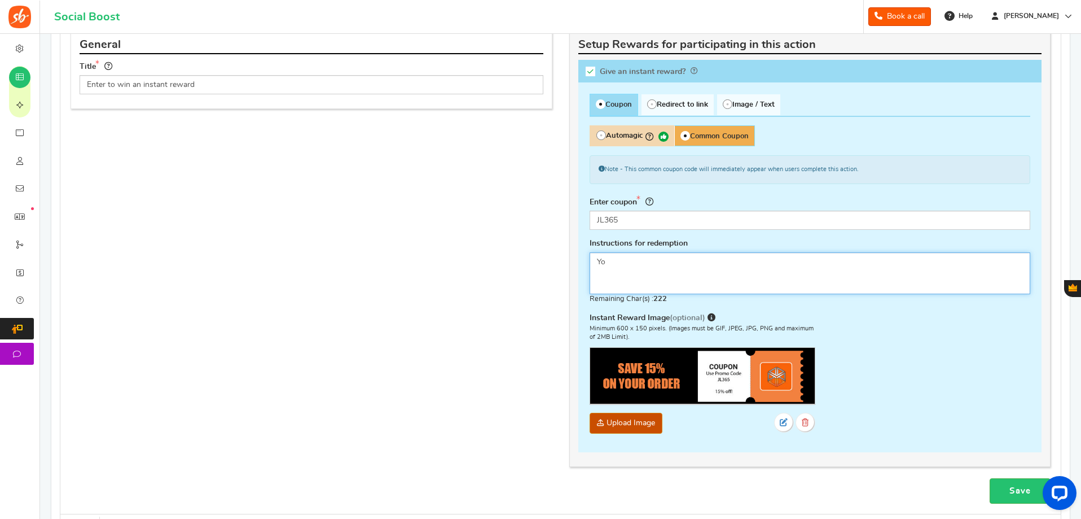
type textarea "Y"
type textarea "Enjoy 15% off your next order at JL Billet. Use promo code JL365 to save 15% of…"
click at [1017, 488] on link "Save" at bounding box center [1020, 490] width 61 height 25
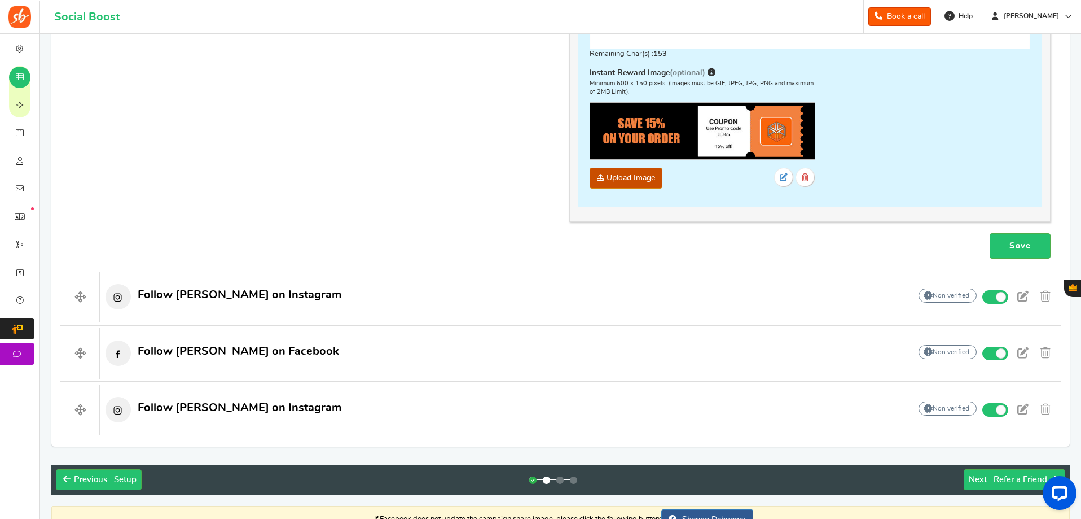
scroll to position [802, 0]
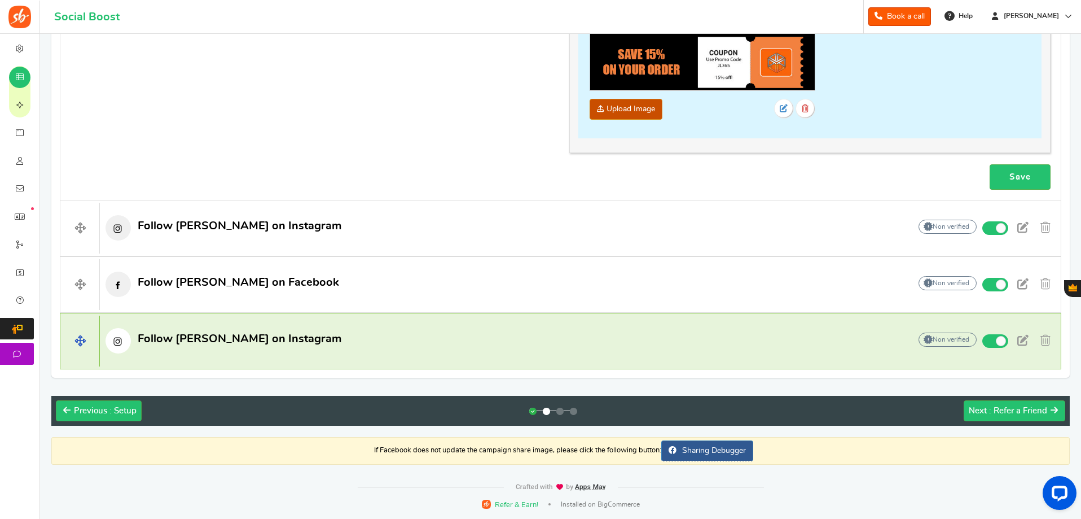
click at [237, 338] on span "Follow [PERSON_NAME] on Instagram" at bounding box center [240, 338] width 204 height 11
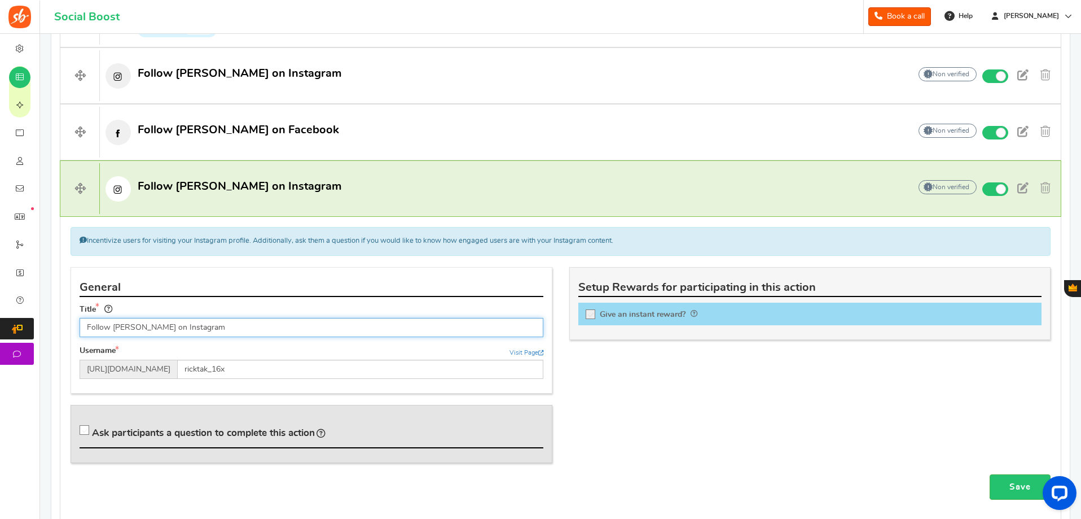
scroll to position [521, 0]
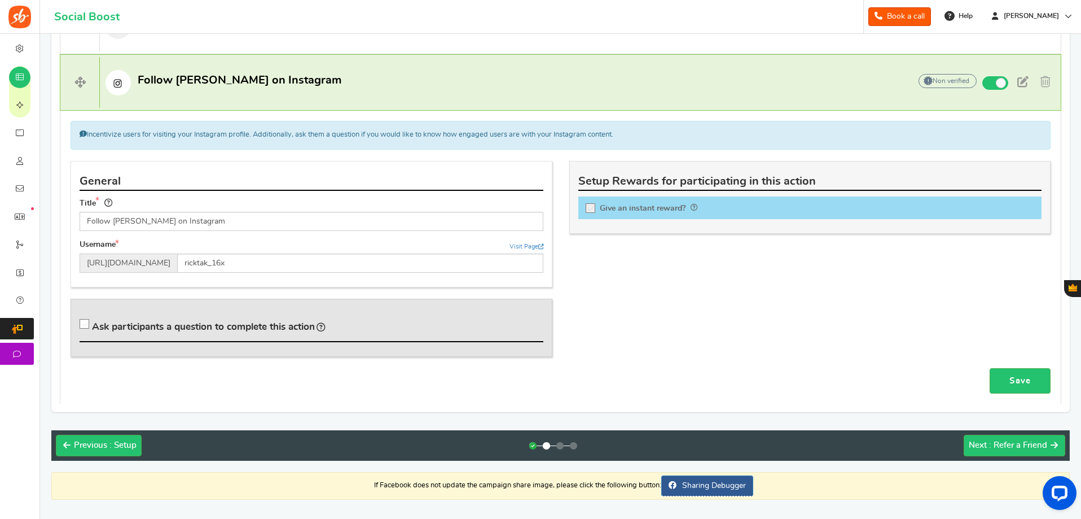
click at [234, 326] on span "Ask participants a question to complete this action" at bounding box center [203, 327] width 223 height 10
click at [92, 326] on input "Ask participants a question to complete this action" at bounding box center [86, 326] width 11 height 11
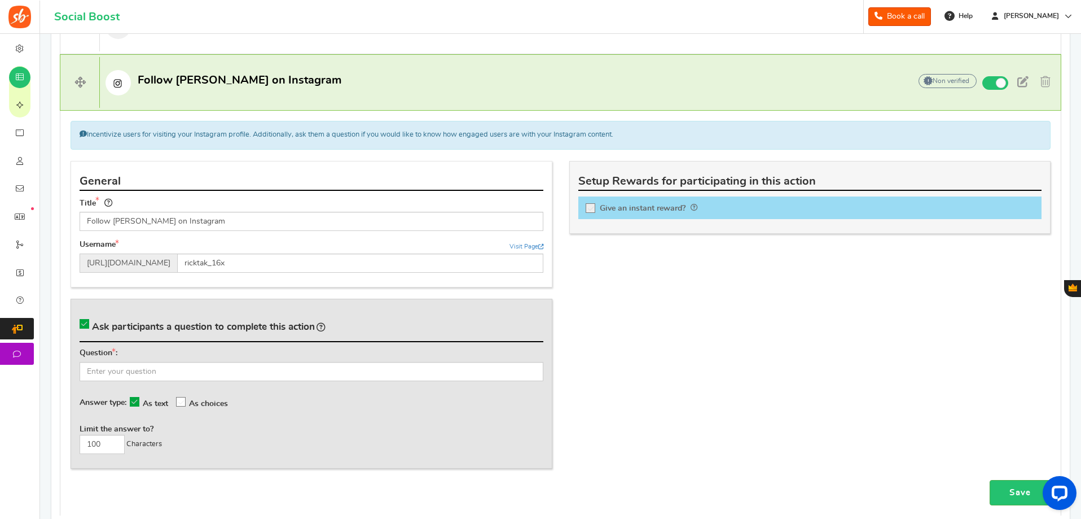
click at [234, 326] on span "Ask participants a question to complete this action" at bounding box center [203, 327] width 223 height 10
click at [92, 326] on input "Ask participants a question to complete this action" at bounding box center [86, 326] width 11 height 11
checkbox input "false"
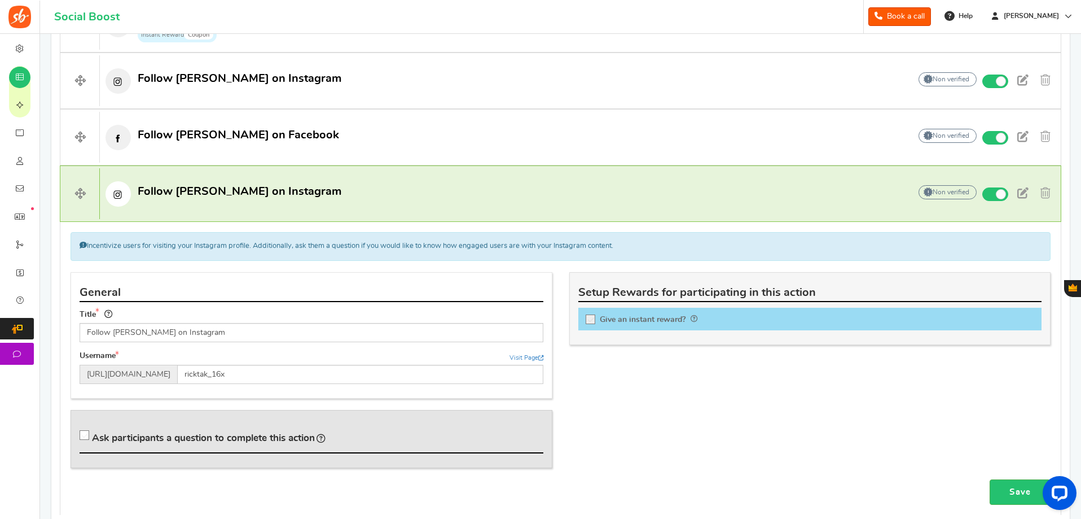
scroll to position [556, 0]
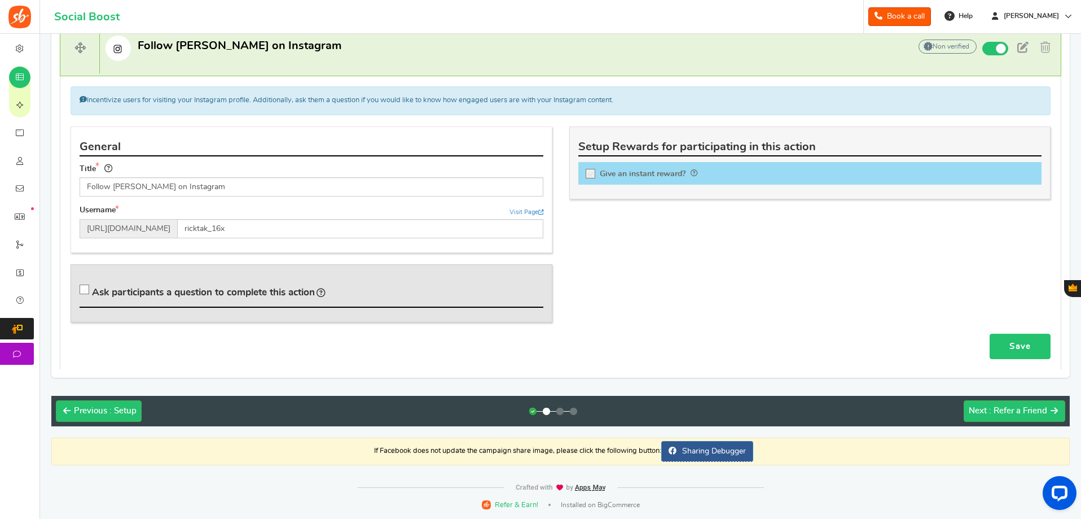
click at [1013, 341] on link "Save" at bounding box center [1020, 346] width 61 height 25
click at [1012, 414] on span ": Refer a Friend" at bounding box center [1018, 410] width 58 height 8
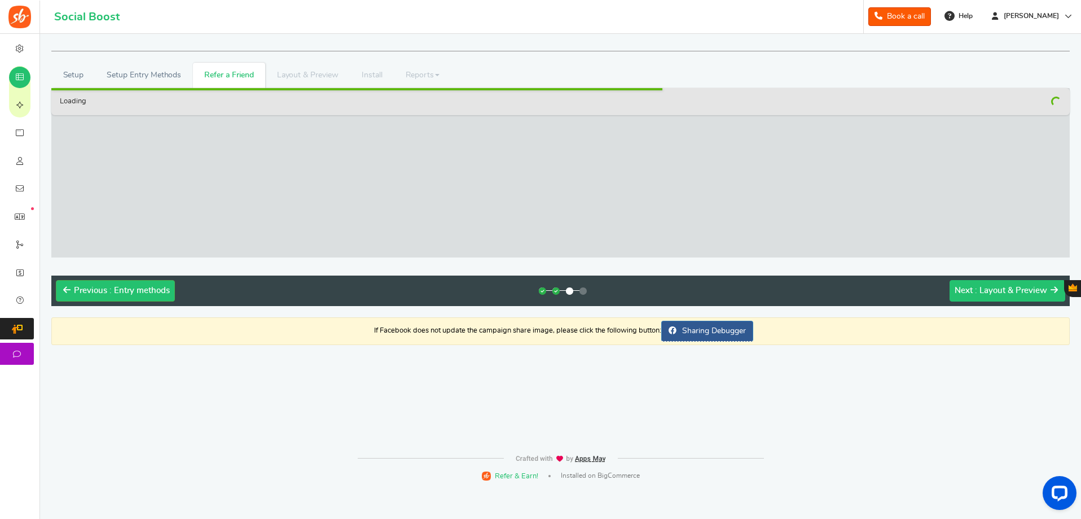
scroll to position [0, 0]
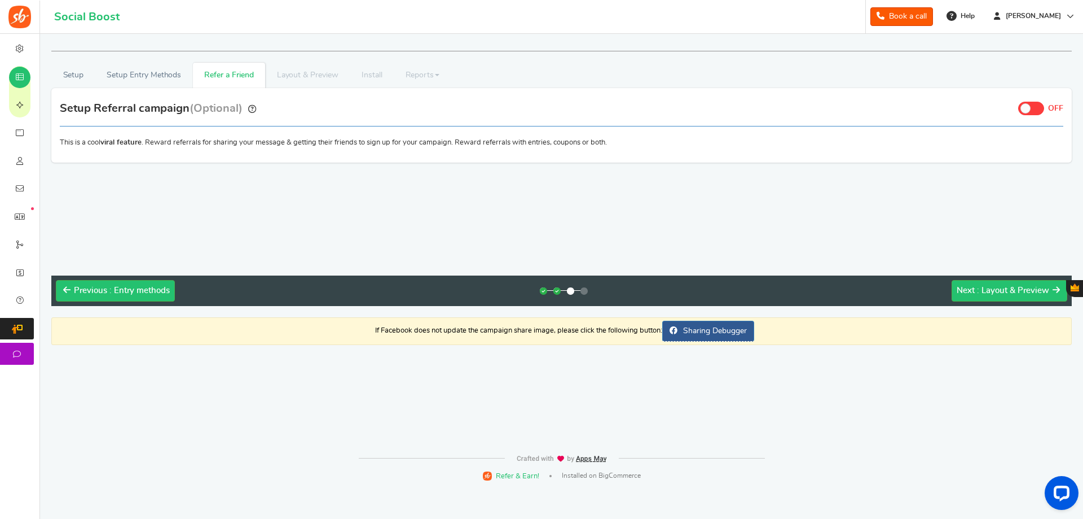
click at [1034, 111] on span at bounding box center [1032, 109] width 26 height 14
click at [0, 0] on input "ON OFF" at bounding box center [0, 0] width 0 height 0
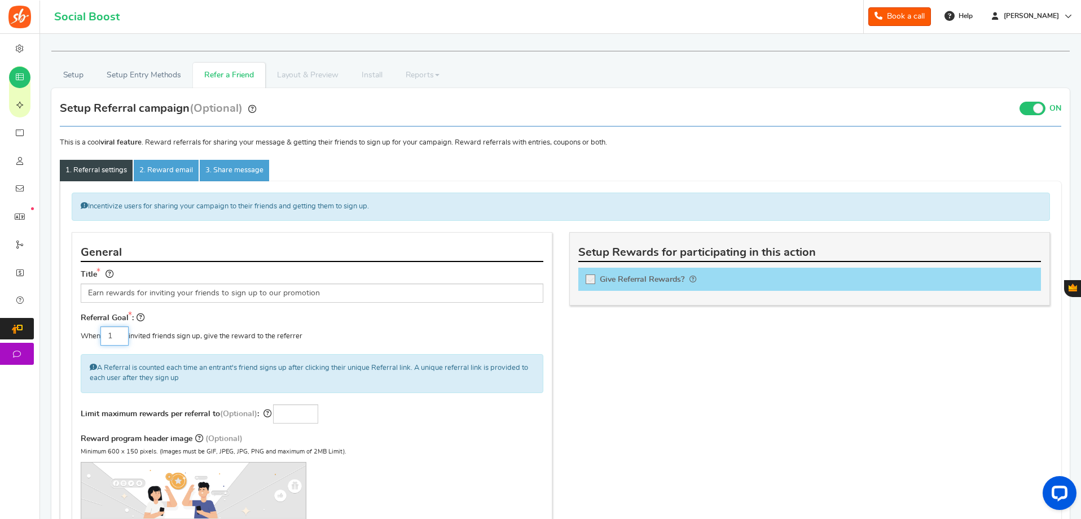
drag, startPoint x: 118, startPoint y: 338, endPoint x: 81, endPoint y: 342, distance: 37.5
click at [81, 342] on div "When 1 invited friends sign up, give the reward to the referrer" at bounding box center [312, 335] width 463 height 19
type input "5"
click at [208, 415] on label "Limit maximum rewards per referral to (Optional) :" at bounding box center [170, 414] width 178 height 11
click at [288, 419] on input "number" at bounding box center [295, 413] width 45 height 19
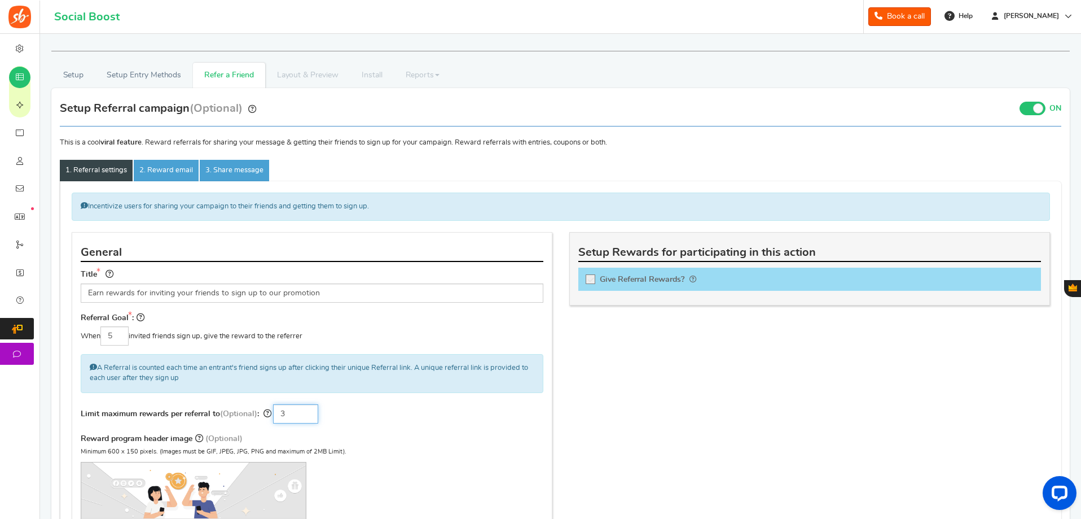
type input "3"
click at [420, 446] on div "Reward program header image (Optional) Minimum 600 x 150 pixels. (Images must b…" at bounding box center [312, 492] width 463 height 121
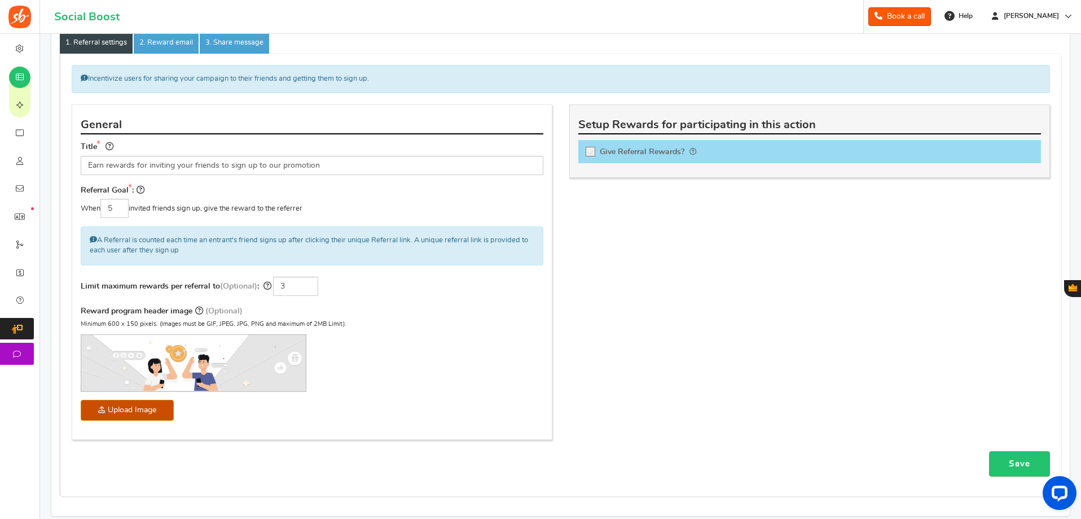
scroll to position [56, 0]
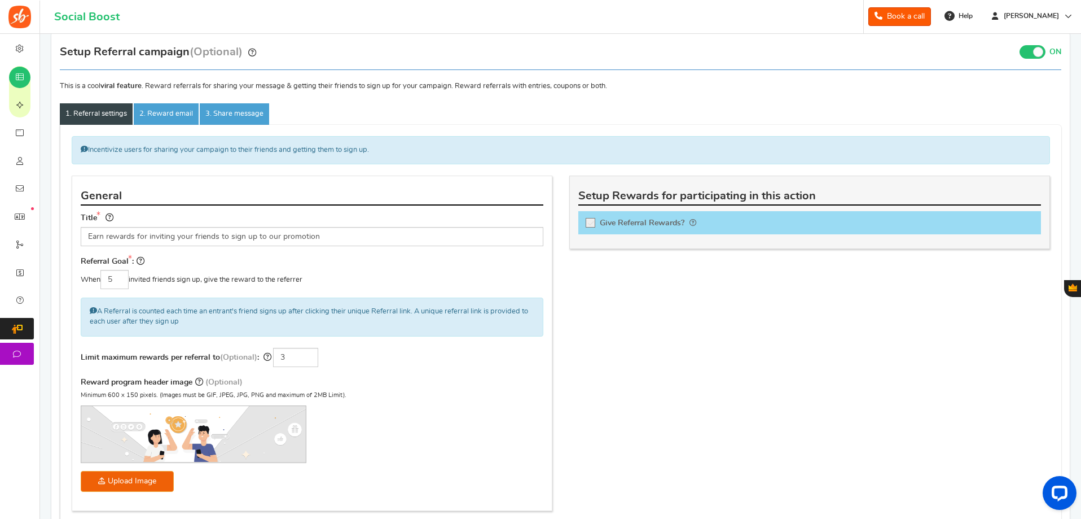
click at [609, 221] on span "Give Referral Rewards?" at bounding box center [642, 223] width 85 height 8
click at [600, 221] on input "Give Referral Rewards? Coupon over" at bounding box center [594, 224] width 11 height 11
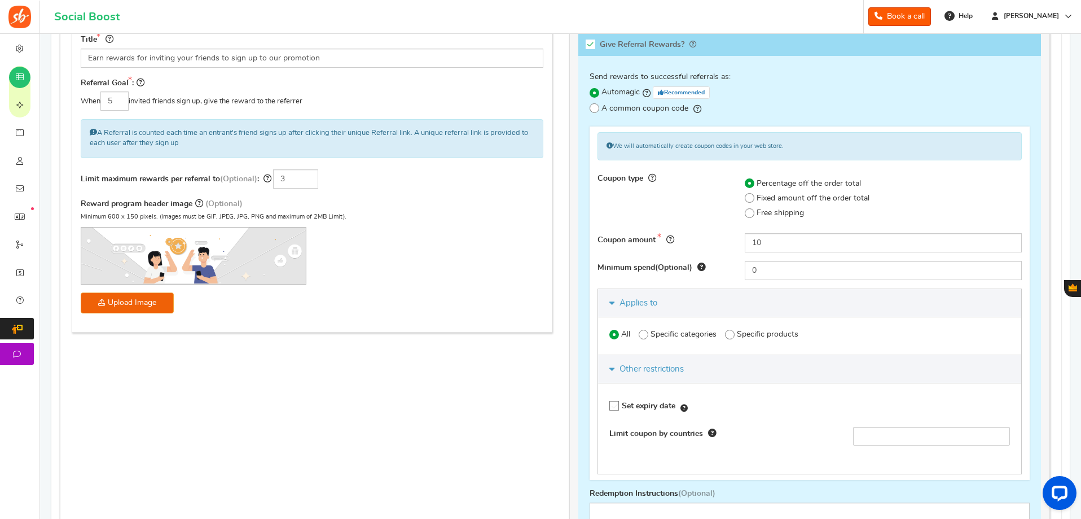
scroll to position [226, 0]
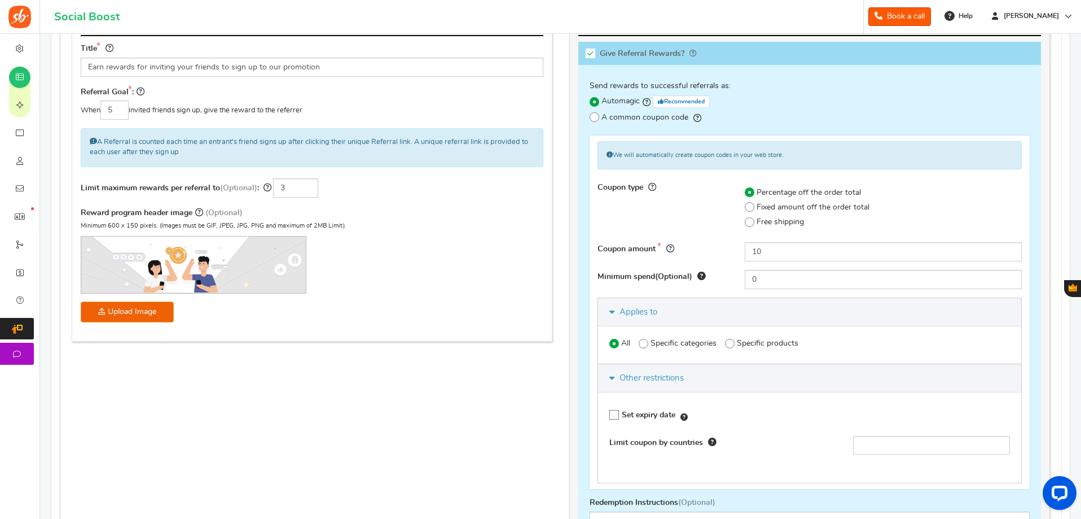
click at [589, 55] on icon at bounding box center [591, 54] width 10 height 10
click at [589, 55] on input "Give Referral Rewards? Coupon over" at bounding box center [594, 55] width 11 height 11
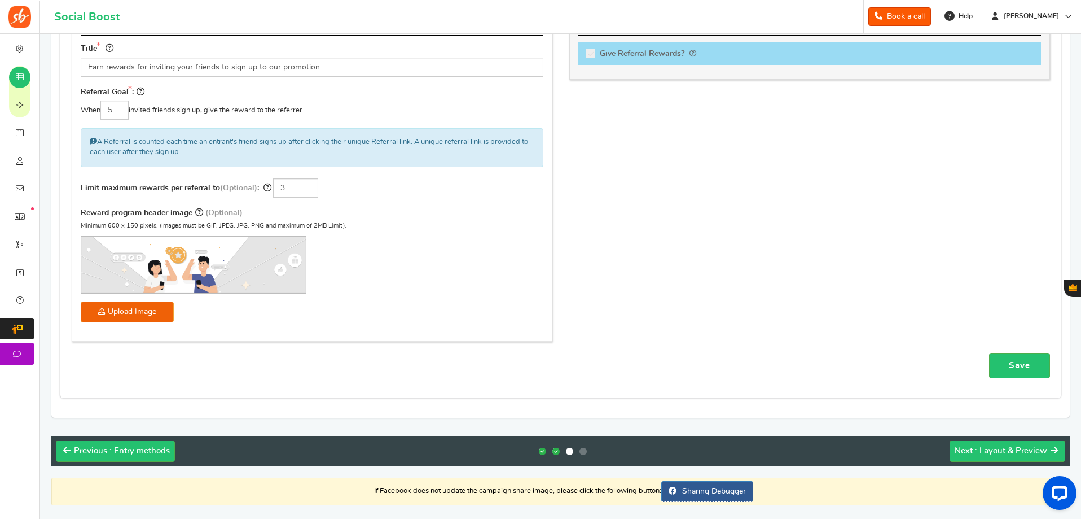
scroll to position [169, 0]
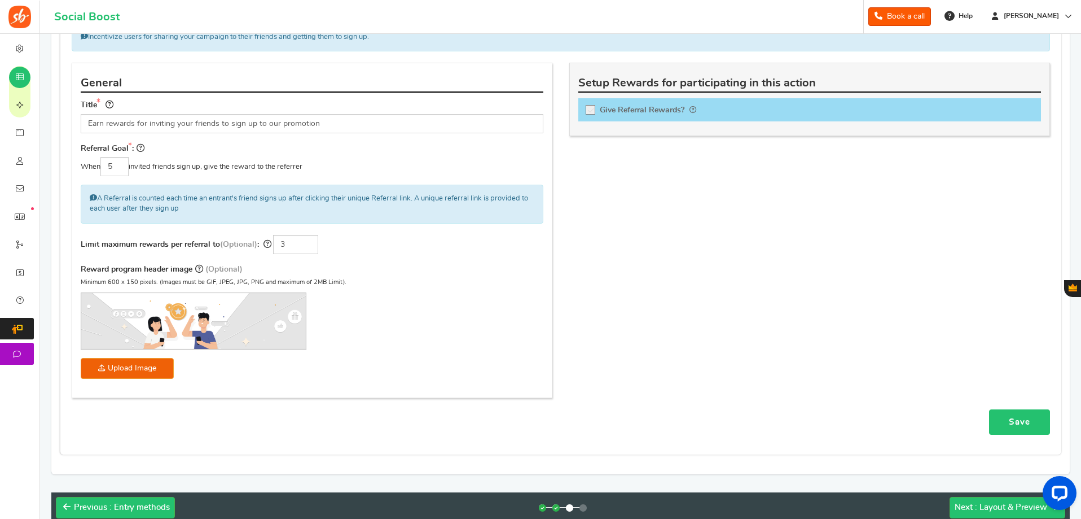
click at [1017, 422] on link "Save" at bounding box center [1019, 421] width 61 height 25
click at [590, 115] on icon at bounding box center [591, 111] width 10 height 10
click at [590, 115] on input "Give Referral Rewards? Coupon over" at bounding box center [594, 111] width 11 height 11
checkbox input "true"
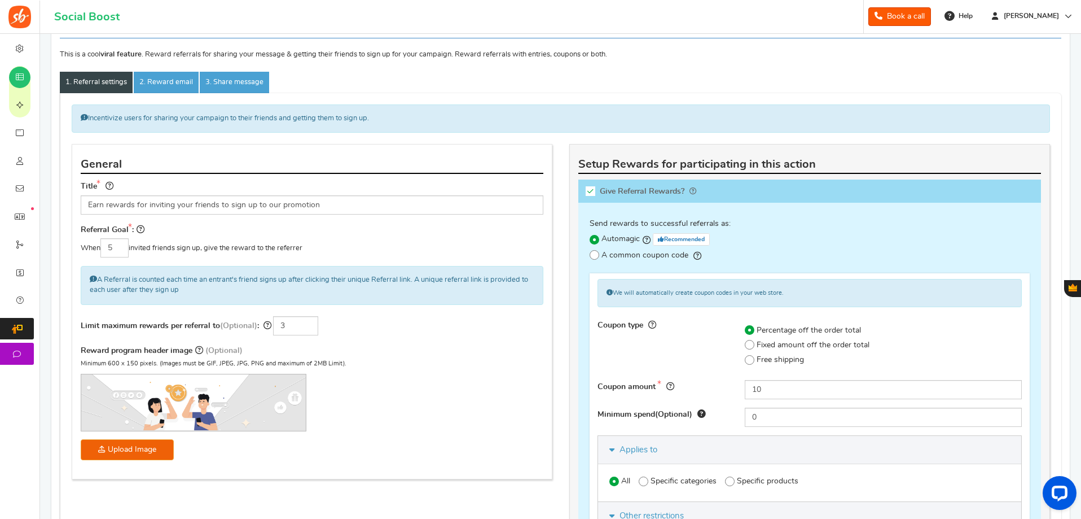
scroll to position [56, 0]
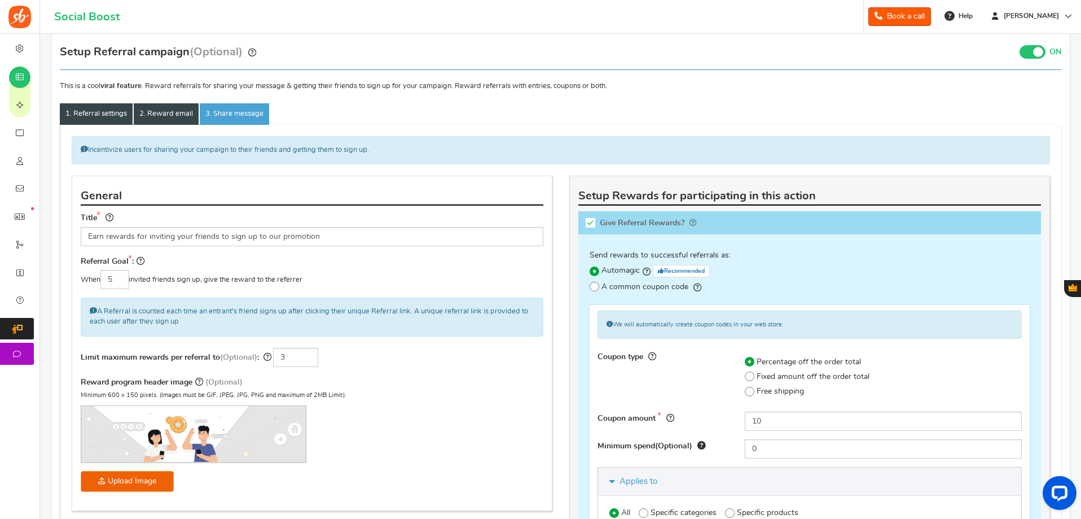
click at [174, 111] on link "2. Reward email" at bounding box center [166, 113] width 65 height 21
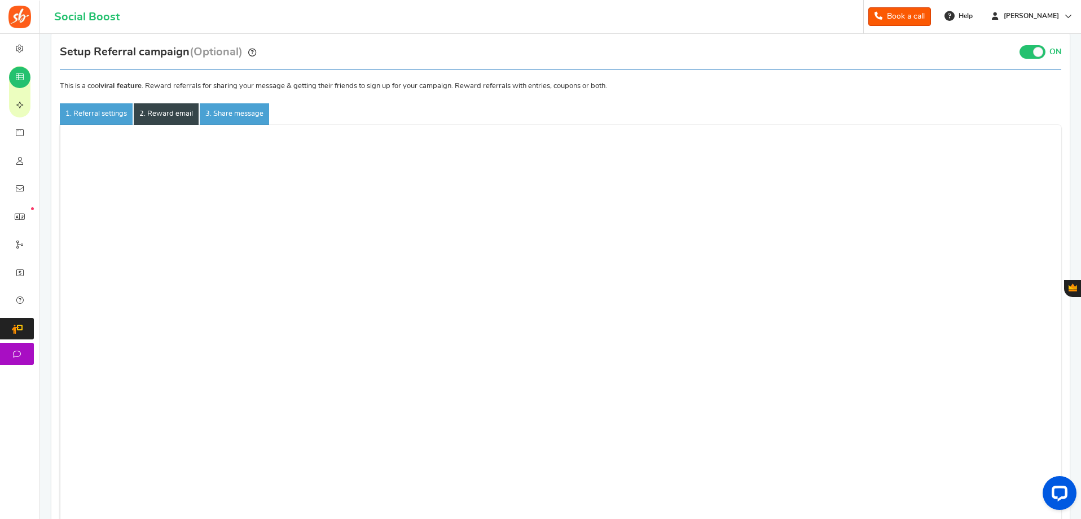
scroll to position [0, 0]
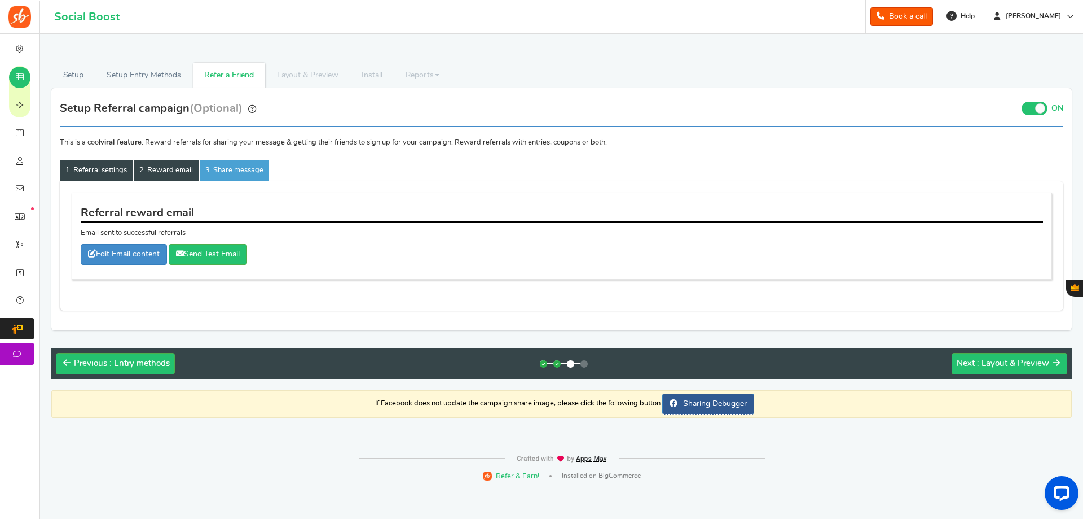
click at [92, 177] on link "1. Referral settings" at bounding box center [96, 170] width 73 height 21
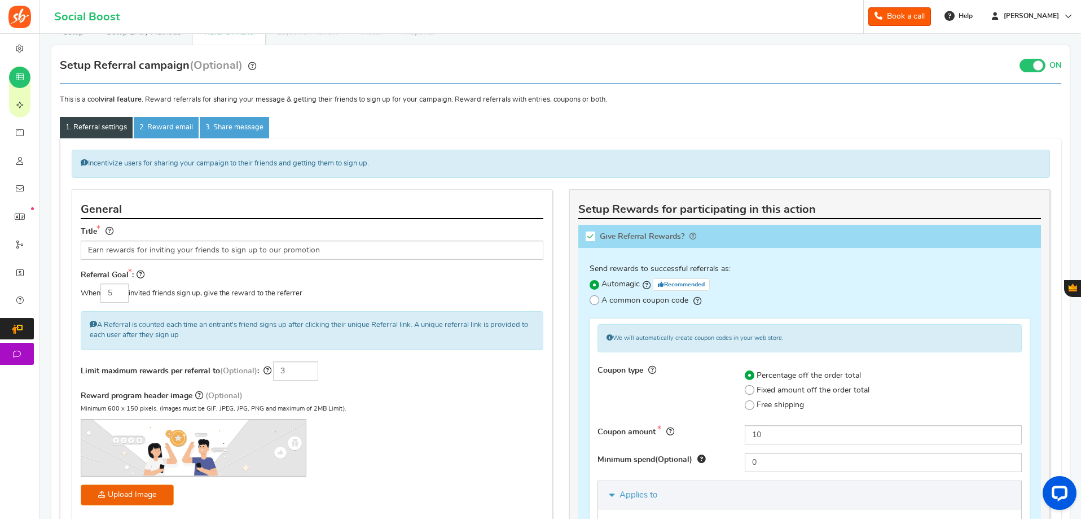
scroll to position [169, 0]
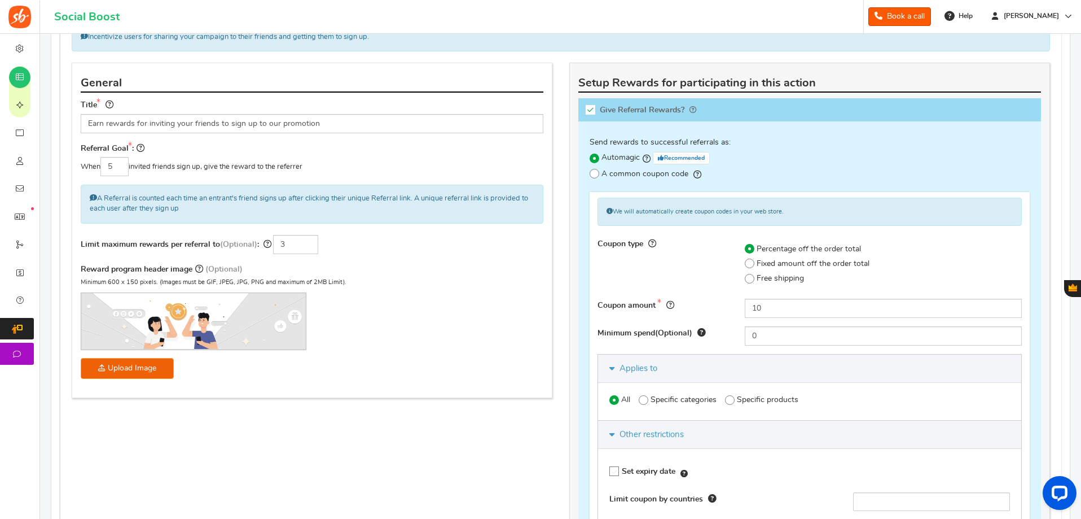
click at [596, 174] on span at bounding box center [595, 174] width 10 height 10
click at [596, 174] on input "A common coupon code" at bounding box center [593, 173] width 7 height 7
radio input "true"
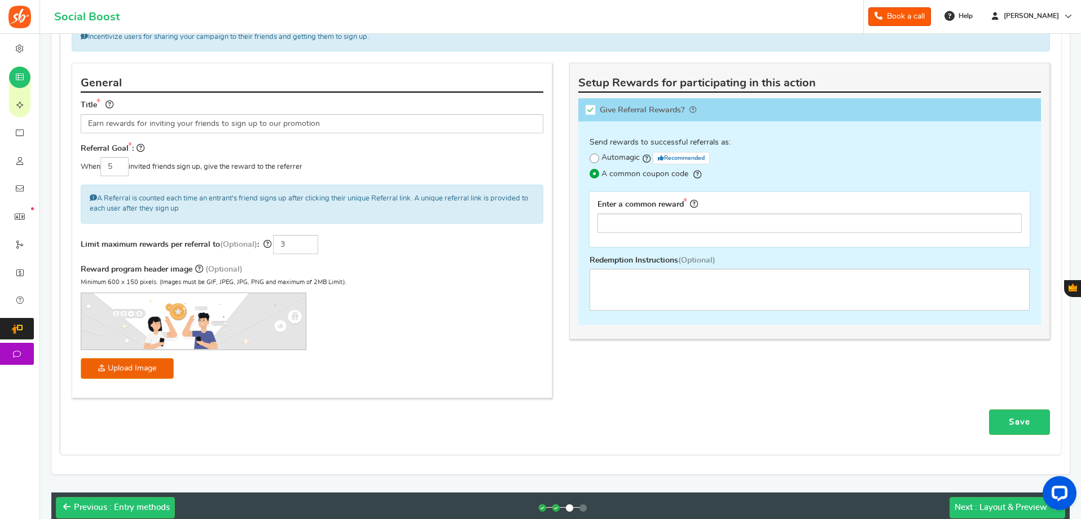
click at [593, 107] on icon at bounding box center [591, 110] width 10 height 10
click at [593, 107] on input "Give Referral Rewards? Coupon over" at bounding box center [594, 111] width 11 height 11
checkbox input "false"
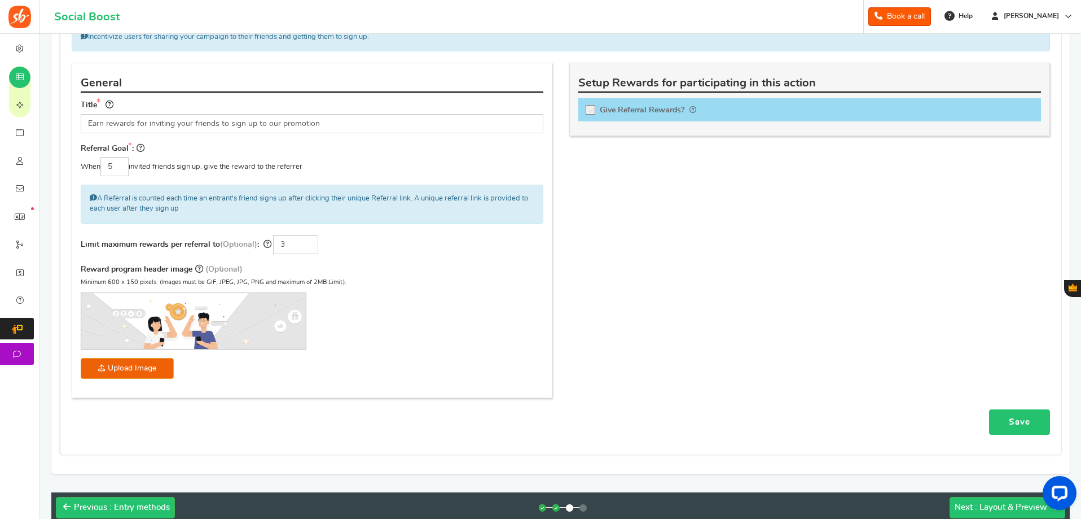
click at [1017, 421] on link "Save" at bounding box center [1019, 421] width 61 height 25
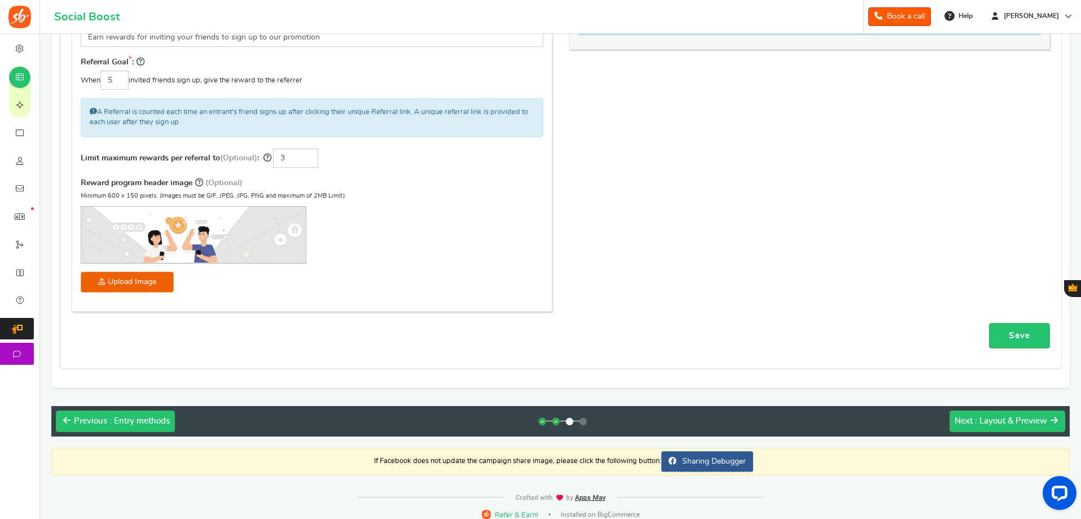
scroll to position [266, 0]
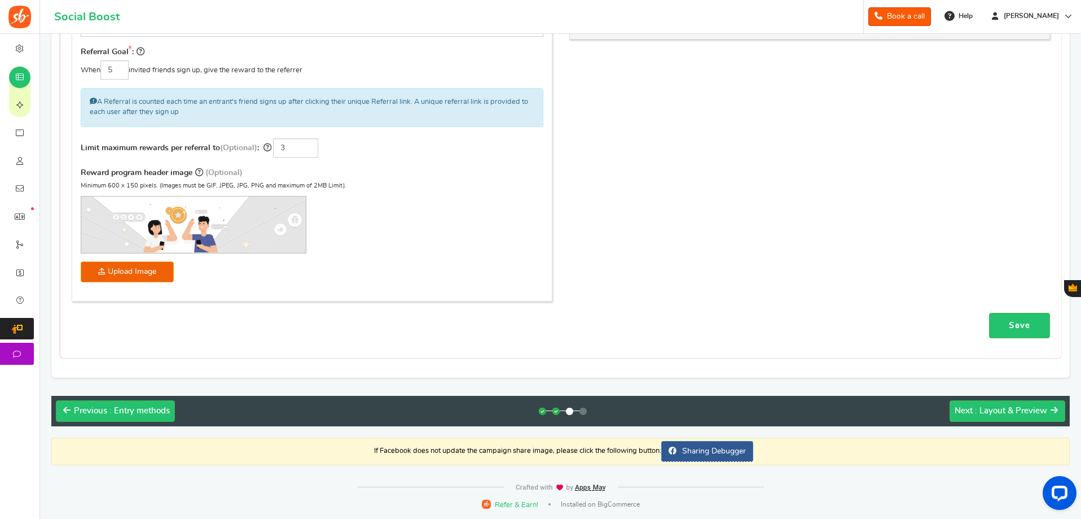
click at [998, 328] on link "Save" at bounding box center [1019, 325] width 61 height 25
click at [988, 410] on span ": Layout & Preview" at bounding box center [1011, 410] width 72 height 8
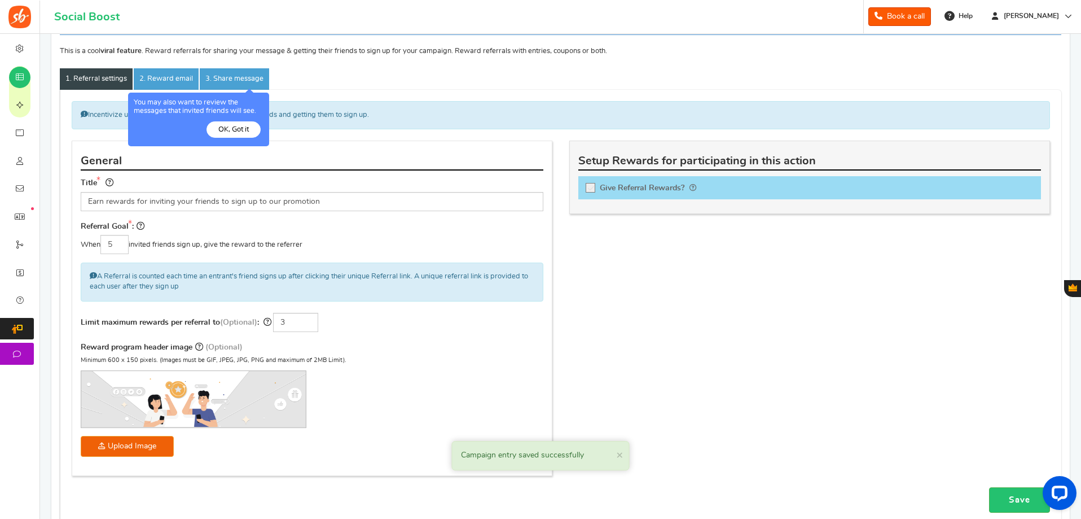
scroll to position [88, 0]
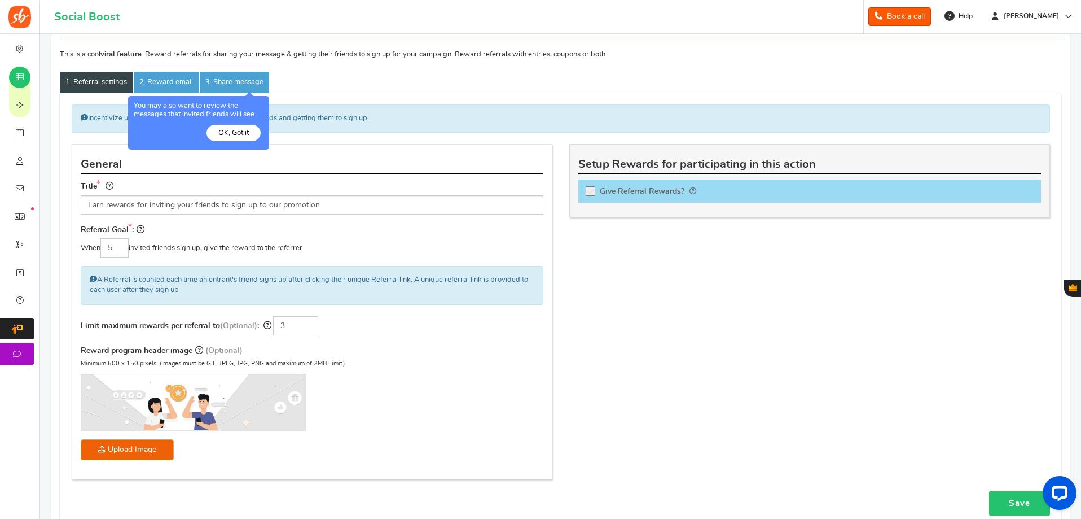
click at [231, 135] on button "OK, Got it" at bounding box center [234, 133] width 54 height 16
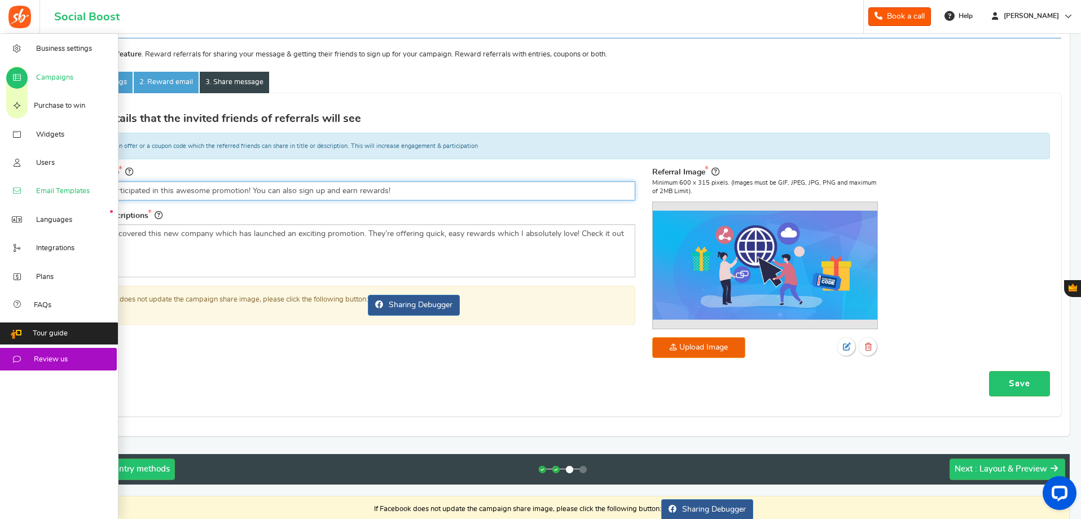
drag, startPoint x: 416, startPoint y: 192, endPoint x: 0, endPoint y: 198, distance: 415.9
click at [6, 194] on div "Business settings Campaigns Purchase to win Widgets Widget Tab Widgets Users Un…" at bounding box center [540, 261] width 1081 height 630
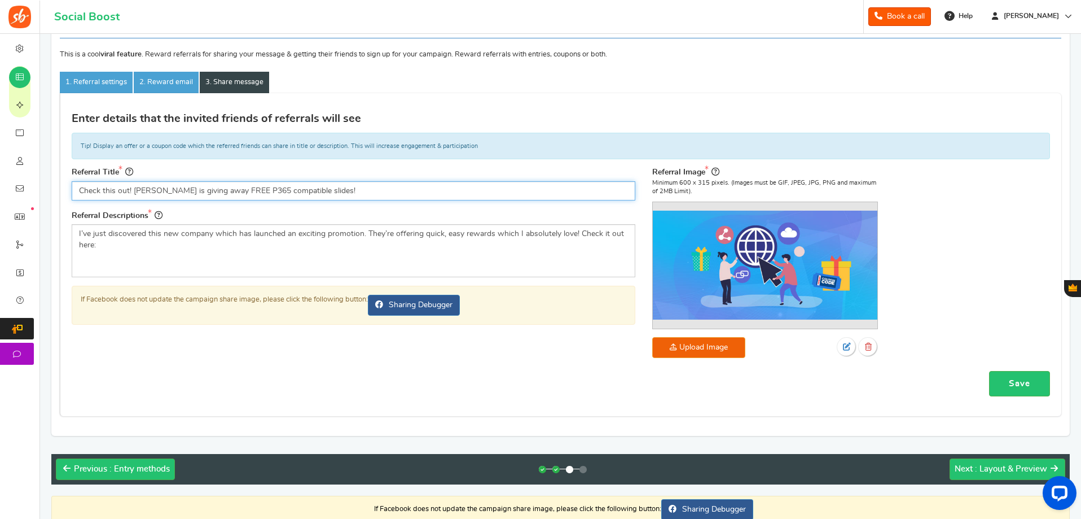
type input "Check this out! JL Billet is giving away FREE P365 compatible slides!"
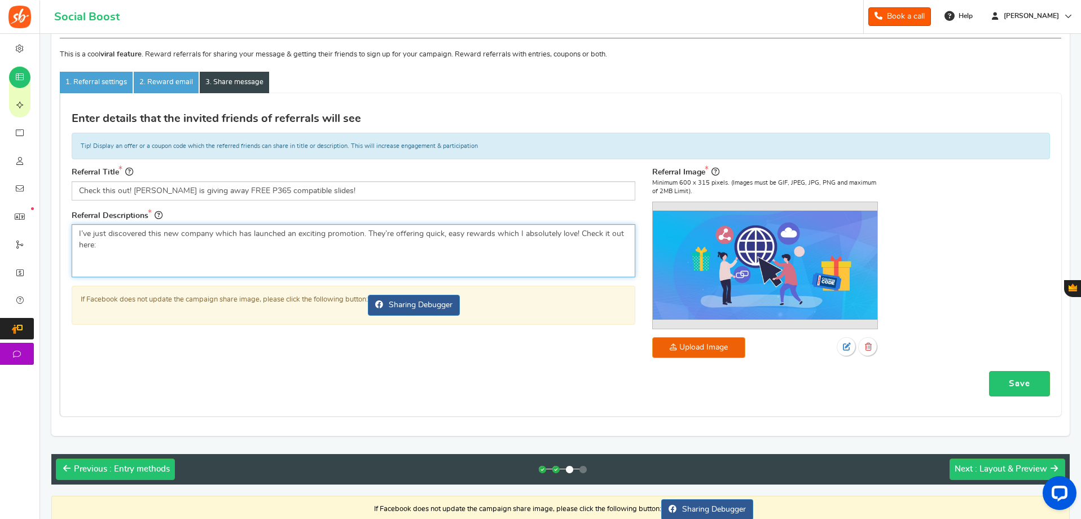
drag, startPoint x: 177, startPoint y: 249, endPoint x: 56, endPoint y: 234, distance: 121.7
click at [56, 234] on div "Setup Referral campaign (Optional) ON OFF Important! The referral program is on…" at bounding box center [560, 218] width 1019 height 436
click at [1007, 383] on link "Save" at bounding box center [1019, 383] width 61 height 25
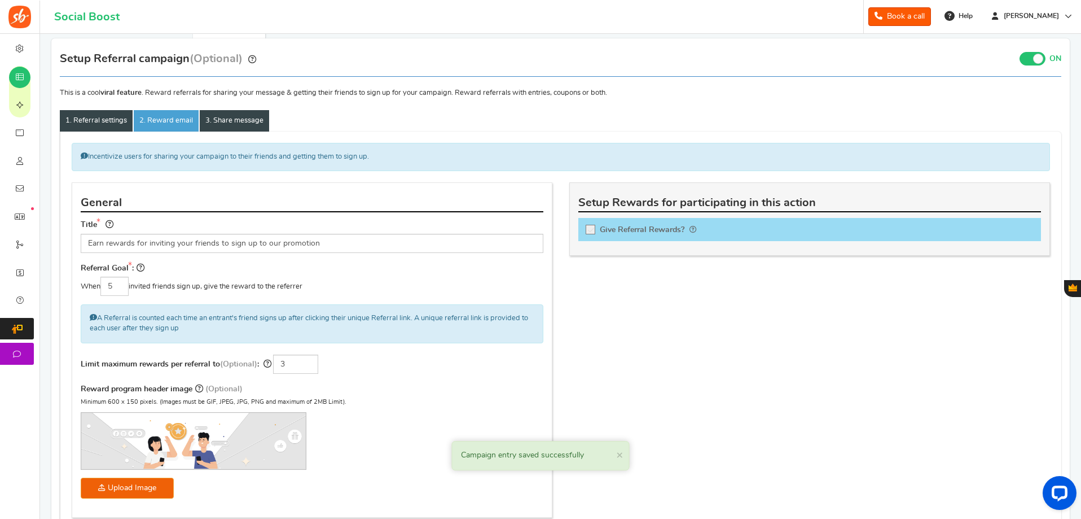
scroll to position [0, 0]
